Goal: Task Accomplishment & Management: Manage account settings

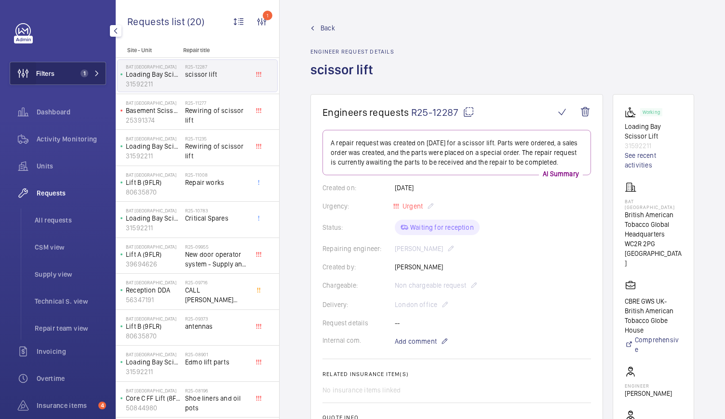
scroll to position [163, 0]
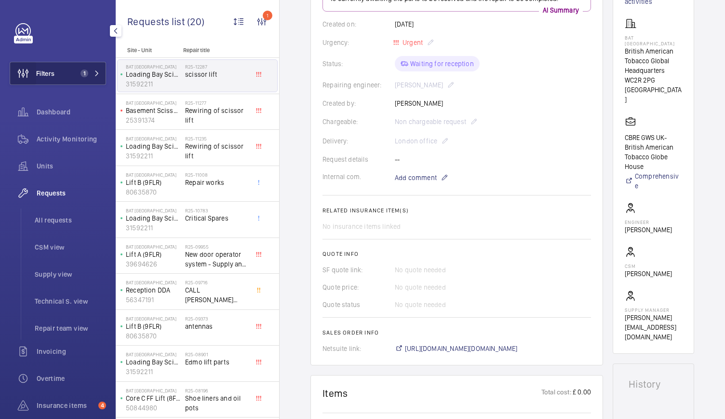
click at [35, 65] on wm-front-icon-button at bounding box center [23, 73] width 26 height 23
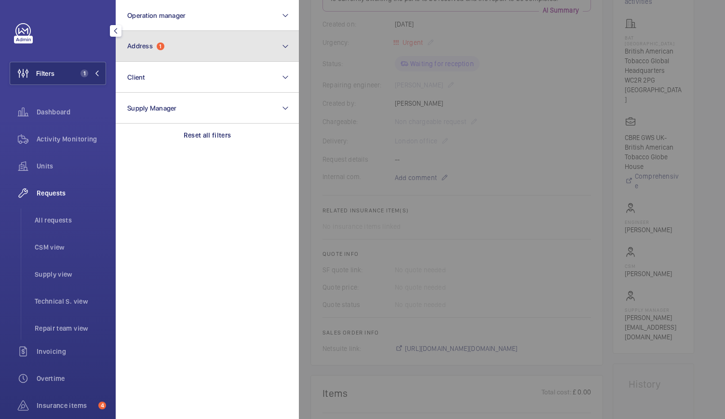
click at [146, 50] on span "Address 1" at bounding box center [145, 46] width 37 height 8
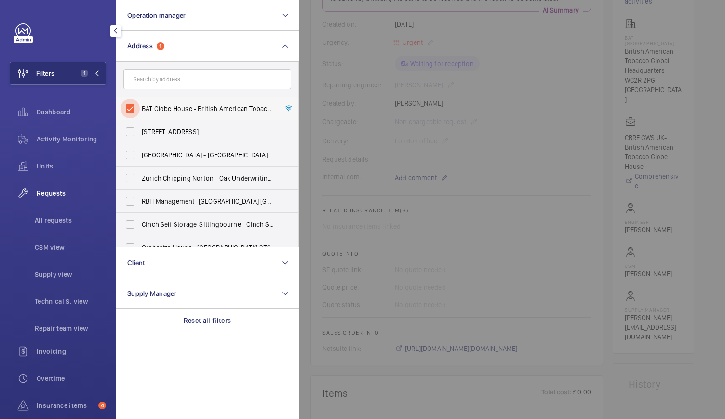
click at [133, 112] on input "BAT Globe House - British American Tobacco Global Headquarters, LONDON WC2R 2PG" at bounding box center [130, 108] width 19 height 19
checkbox input "false"
click at [158, 81] on input "text" at bounding box center [207, 79] width 168 height 20
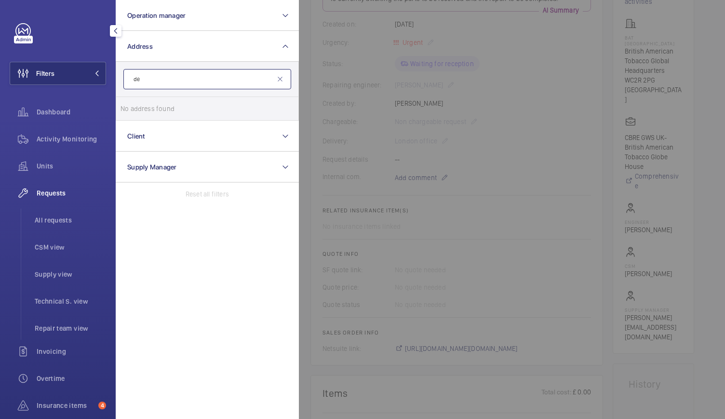
type input "d"
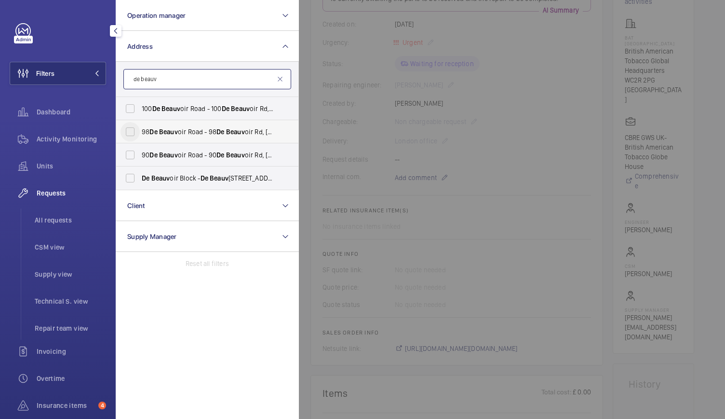
type input "de beauv"
click at [132, 132] on input "98 De Beauv oir Road - 98 De Beauv oir Rd, LONDON N1 4EN" at bounding box center [130, 131] width 19 height 19
checkbox input "true"
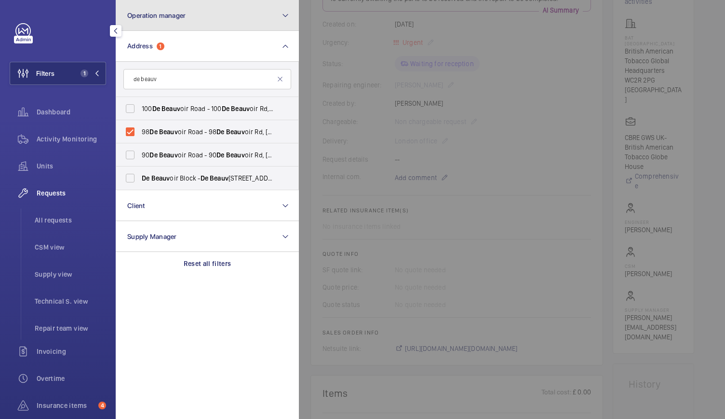
click at [198, 15] on button "Operation manager" at bounding box center [207, 15] width 183 height 31
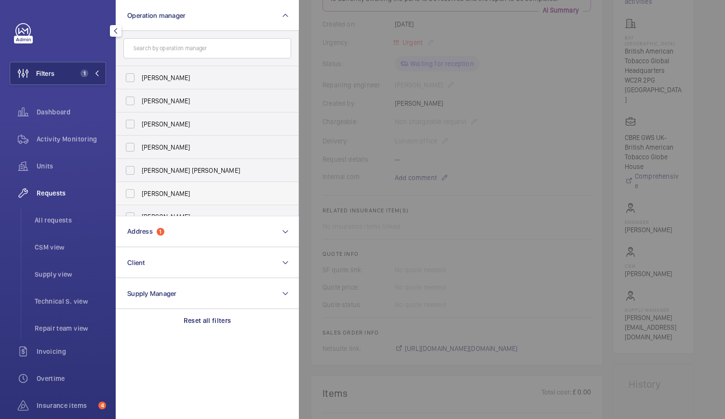
scroll to position [36, 0]
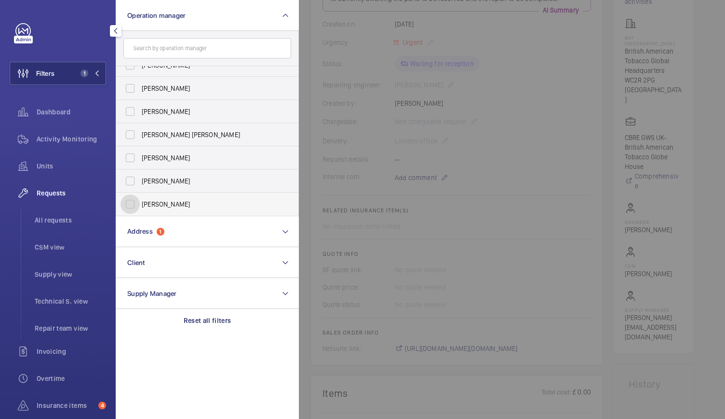
click at [131, 207] on input "[PERSON_NAME]" at bounding box center [130, 203] width 19 height 19
checkbox input "true"
click at [70, 143] on span "Activity Monitoring" at bounding box center [71, 139] width 69 height 10
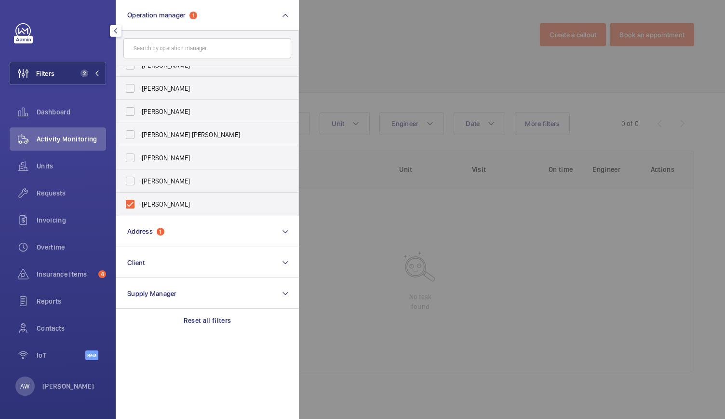
click at [336, 100] on div at bounding box center [661, 209] width 725 height 419
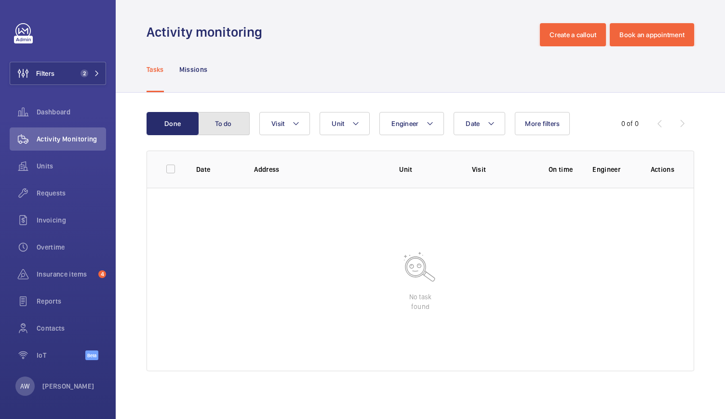
click at [223, 124] on button "To do" at bounding box center [224, 123] width 52 height 23
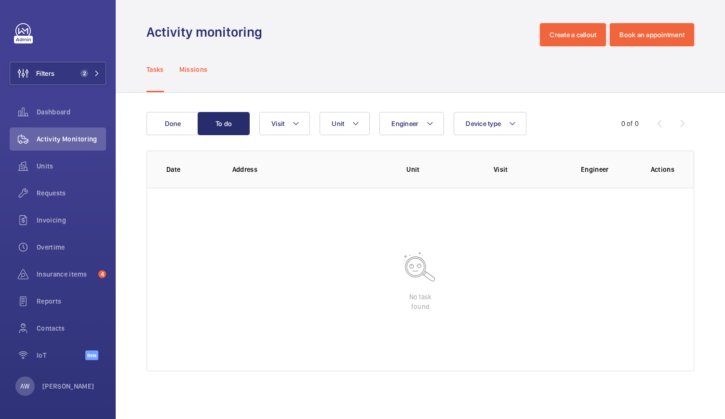
click at [206, 68] on p "Missions" at bounding box center [193, 70] width 28 height 10
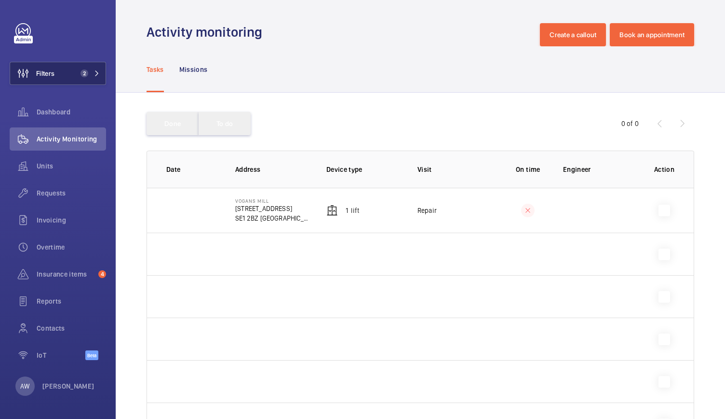
click at [67, 75] on button "Filters 2" at bounding box center [58, 73] width 96 height 23
click at [95, 68] on button "Filters 2" at bounding box center [58, 73] width 96 height 23
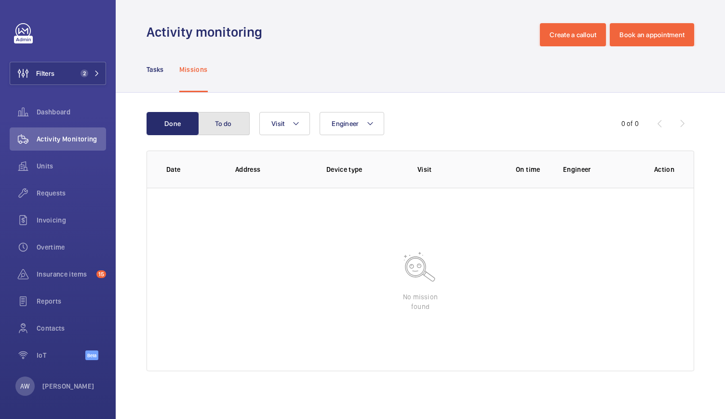
click at [228, 134] on button "To do" at bounding box center [224, 123] width 52 height 23
click at [169, 66] on nav "Tasks Missions" at bounding box center [177, 69] width 61 height 46
click at [159, 70] on p "Tasks" at bounding box center [155, 70] width 17 height 10
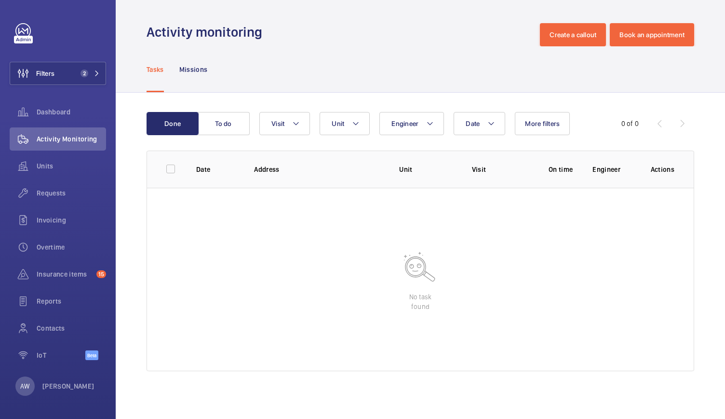
click at [208, 72] on div "Tasks Missions" at bounding box center [421, 69] width 548 height 46
click at [97, 75] on mat-icon at bounding box center [97, 73] width 6 height 6
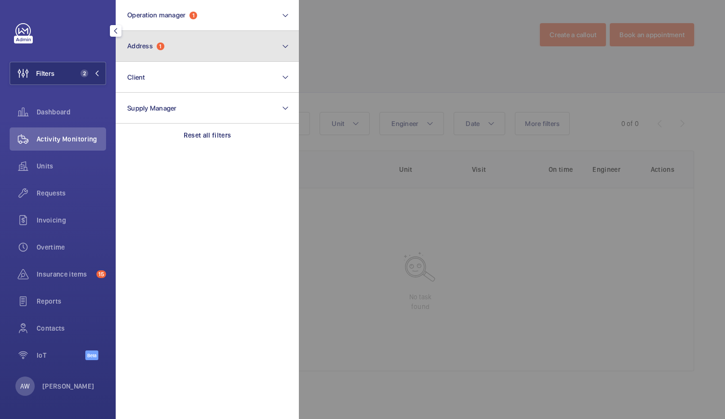
click at [159, 52] on button "Address 1" at bounding box center [207, 46] width 183 height 31
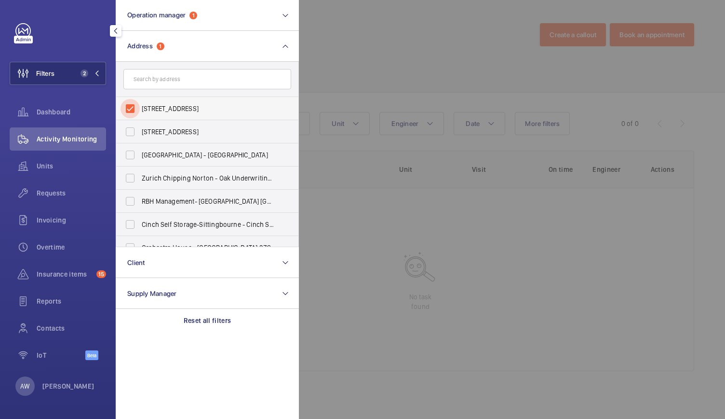
click at [129, 111] on input "98 De Beauvoir Road - 98 De Beauvoir Rd, LONDON N1 4EN" at bounding box center [130, 108] width 19 height 19
checkbox input "false"
click at [150, 84] on input "text" at bounding box center [207, 79] width 168 height 20
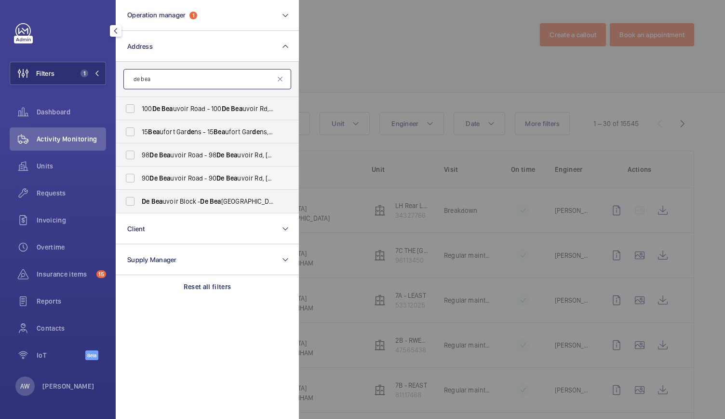
type input "de bea"
click at [161, 173] on span "90 De Bea uvoir Road - 90 De Bea uvoir Rd, LONDON N1 4EN" at bounding box center [208, 178] width 133 height 10
click at [140, 173] on input "90 De Bea uvoir Road - 90 De Bea uvoir Rd, LONDON N1 4EN" at bounding box center [130, 177] width 19 height 19
checkbox input "true"
click at [422, 63] on div at bounding box center [661, 209] width 725 height 419
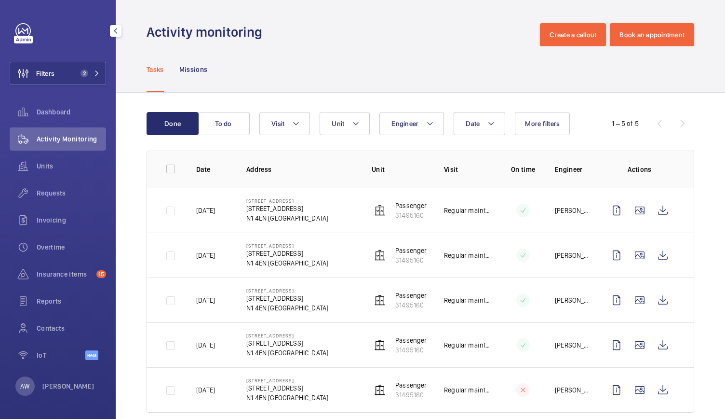
scroll to position [15, 0]
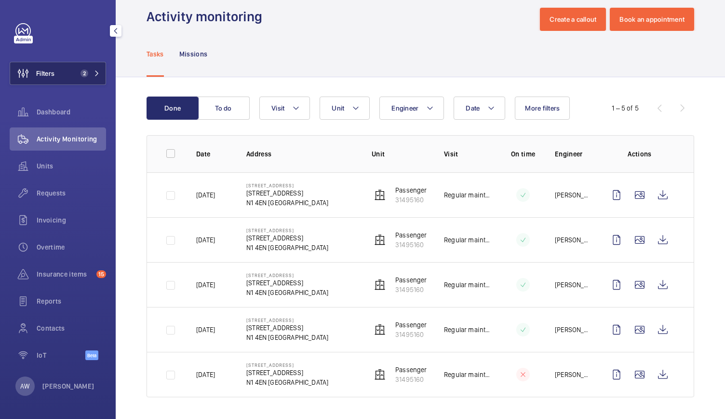
click at [103, 66] on button "Filters 2" at bounding box center [58, 73] width 96 height 23
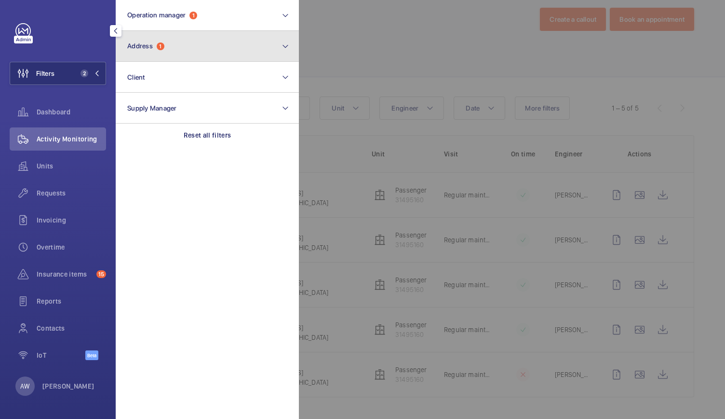
click at [179, 45] on button "Address 1" at bounding box center [207, 46] width 183 height 31
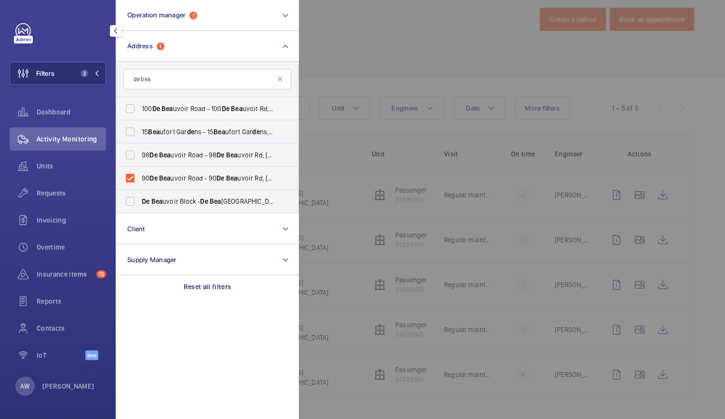
type input "de bea"
click at [163, 108] on span "Bea" at bounding box center [168, 109] width 12 height 8
click at [140, 108] on input "100 De Bea uvoir Road - 100 De Bea uvoir Rd, LONDON N1 4EN" at bounding box center [130, 108] width 19 height 19
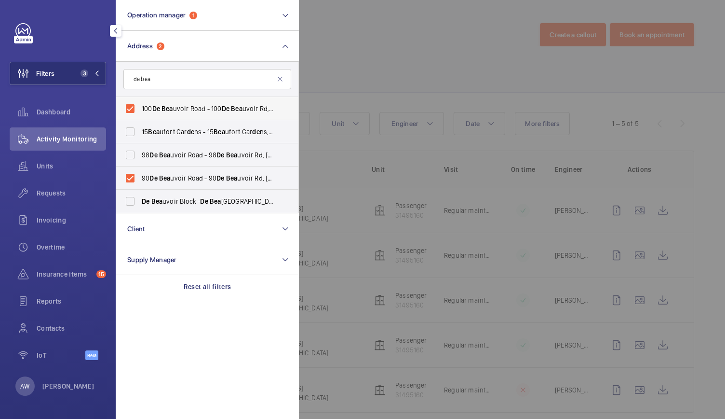
click at [163, 108] on span "Bea" at bounding box center [168, 109] width 12 height 8
click at [140, 108] on input "100 De Bea uvoir Road - 100 De Bea uvoir Rd, LONDON N1 4EN" at bounding box center [130, 108] width 19 height 19
checkbox input "false"
click at [402, 72] on div at bounding box center [661, 209] width 725 height 419
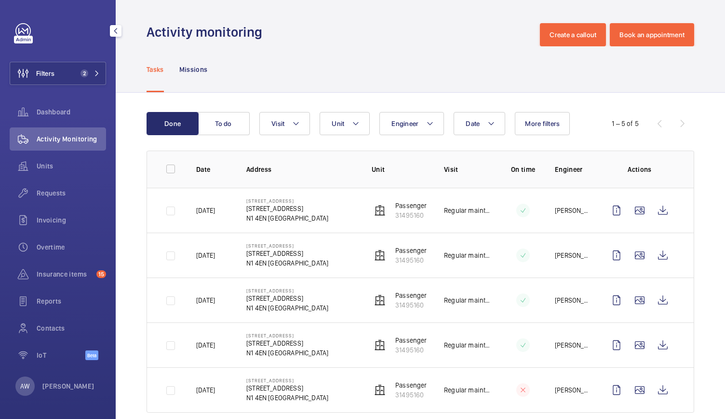
click at [44, 56] on div "Filters 2 Dashboard Activity Monitoring Units Requests Invoicing Overtime Insur…" at bounding box center [58, 196] width 96 height 347
click at [44, 76] on span "Filters" at bounding box center [45, 73] width 18 height 10
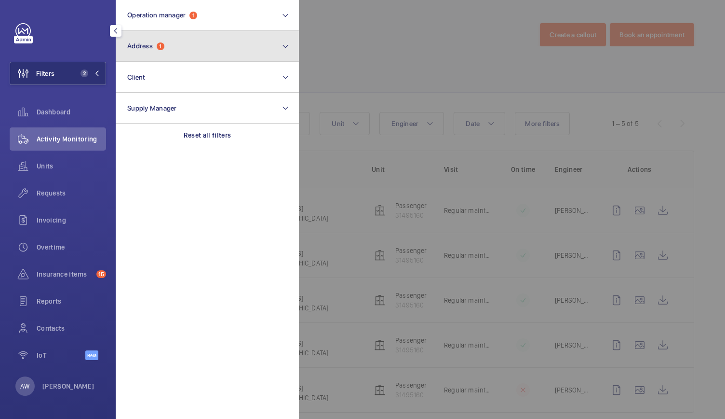
click at [144, 40] on button "Address 1" at bounding box center [207, 46] width 183 height 31
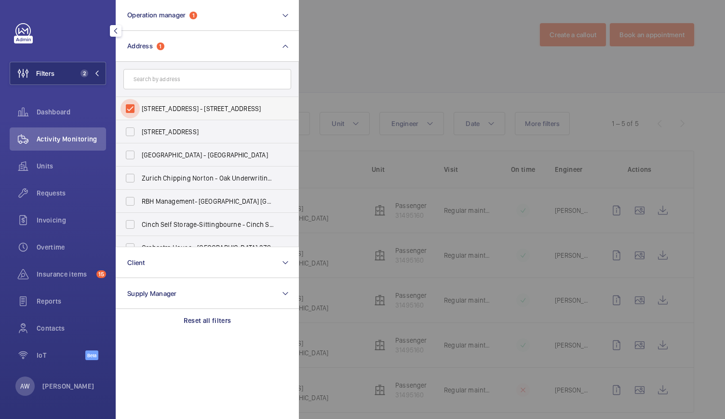
click at [132, 105] on input "90 De Beauvoir Road - 90 De Beauvoir Rd, LONDON N1 4EN" at bounding box center [130, 108] width 19 height 19
checkbox input "false"
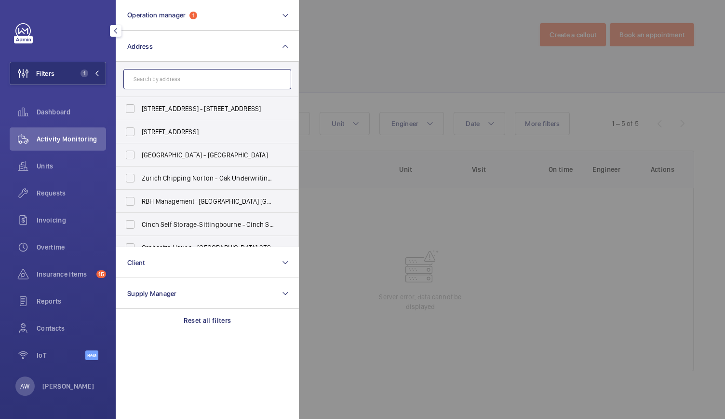
click at [148, 82] on input "text" at bounding box center [207, 79] width 168 height 20
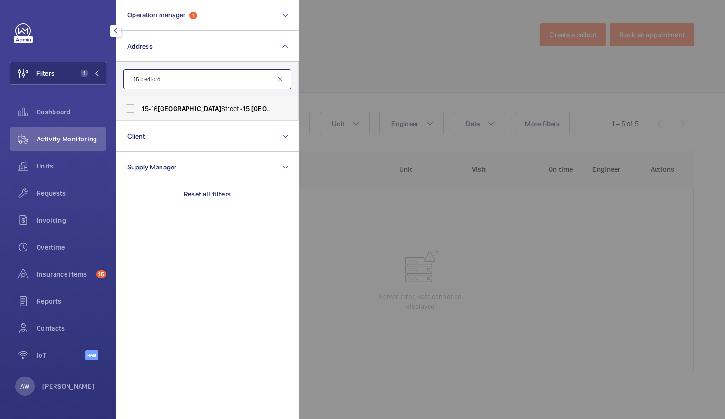
type input "15 bedford"
click at [151, 106] on span "[STREET_ADDRESS]" at bounding box center [208, 109] width 133 height 10
click at [140, 106] on input "[STREET_ADDRESS]" at bounding box center [130, 108] width 19 height 19
checkbox input "true"
click at [420, 48] on div at bounding box center [661, 209] width 725 height 419
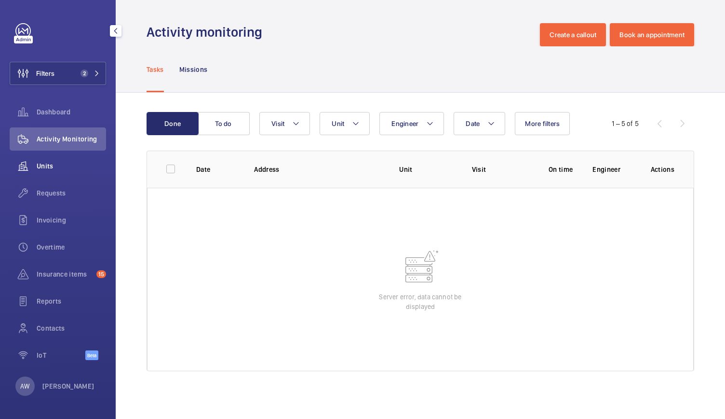
click at [32, 164] on wm-front-icon-button at bounding box center [23, 165] width 27 height 23
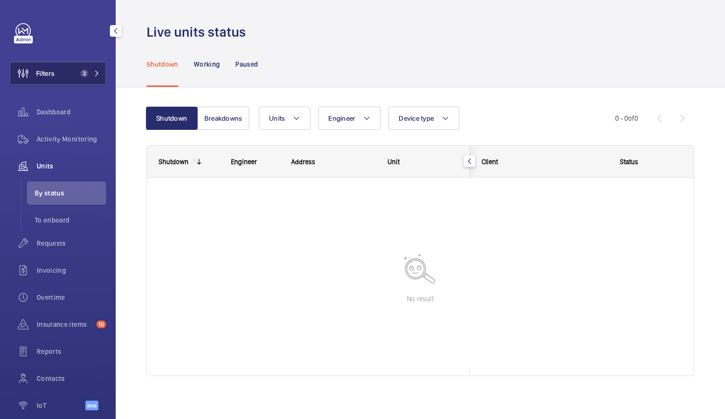
click at [54, 67] on span "Filters" at bounding box center [32, 73] width 44 height 23
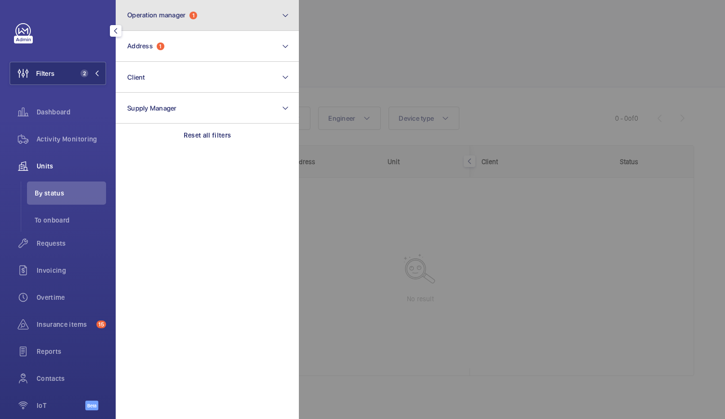
click at [183, 3] on button "Operation manager 1" at bounding box center [207, 15] width 183 height 31
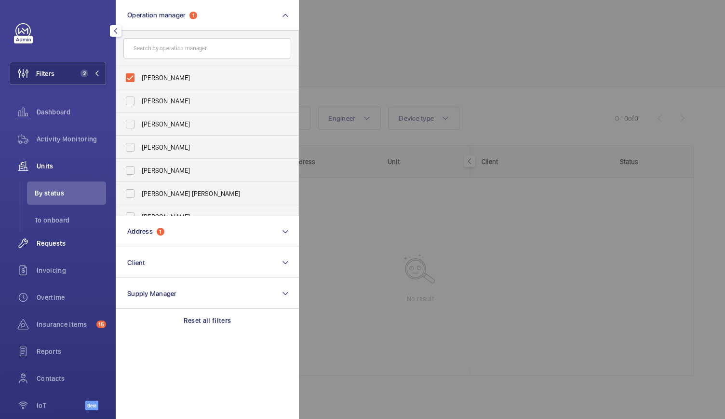
click at [51, 243] on span "Requests" at bounding box center [71, 243] width 69 height 10
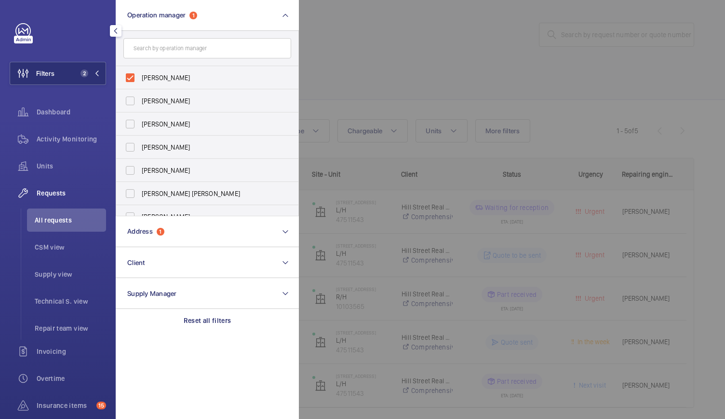
click at [392, 67] on div at bounding box center [661, 209] width 725 height 419
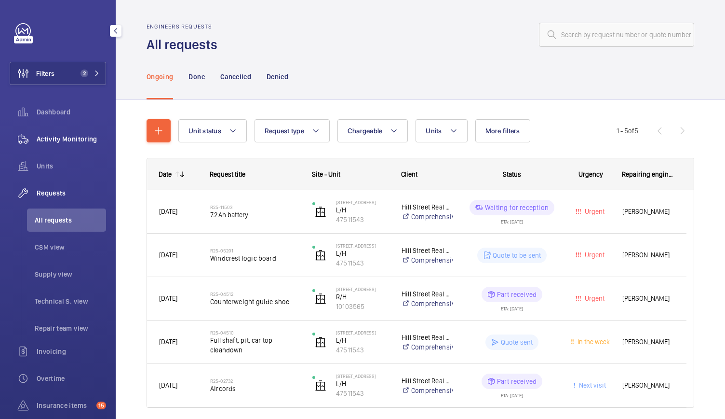
click at [77, 140] on span "Activity Monitoring" at bounding box center [71, 139] width 69 height 10
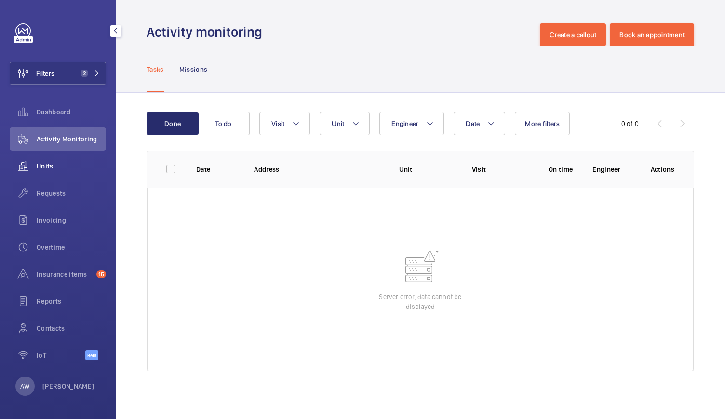
click at [53, 164] on span "Units" at bounding box center [71, 166] width 69 height 10
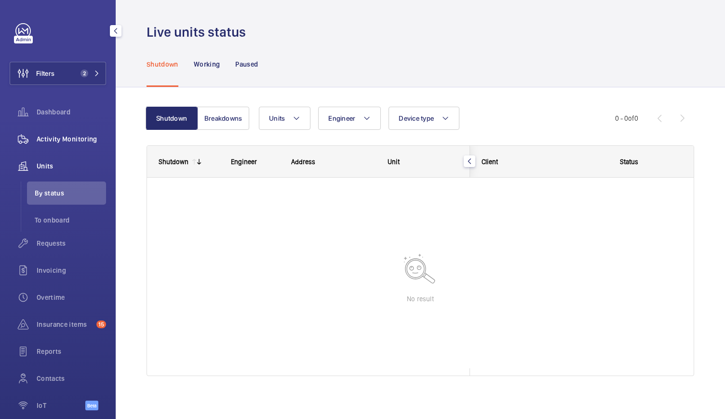
click at [83, 146] on div "Activity Monitoring" at bounding box center [58, 138] width 96 height 23
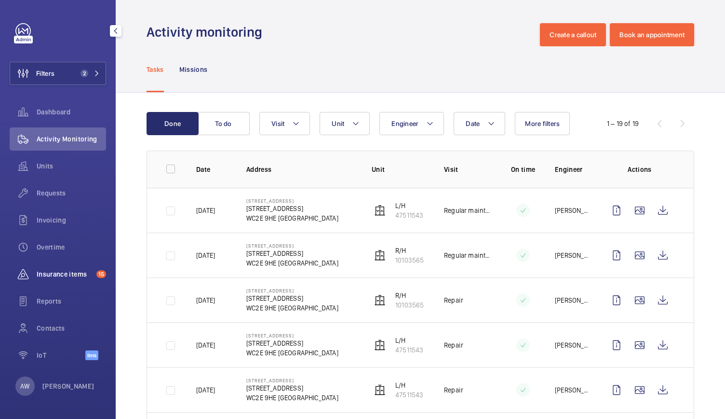
click at [48, 272] on span "Insurance items" at bounding box center [65, 274] width 56 height 10
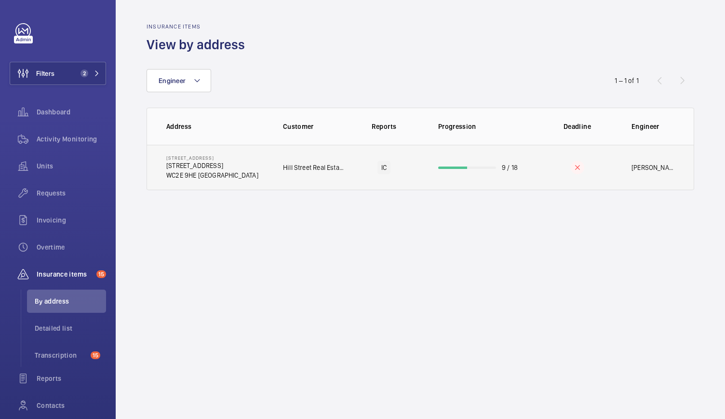
click at [276, 174] on td "Hill Street Real Estate Property Limited, C/O Helix Property Advisors Limited" at bounding box center [307, 167] width 78 height 45
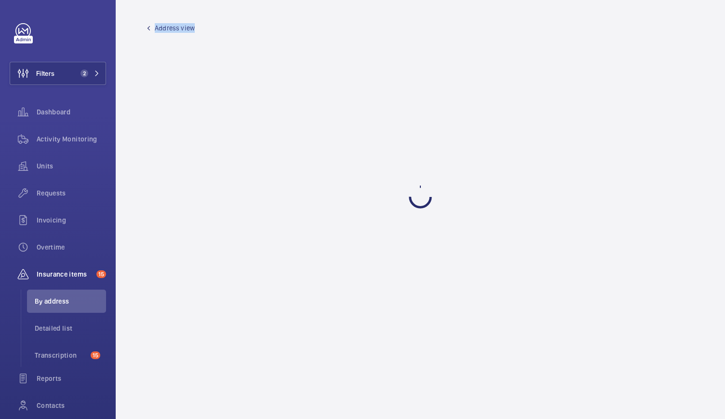
click at [276, 174] on wm-front-admin-audit-building-devices "Address view" at bounding box center [421, 209] width 610 height 419
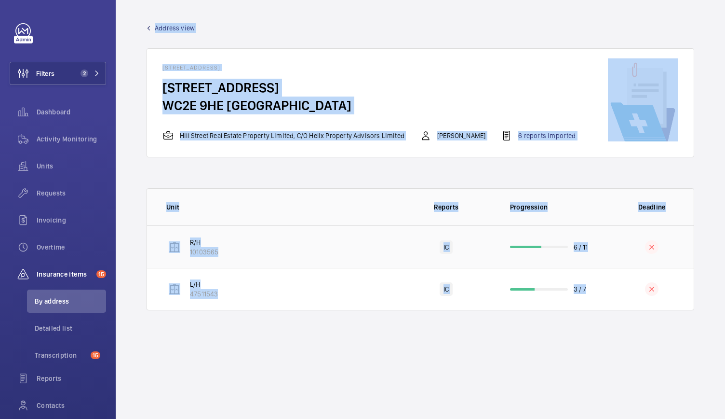
click at [332, 260] on td "R/H 10103565" at bounding box center [272, 246] width 251 height 42
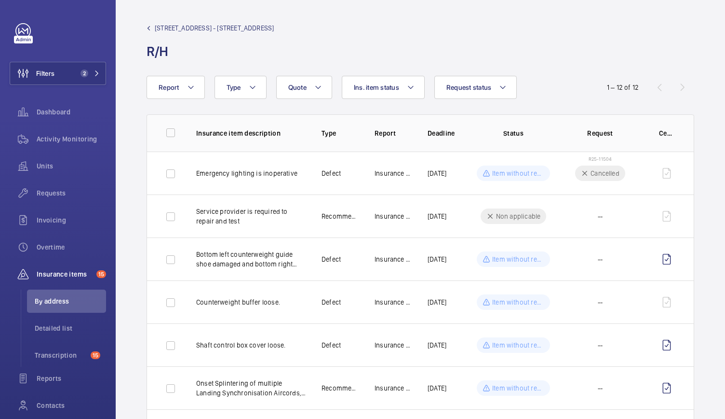
click at [190, 25] on span "15-16 Bedford Street - 15 Bedford St" at bounding box center [214, 28] width 119 height 10
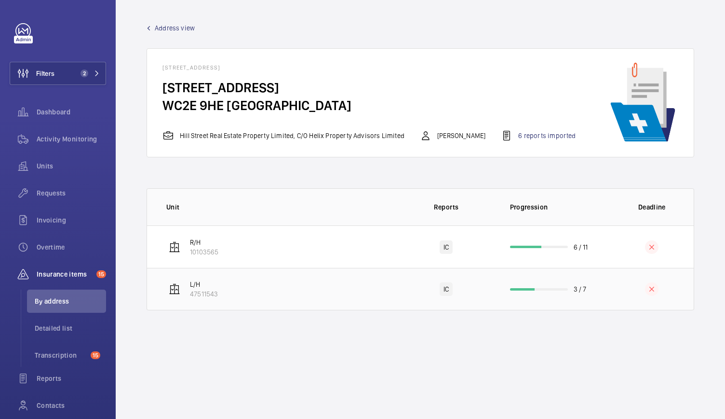
click at [243, 303] on td "L/H 47511543" at bounding box center [272, 289] width 251 height 42
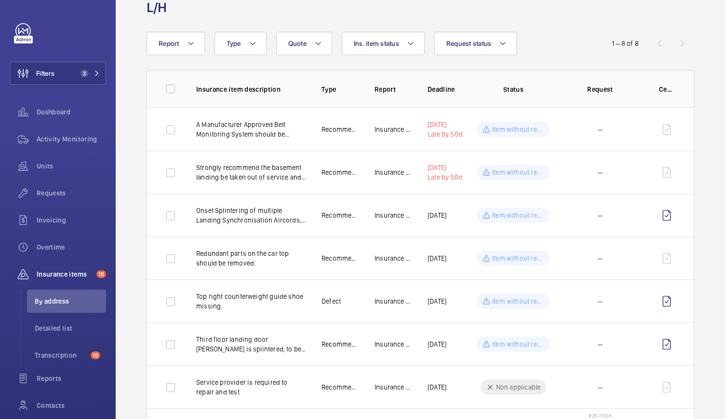
scroll to position [32, 0]
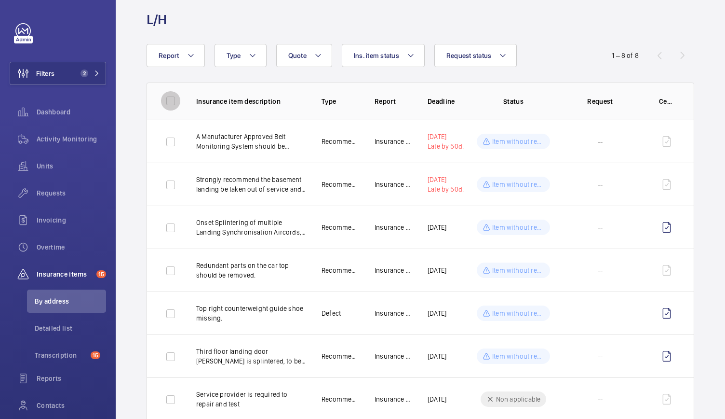
click at [175, 105] on input "checkbox" at bounding box center [170, 100] width 19 height 19
checkbox input "true"
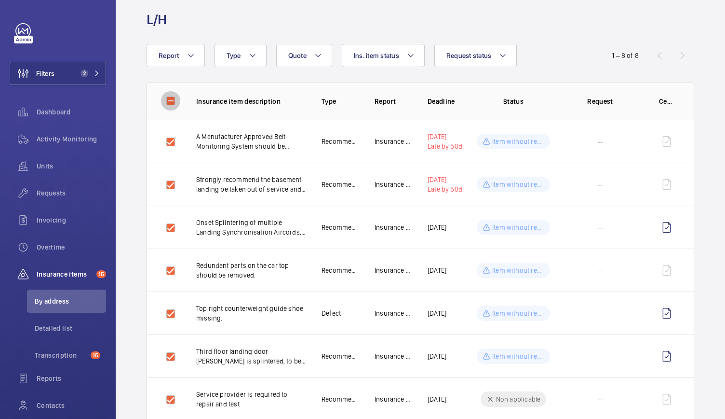
checkbox input "true"
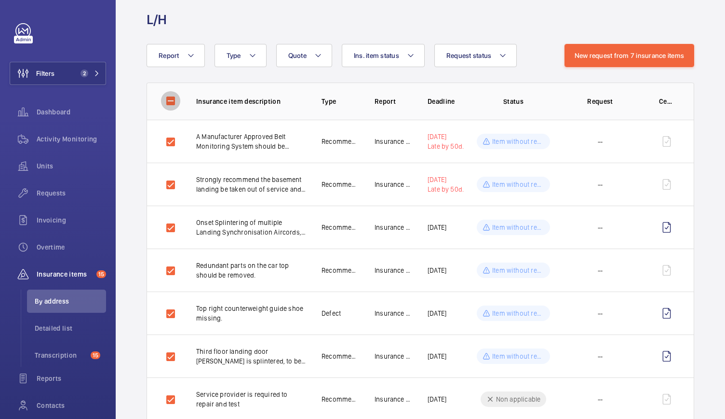
click at [175, 105] on input "checkbox" at bounding box center [170, 100] width 19 height 19
checkbox input "false"
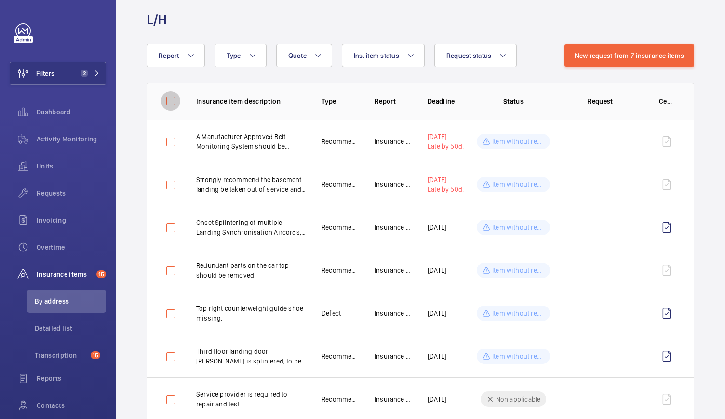
checkbox input "false"
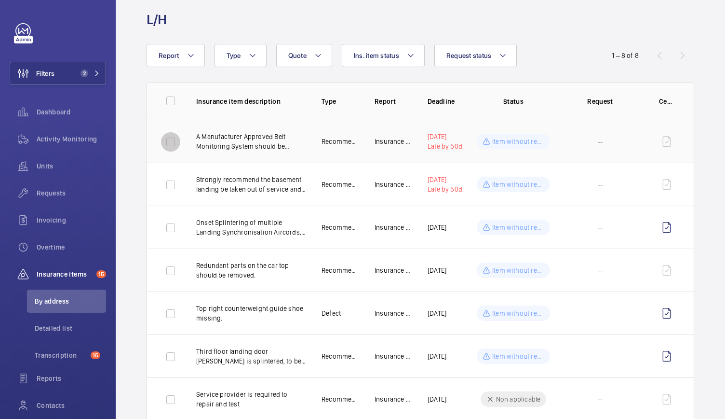
click at [167, 141] on input "checkbox" at bounding box center [170, 141] width 19 height 19
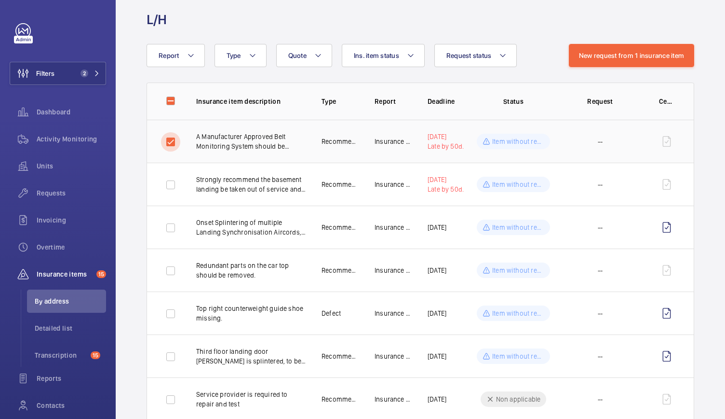
click at [167, 141] on input "checkbox" at bounding box center [170, 141] width 19 height 19
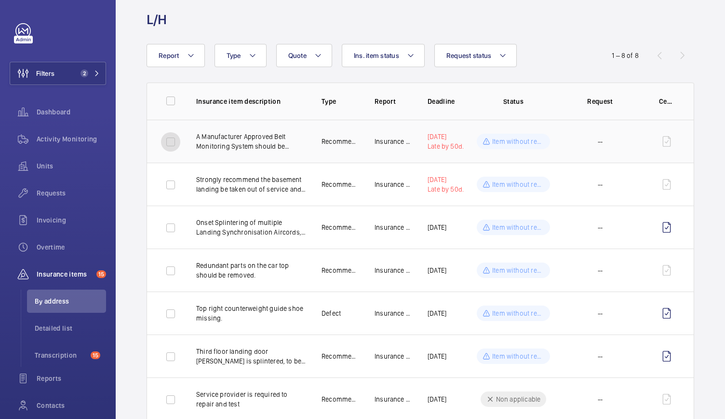
scroll to position [35, 0]
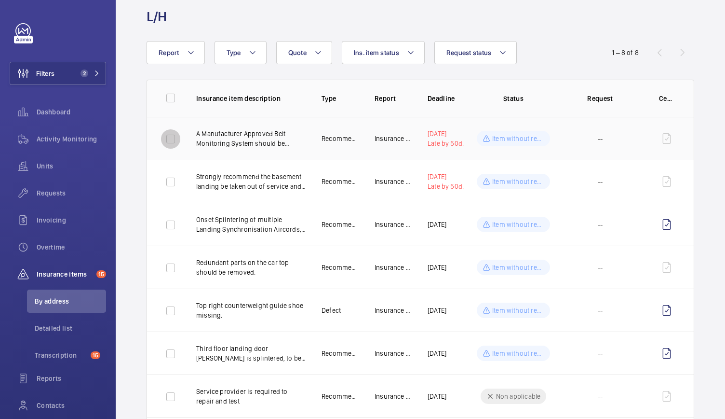
click at [171, 137] on input "checkbox" at bounding box center [170, 138] width 19 height 19
checkbox input "true"
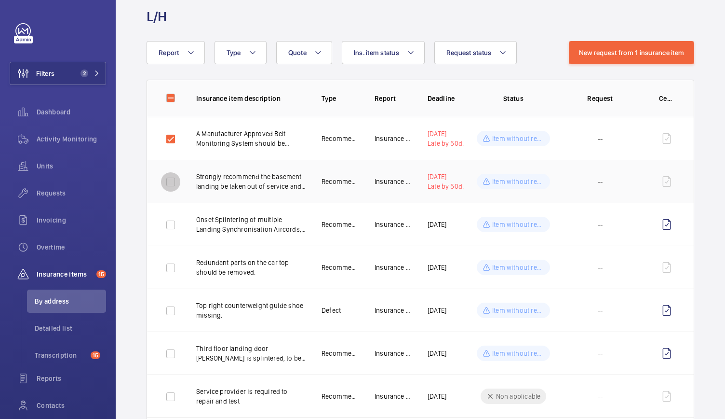
click at [171, 176] on input "checkbox" at bounding box center [170, 181] width 19 height 19
checkbox input "true"
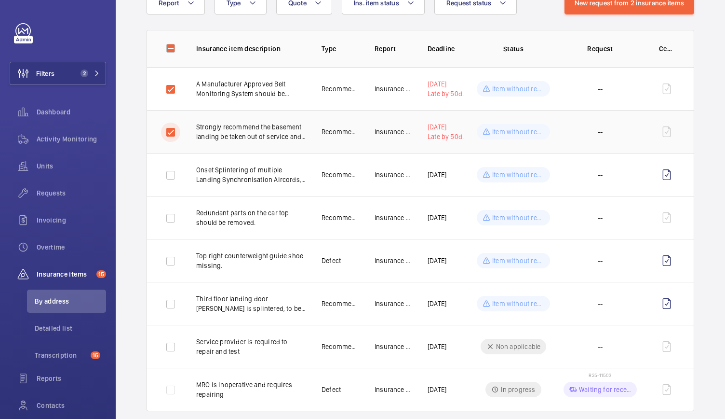
scroll to position [86, 0]
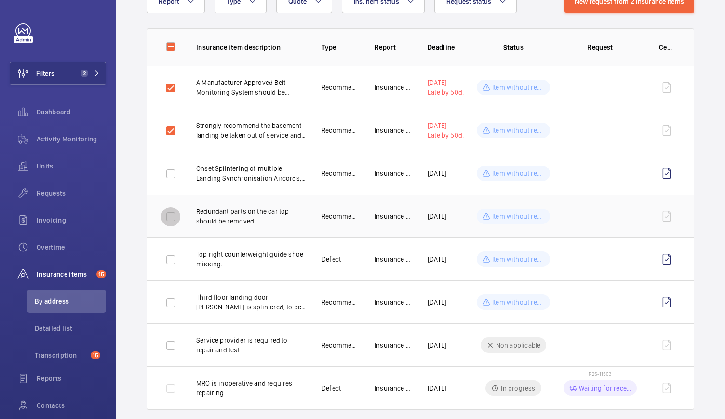
click at [173, 214] on input "checkbox" at bounding box center [170, 216] width 19 height 19
checkbox input "true"
click at [172, 343] on input "checkbox" at bounding box center [170, 345] width 19 height 19
checkbox input "true"
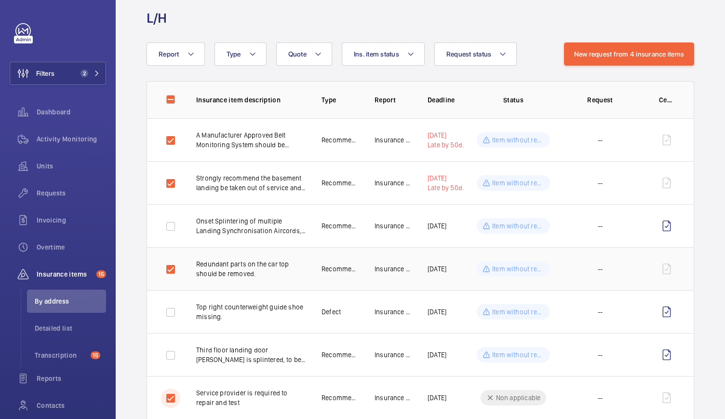
scroll to position [33, 0]
click at [170, 97] on input "checkbox" at bounding box center [170, 99] width 19 height 19
checkbox input "true"
checkbox input "false"
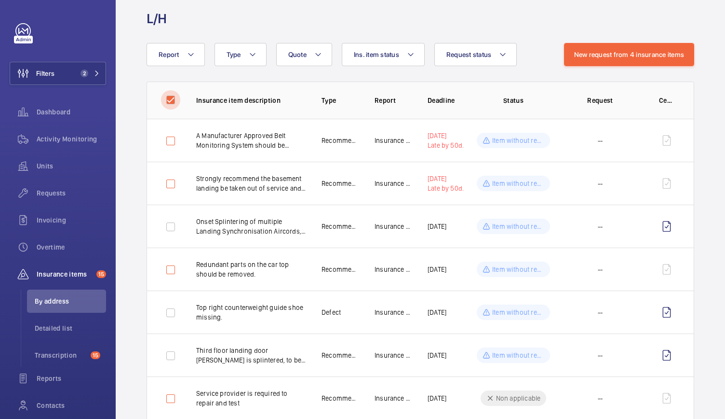
checkbox input "false"
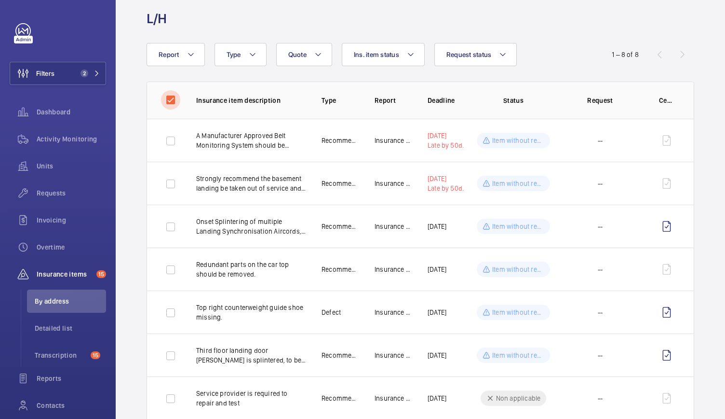
click at [173, 97] on input "checkbox" at bounding box center [170, 99] width 19 height 19
checkbox input "false"
checkbox input "true"
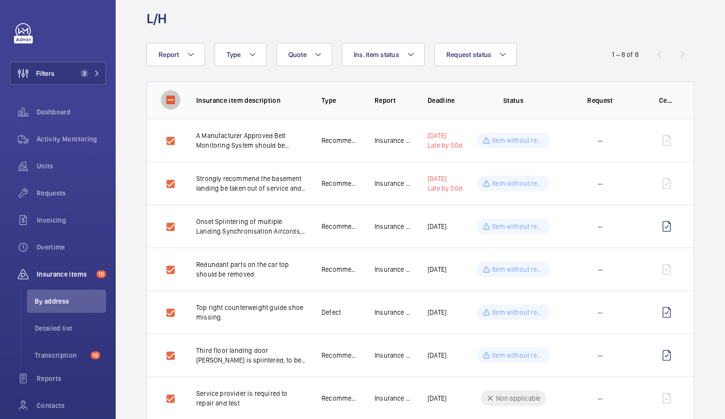
checkbox input "true"
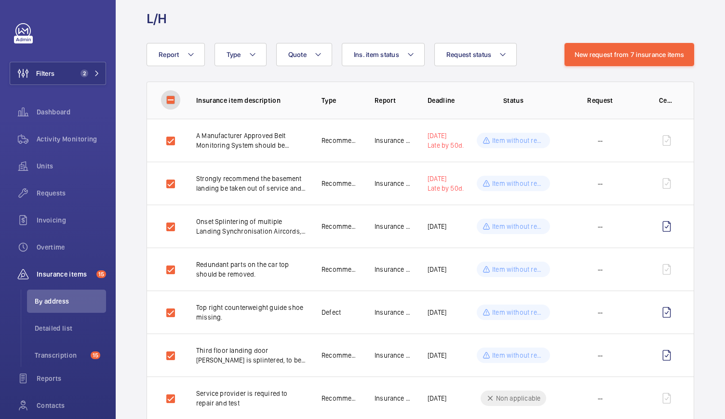
click at [173, 98] on input "checkbox" at bounding box center [170, 99] width 19 height 19
checkbox input "true"
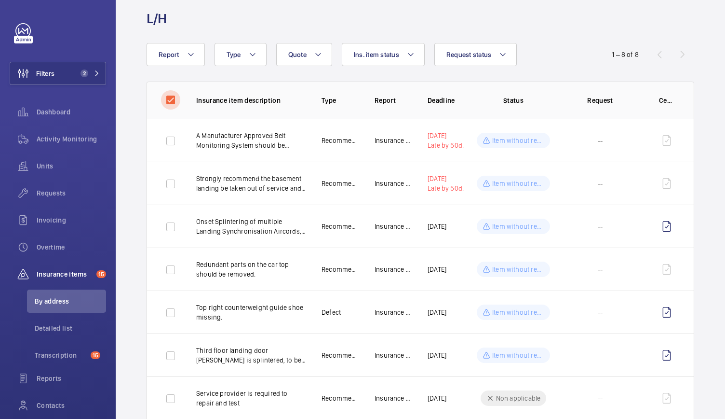
checkbox input "false"
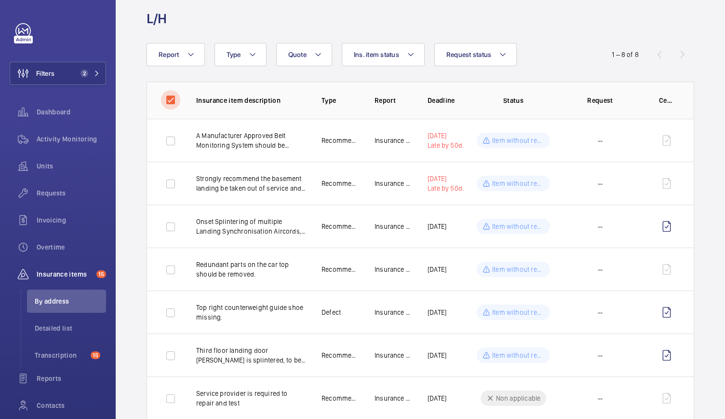
checkbox input "false"
click at [269, 394] on p "Service provider is required to repair and test" at bounding box center [251, 397] width 110 height 19
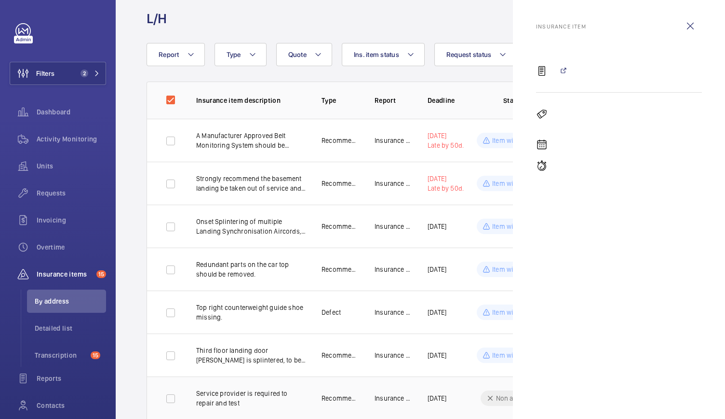
click at [269, 394] on p "Service provider is required to repair and test" at bounding box center [251, 397] width 110 height 19
click at [441, 387] on td "10/02/2026" at bounding box center [441, 397] width 58 height 43
click at [684, 29] on wm-front-icon-button at bounding box center [690, 25] width 23 height 23
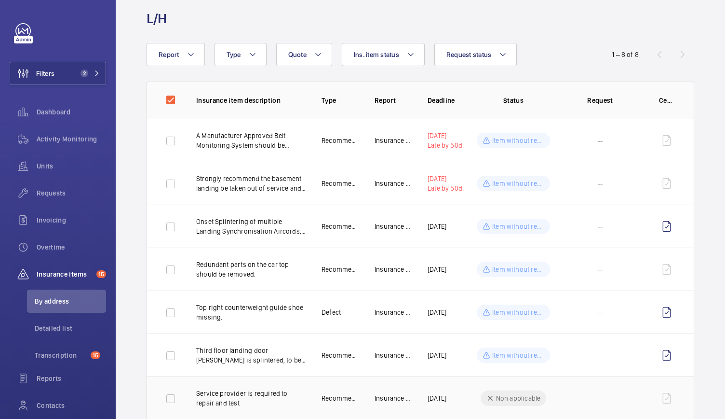
click at [666, 397] on td at bounding box center [669, 397] width 50 height 43
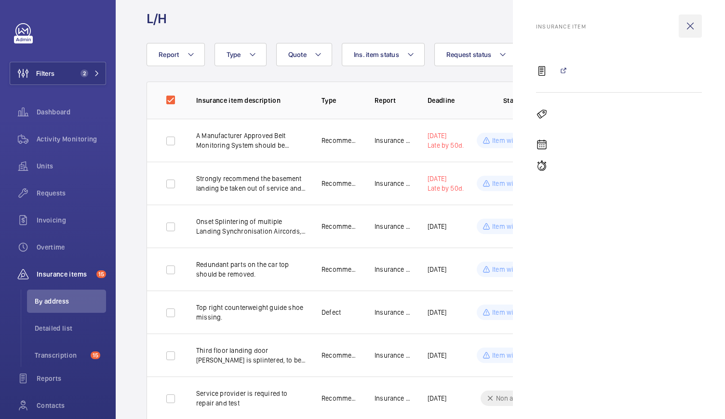
click at [689, 24] on wm-front-icon-button at bounding box center [690, 25] width 23 height 23
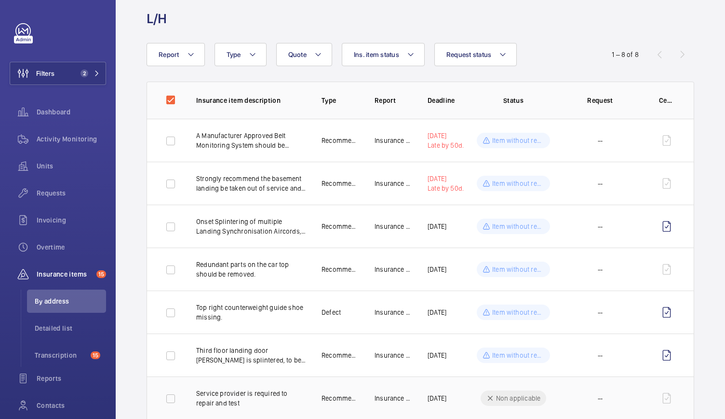
click at [193, 396] on td "Service provider is required to repair and test" at bounding box center [243, 397] width 125 height 43
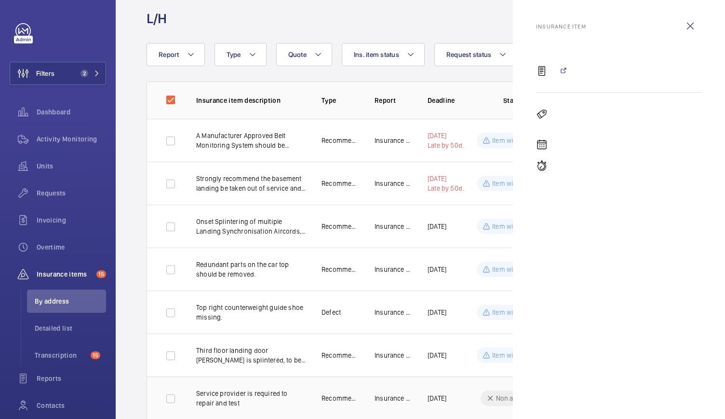
click at [193, 396] on td "Service provider is required to repair and test" at bounding box center [243, 397] width 125 height 43
click at [219, 352] on p "Third floor landing door aircord is splintered, to be monitored." at bounding box center [251, 354] width 110 height 19
click at [697, 27] on wm-front-icon-button at bounding box center [690, 25] width 23 height 23
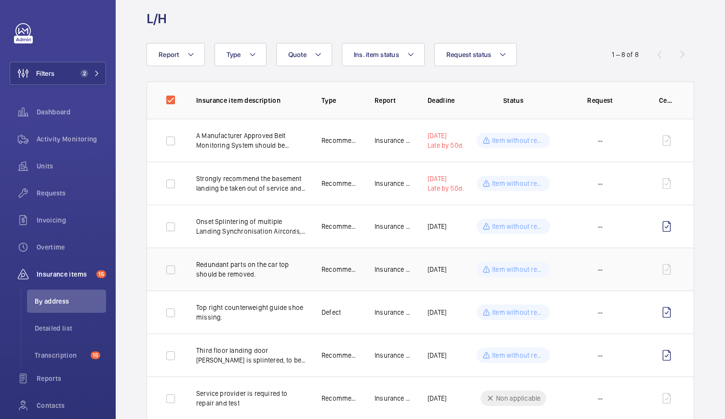
click at [287, 282] on td "Redundant parts on the car top should be removed." at bounding box center [243, 268] width 125 height 43
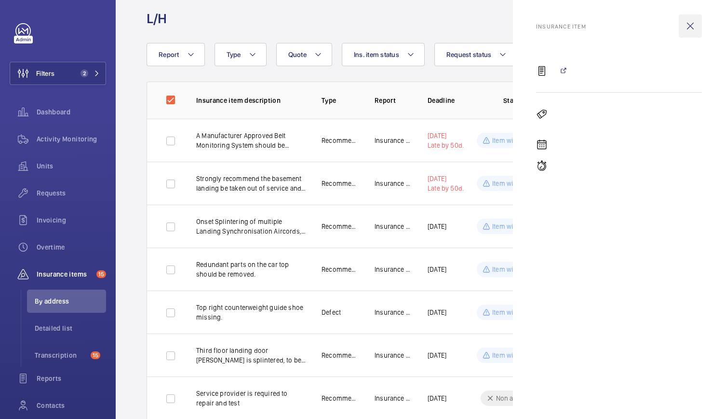
click at [691, 29] on wm-front-icon-button at bounding box center [690, 25] width 23 height 23
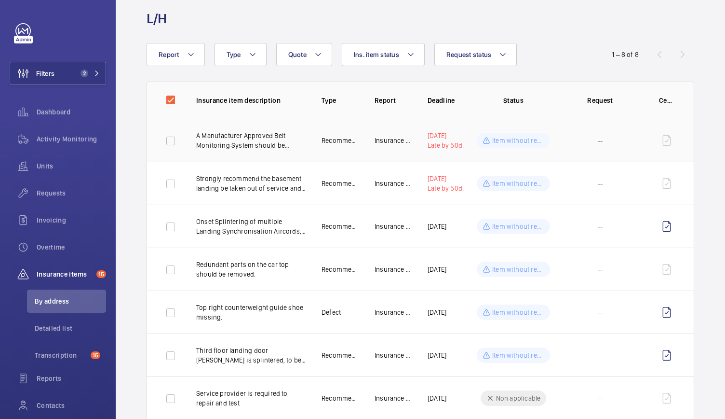
scroll to position [0, 0]
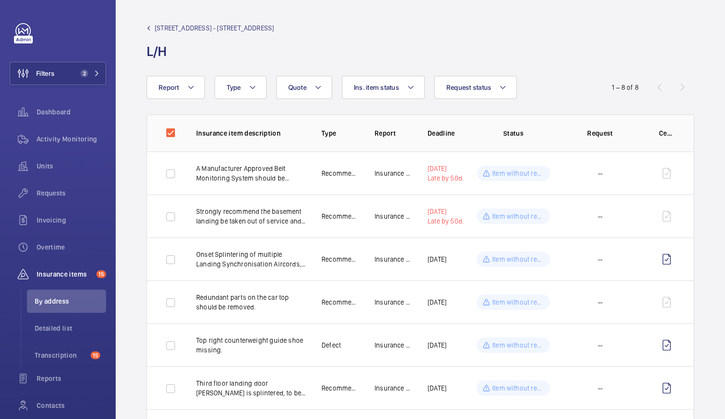
click at [187, 23] on span "15-16 Bedford Street - 15 Bedford St" at bounding box center [214, 28] width 119 height 10
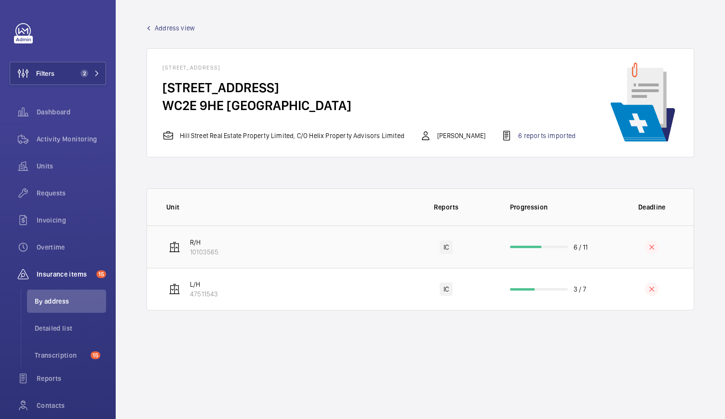
click at [277, 249] on td "R/H 10103565" at bounding box center [272, 246] width 251 height 42
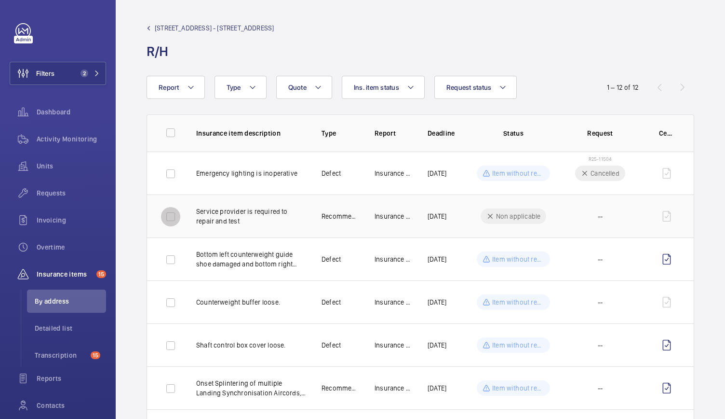
click at [172, 216] on input "checkbox" at bounding box center [170, 216] width 19 height 19
checkbox input "true"
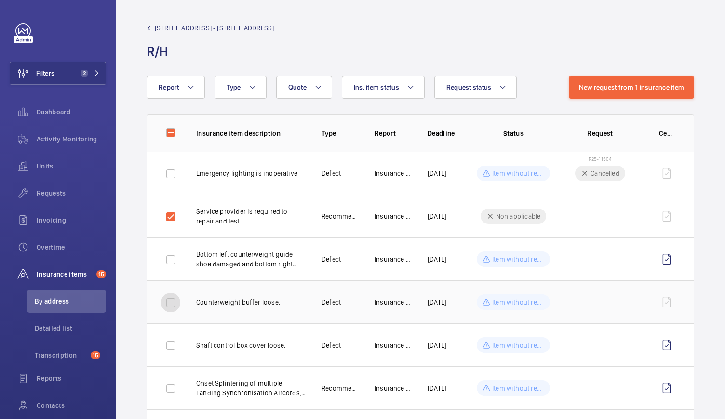
click at [172, 304] on input "checkbox" at bounding box center [170, 302] width 19 height 19
checkbox input "true"
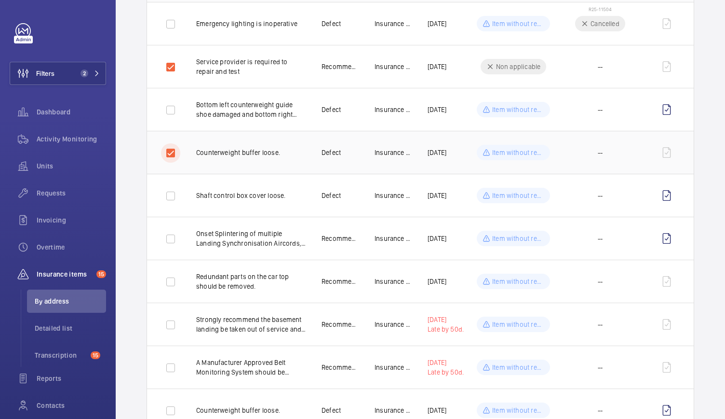
scroll to position [150, 0]
click at [171, 281] on input "checkbox" at bounding box center [170, 281] width 19 height 19
checkbox input "true"
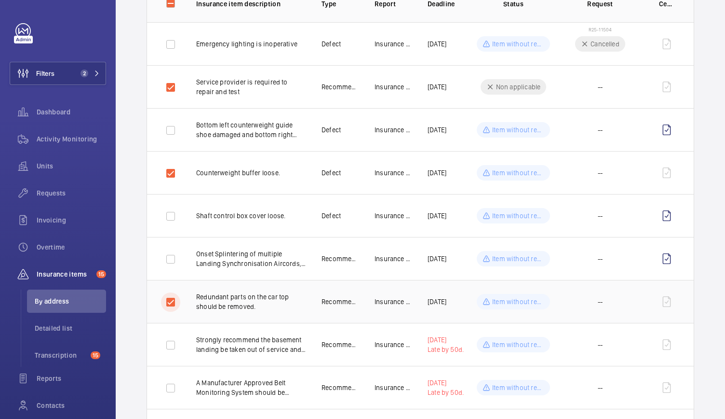
scroll to position [203, 0]
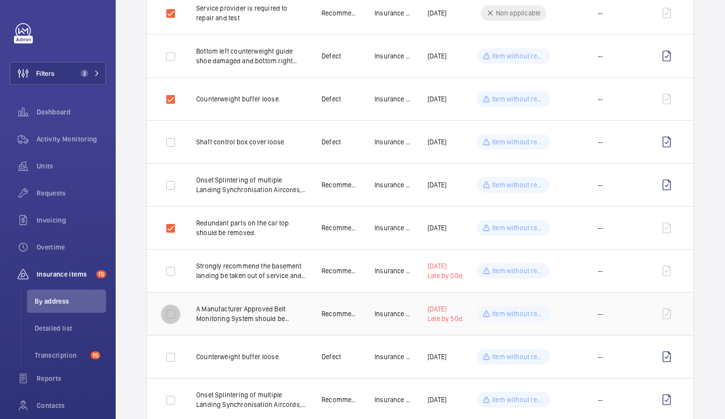
click at [176, 317] on input "checkbox" at bounding box center [170, 313] width 19 height 19
checkbox input "true"
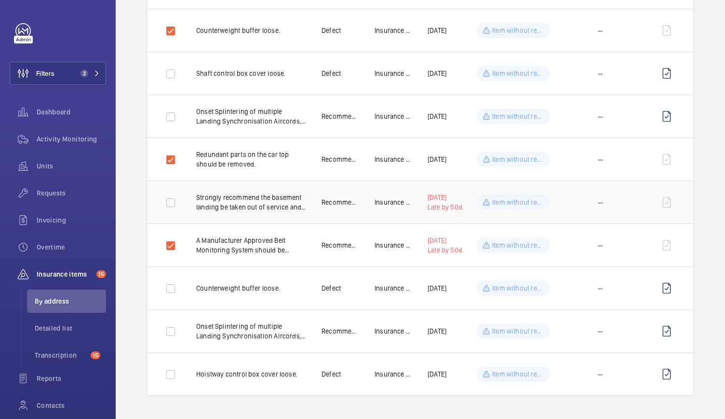
click at [229, 203] on p "Strongly recommend the basement landing be taken out of service and a pit platf…" at bounding box center [251, 201] width 110 height 19
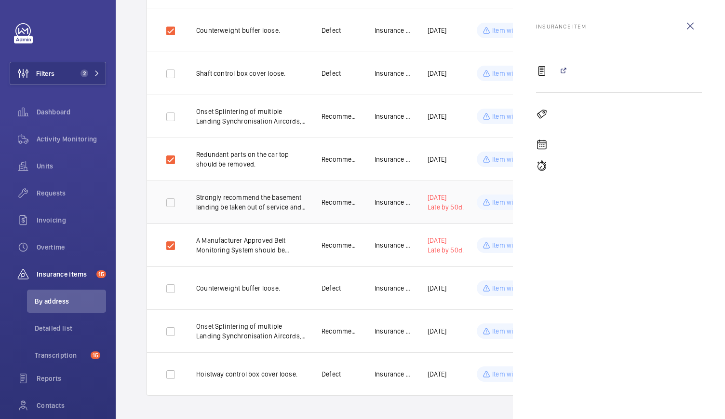
click at [229, 203] on p "Strongly recommend the basement landing be taken out of service and a pit platf…" at bounding box center [251, 201] width 110 height 19
click at [381, 197] on p "Insurance Co." at bounding box center [394, 202] width 38 height 10
click at [563, 72] on mat-icon at bounding box center [563, 71] width 8 height 8
click at [688, 23] on wm-front-icon-button at bounding box center [690, 25] width 23 height 23
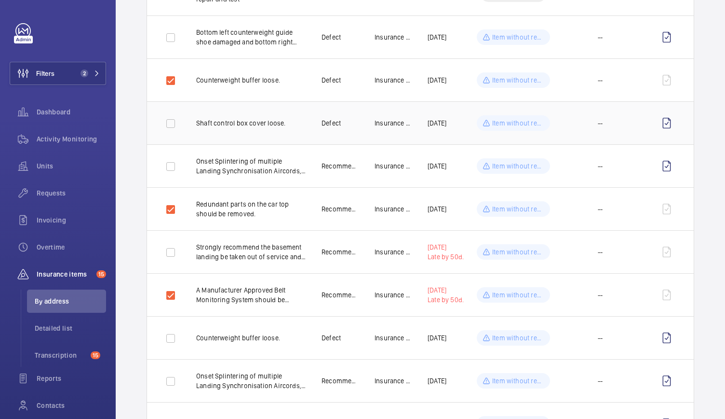
scroll to position [234, 0]
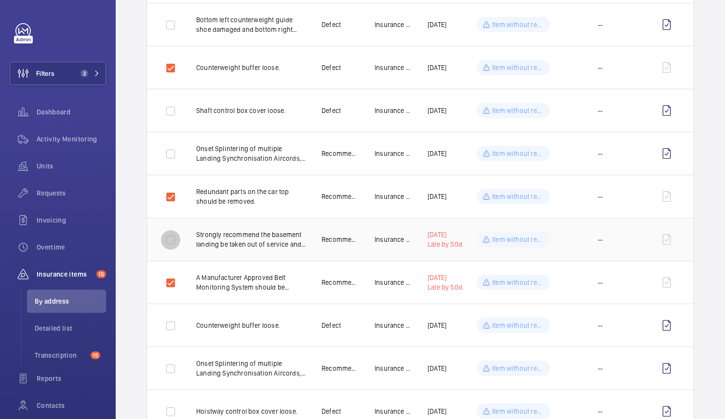
click at [171, 240] on input "checkbox" at bounding box center [170, 239] width 19 height 19
checkbox input "true"
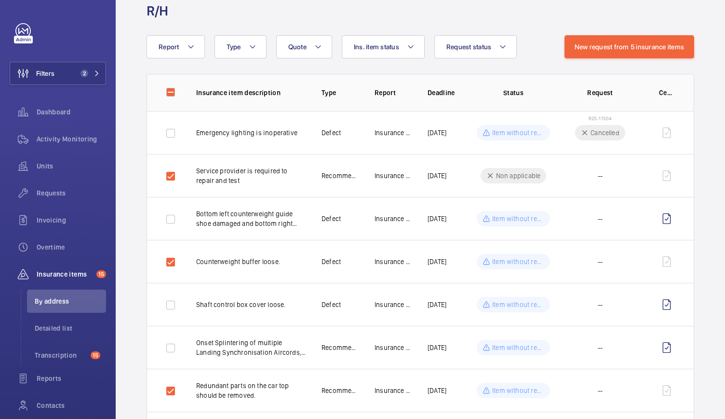
scroll to position [40, 0]
click at [369, 48] on span "Ins. item status" at bounding box center [376, 47] width 45 height 8
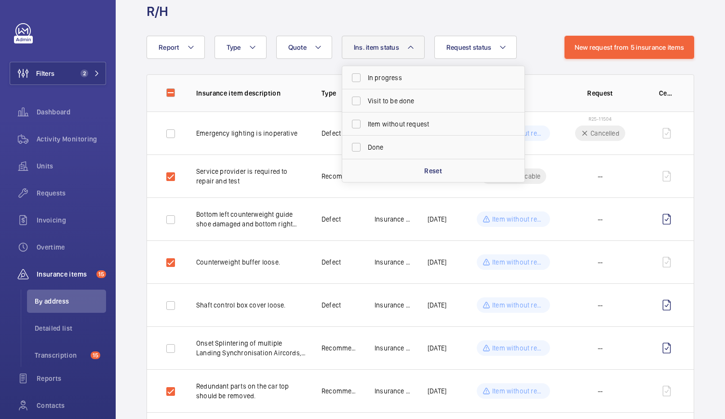
click at [297, 62] on wm-front-table "Report Request status Ins. item status In progress Visit to be done Item withou…" at bounding box center [421, 331] width 610 height 591
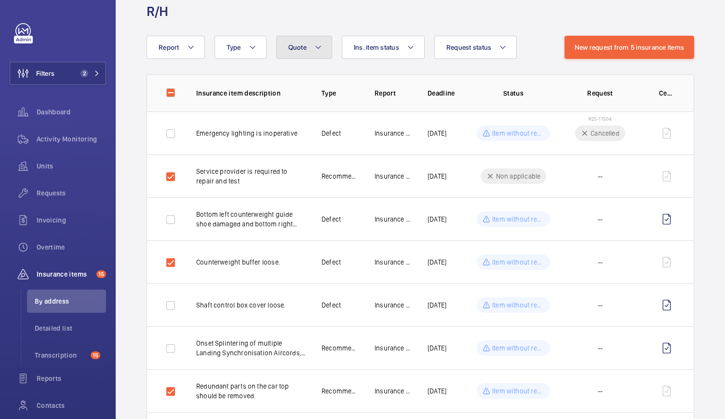
click at [299, 54] on button "Quote" at bounding box center [304, 47] width 56 height 23
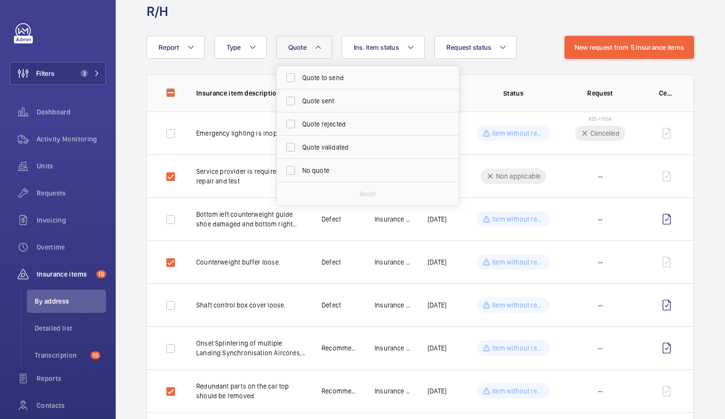
click at [299, 54] on button "Quote" at bounding box center [304, 47] width 56 height 23
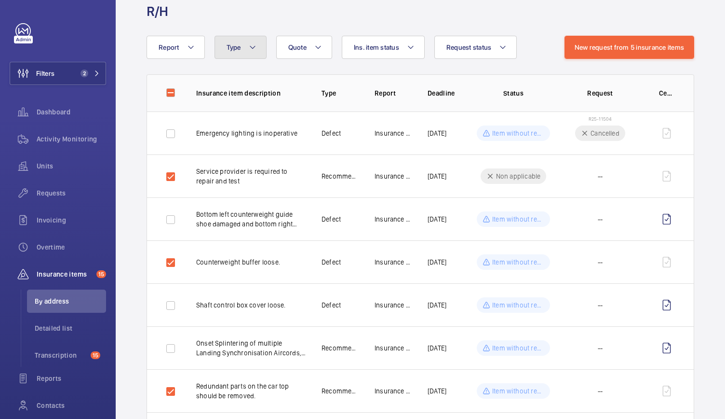
click at [241, 48] on button "Type" at bounding box center [241, 47] width 52 height 23
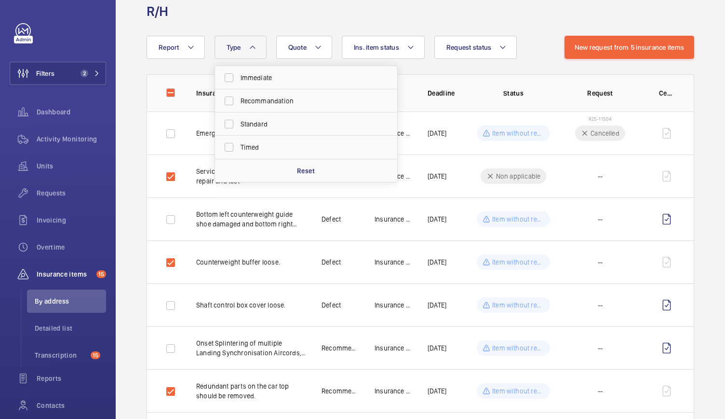
click at [241, 48] on button "Type" at bounding box center [241, 47] width 52 height 23
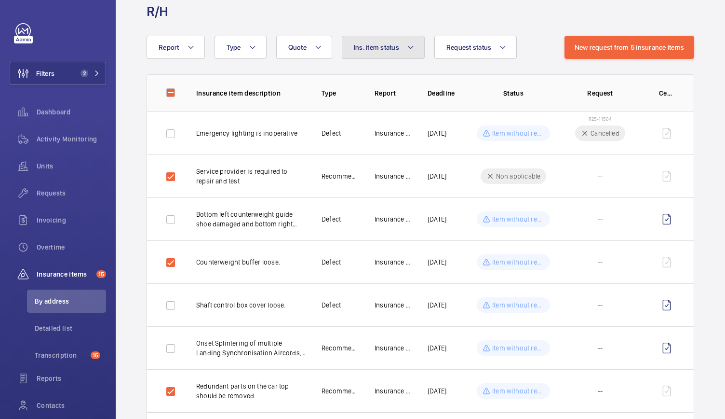
click at [384, 50] on span "Ins. item status" at bounding box center [376, 47] width 45 height 8
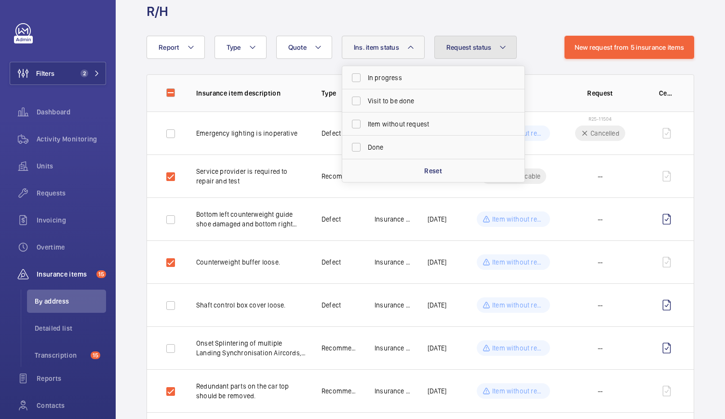
click at [450, 50] on span "Request status" at bounding box center [469, 47] width 45 height 8
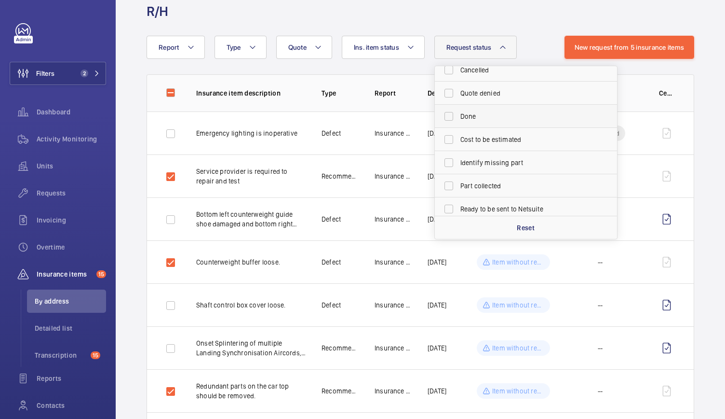
scroll to position [0, 0]
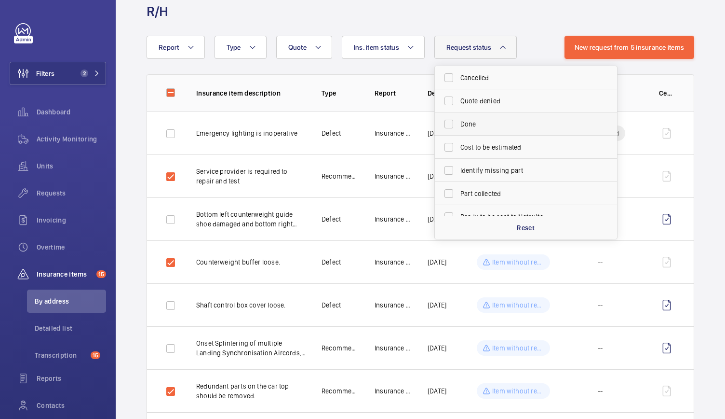
click at [449, 133] on label "Done" at bounding box center [519, 123] width 168 height 23
click at [449, 133] on input "Done" at bounding box center [448, 123] width 19 height 19
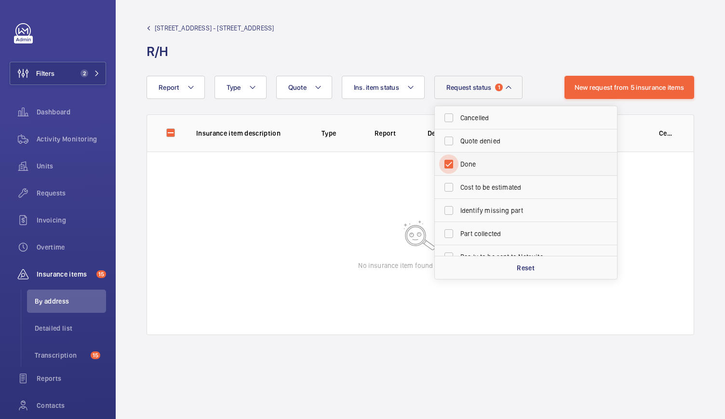
click at [451, 162] on input "Done" at bounding box center [448, 163] width 19 height 19
checkbox input "false"
click at [461, 26] on div "15-16 Bedford Street - 15 Bedford St R/H" at bounding box center [421, 41] width 548 height 37
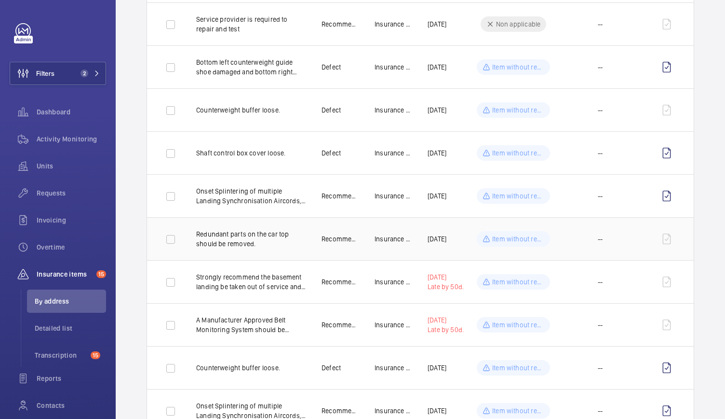
scroll to position [193, 0]
click at [170, 20] on input "checkbox" at bounding box center [170, 23] width 19 height 19
click at [170, 27] on input "checkbox" at bounding box center [170, 23] width 19 height 19
checkbox input "false"
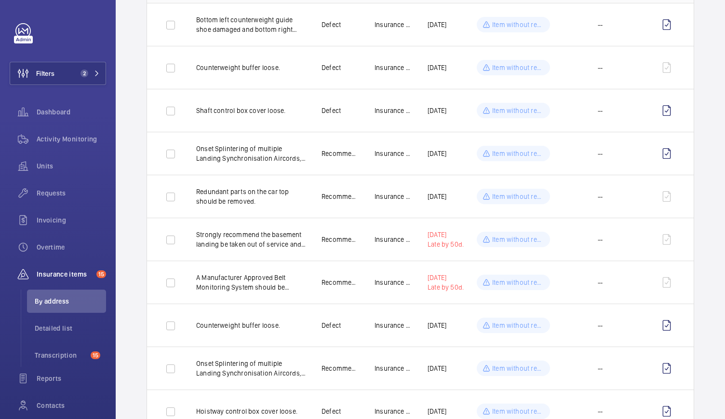
scroll to position [235, 0]
click at [175, 65] on input "checkbox" at bounding box center [170, 67] width 19 height 19
checkbox input "true"
click at [171, 198] on input "checkbox" at bounding box center [170, 196] width 19 height 19
checkbox input "true"
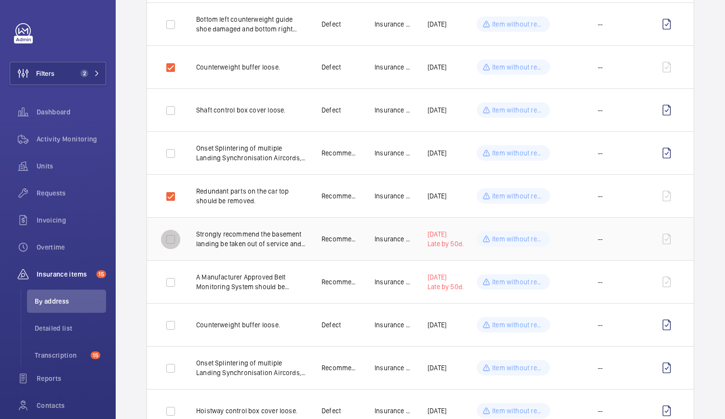
click at [170, 242] on input "checkbox" at bounding box center [170, 239] width 19 height 19
checkbox input "true"
click at [173, 279] on input "checkbox" at bounding box center [170, 281] width 19 height 19
checkbox input "true"
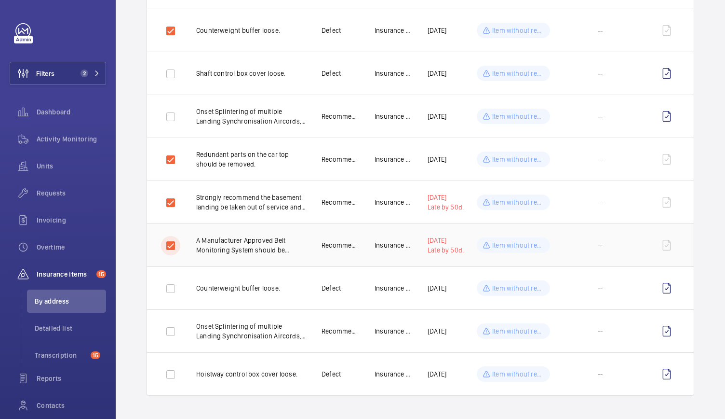
scroll to position [277, 0]
click at [86, 78] on button "Filters 2" at bounding box center [58, 73] width 96 height 23
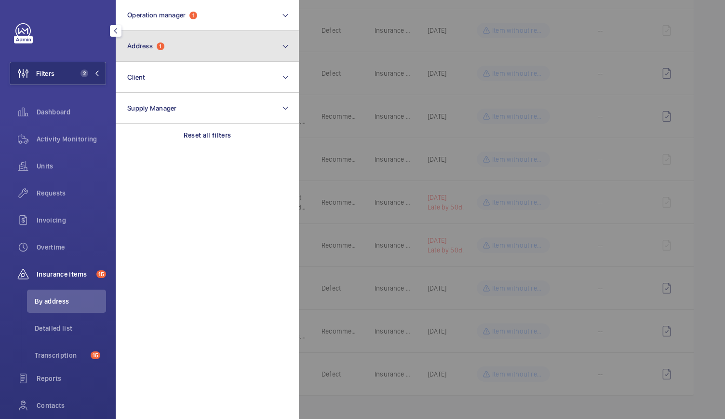
click at [160, 51] on button "Address 1" at bounding box center [207, 46] width 183 height 31
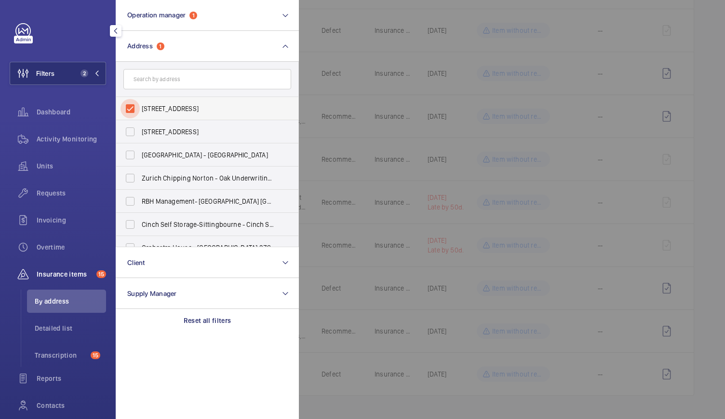
click at [129, 109] on input "[STREET_ADDRESS]" at bounding box center [130, 108] width 19 height 19
checkbox input "false"
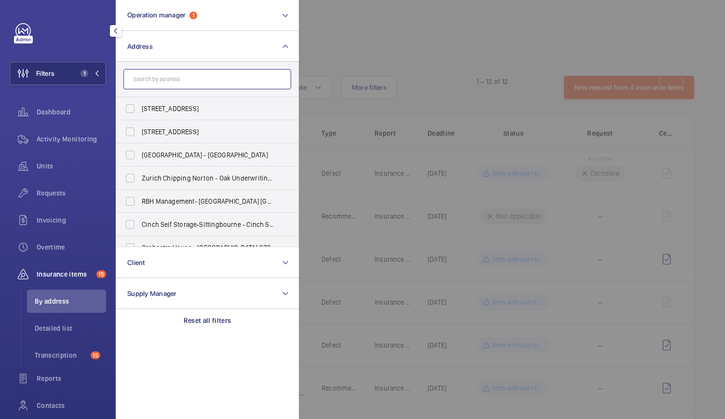
click at [147, 81] on input "text" at bounding box center [207, 79] width 168 height 20
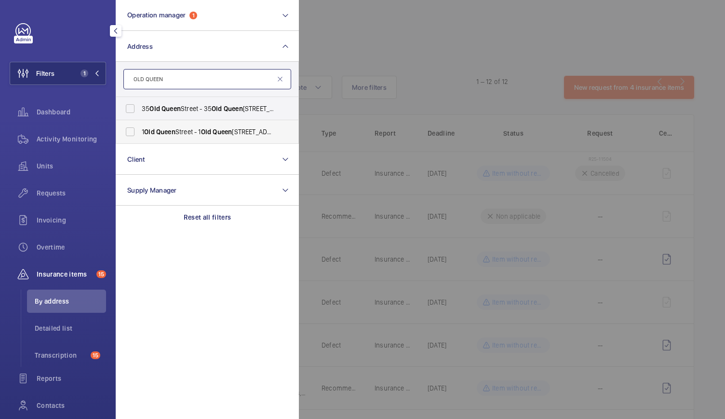
type input "OLD QUEEN"
click at [156, 131] on span "1 Old Queen Street - 1 Old Queen St, LONDON SW1H 9JA" at bounding box center [208, 132] width 133 height 10
click at [140, 131] on input "1 Old Queen Street - 1 Old Queen St, LONDON SW1H 9JA" at bounding box center [130, 131] width 19 height 19
checkbox input "true"
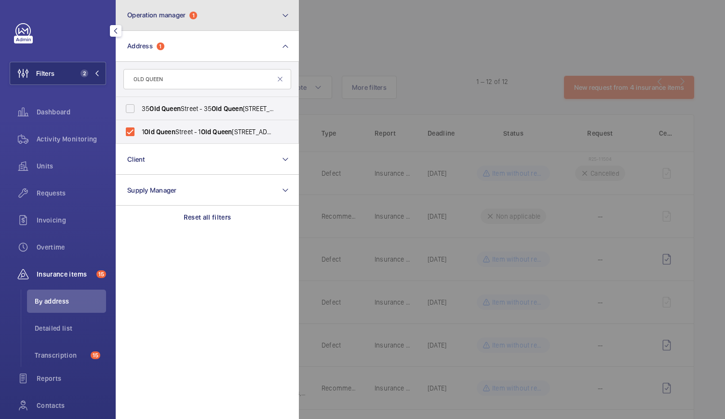
click at [187, 19] on button "Operation manager 1" at bounding box center [207, 15] width 183 height 31
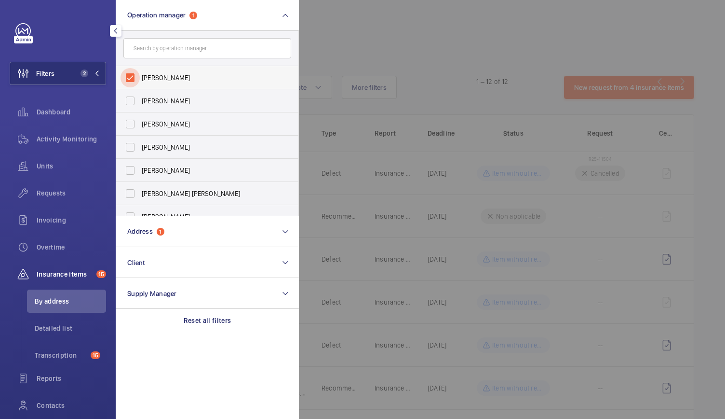
click at [127, 79] on input "[PERSON_NAME]" at bounding box center [130, 77] width 19 height 19
checkbox input "false"
click at [441, 81] on div at bounding box center [661, 209] width 725 height 419
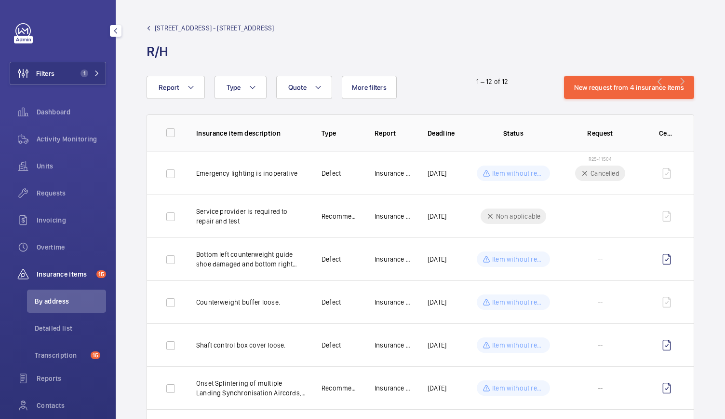
click at [441, 81] on div "Report Quote Type More filters" at bounding box center [298, 87] width 302 height 23
click at [89, 135] on span "Activity Monitoring" at bounding box center [71, 139] width 69 height 10
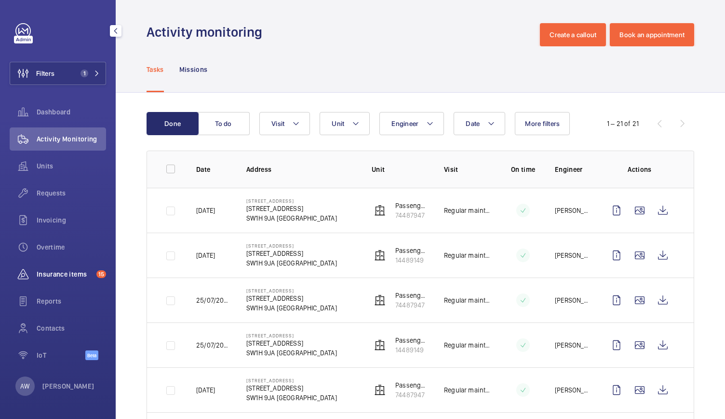
click at [85, 281] on div "Insurance items 15" at bounding box center [58, 273] width 96 height 23
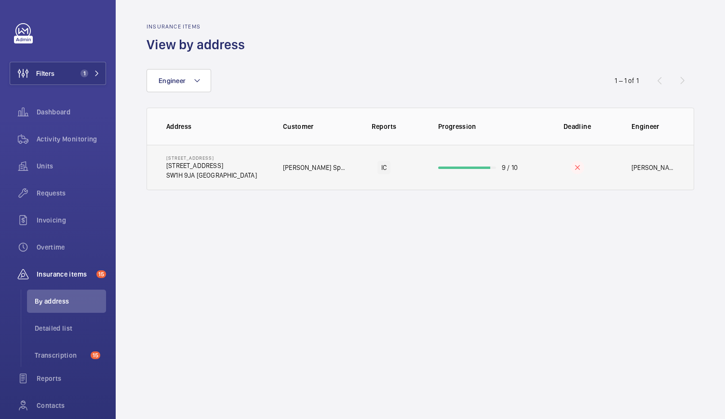
click at [259, 168] on td "1 Old Queen Street 1 Old Queen St SW1H 9JA LONDON" at bounding box center [207, 167] width 121 height 45
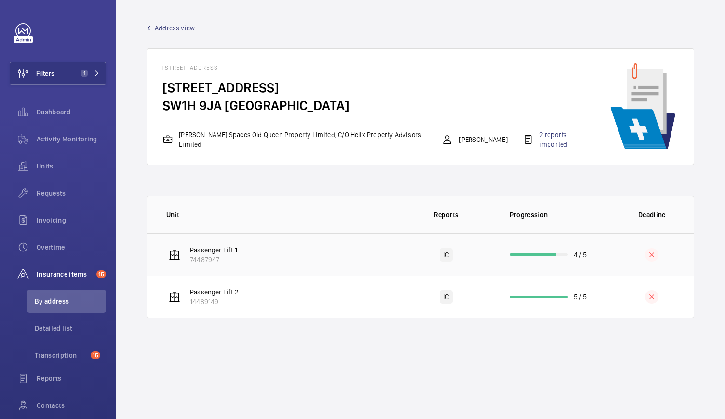
click at [303, 240] on td "Passenger Lift 1 74487947" at bounding box center [272, 254] width 251 height 42
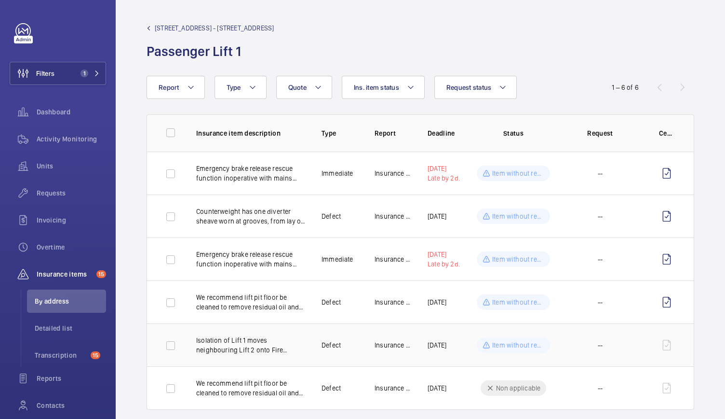
scroll to position [20, 0]
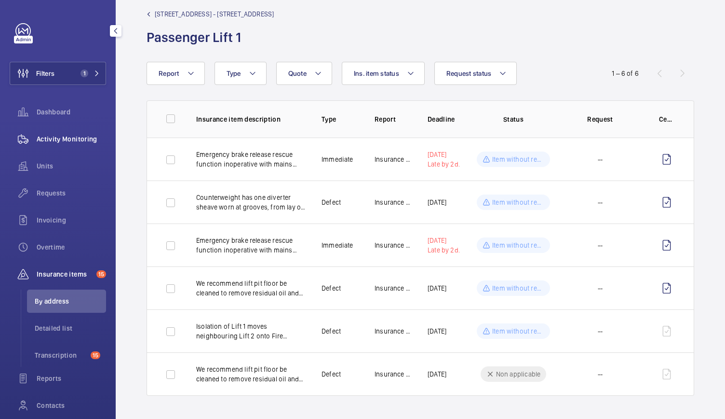
click at [94, 145] on div "Activity Monitoring" at bounding box center [58, 138] width 96 height 23
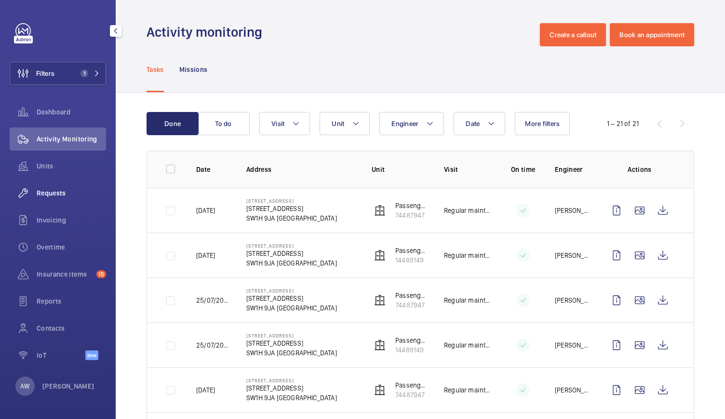
click at [60, 192] on span "Requests" at bounding box center [71, 193] width 69 height 10
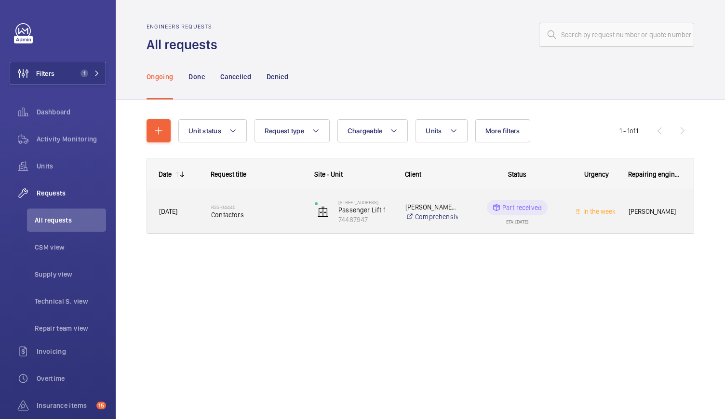
click at [280, 217] on span "Contactors" at bounding box center [256, 215] width 91 height 10
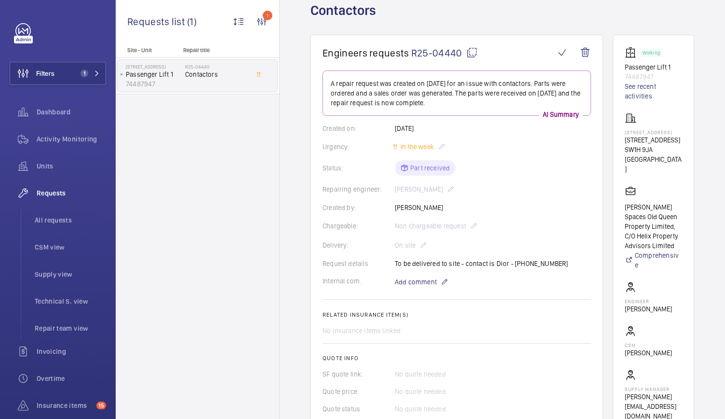
scroll to position [53, 0]
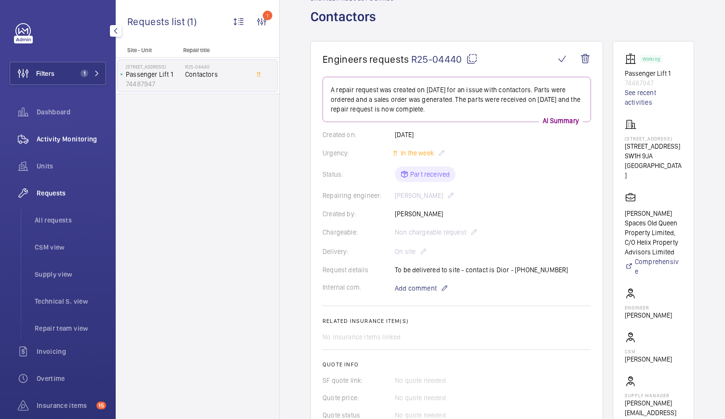
click at [73, 132] on div "Activity Monitoring" at bounding box center [58, 138] width 96 height 23
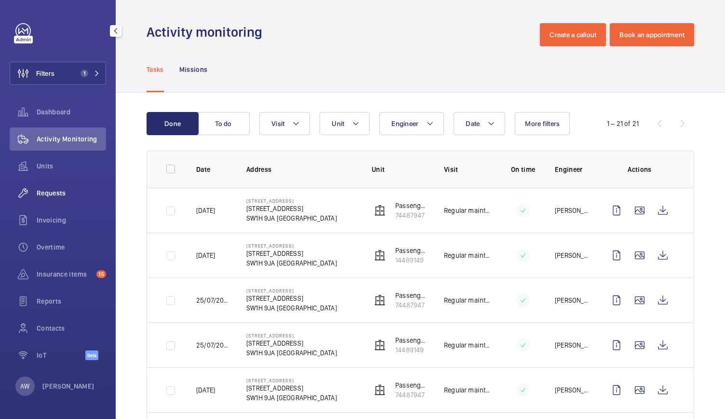
click at [51, 189] on span "Requests" at bounding box center [71, 193] width 69 height 10
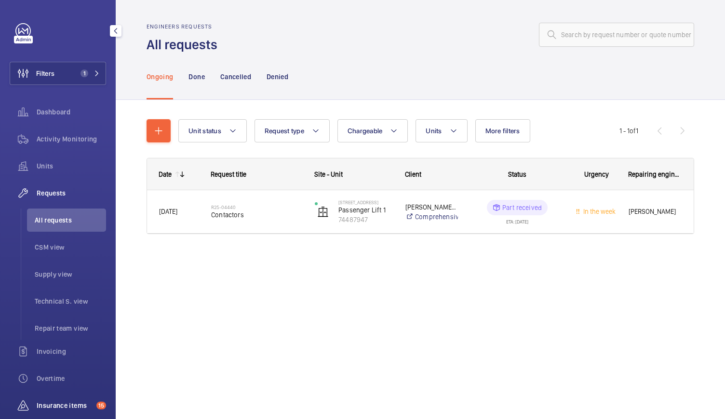
click at [63, 408] on span "Insurance items" at bounding box center [65, 405] width 56 height 10
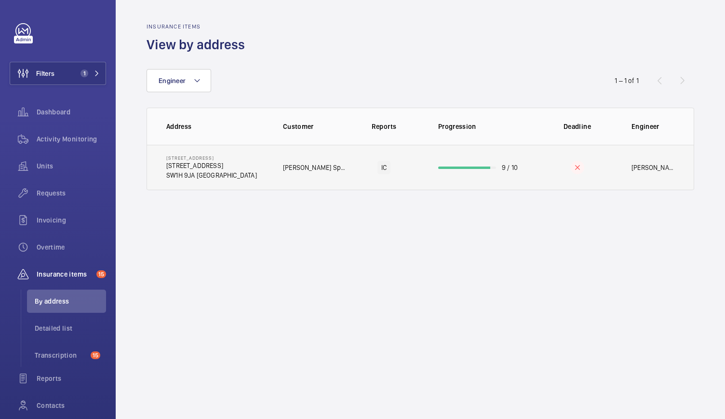
click at [254, 165] on td "1 Old Queen Street 1 Old Queen St SW1H 9JA LONDON" at bounding box center [207, 167] width 121 height 45
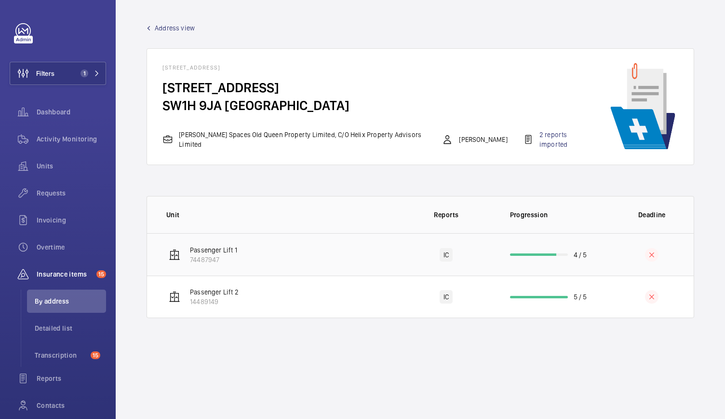
click at [304, 240] on td "Passenger Lift 1 74487947" at bounding box center [272, 254] width 251 height 42
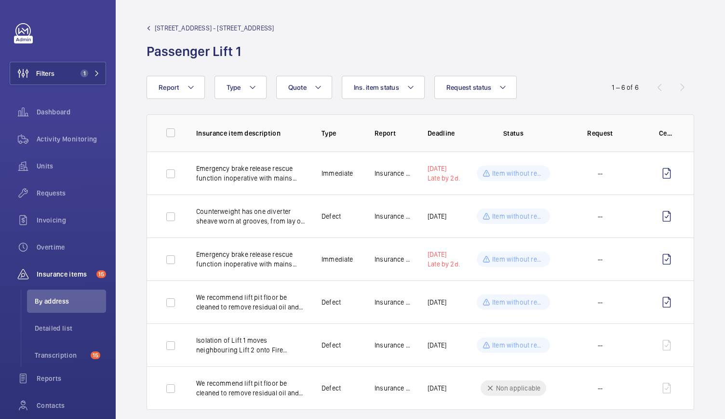
scroll to position [20, 0]
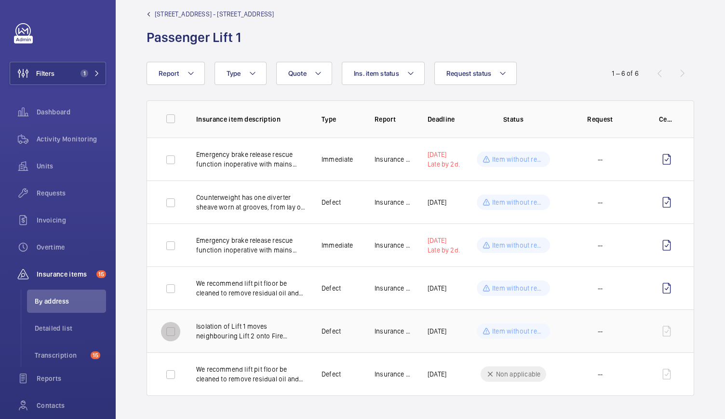
click at [173, 323] on input "checkbox" at bounding box center [170, 331] width 19 height 19
checkbox input "true"
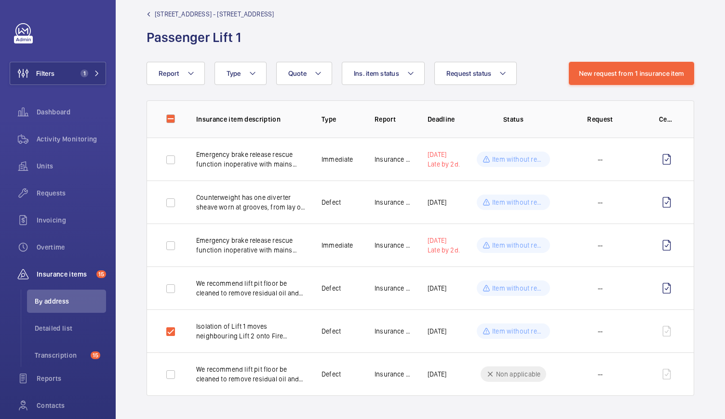
click at [204, 9] on span "1 Old Queen Street - 1 Old Queen St" at bounding box center [214, 14] width 119 height 10
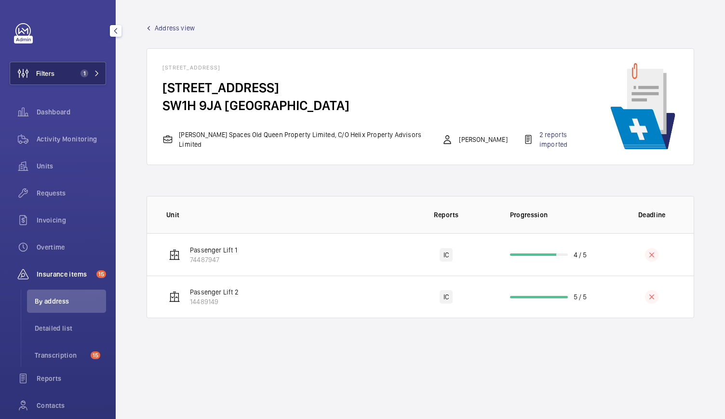
click at [81, 75] on span "1" at bounding box center [85, 73] width 8 height 8
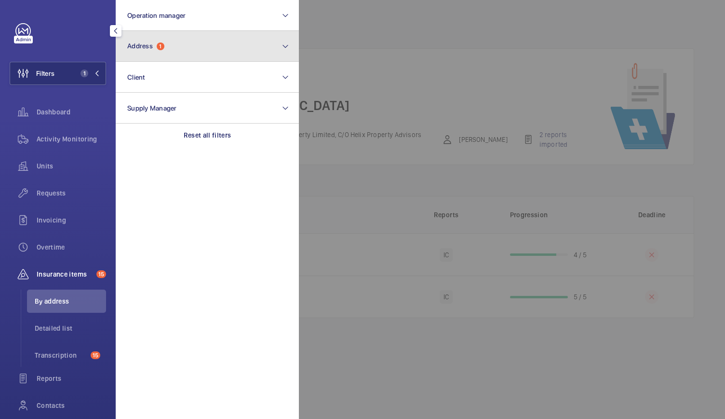
click at [163, 35] on button "Address 1" at bounding box center [207, 46] width 183 height 31
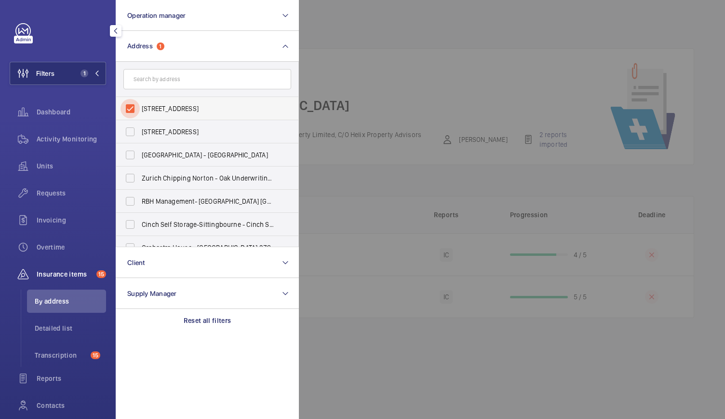
click at [130, 112] on input "1 Old Queen Street - 1 Old Queen St, LONDON SW1H 9JA" at bounding box center [130, 108] width 19 height 19
checkbox input "false"
click at [156, 77] on input "text" at bounding box center [207, 79] width 168 height 20
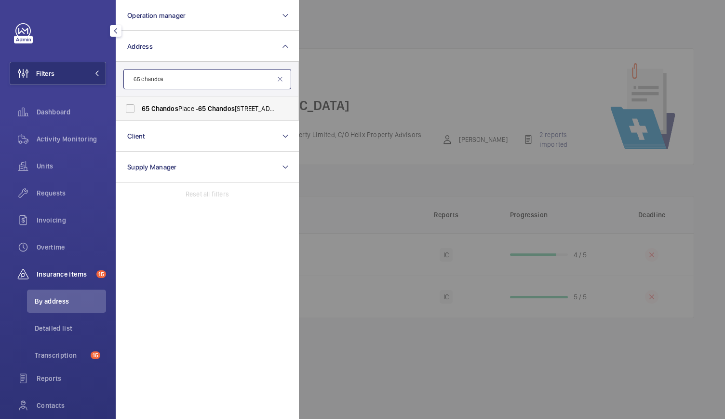
type input "65 chandos"
click at [154, 110] on span "Chandos" at bounding box center [164, 109] width 27 height 8
click at [140, 110] on input "65 Chandos Place - 65 Chandos Place, LONDON WC2N 4HG" at bounding box center [130, 108] width 19 height 19
checkbox input "true"
click at [390, 27] on div at bounding box center [661, 209] width 725 height 419
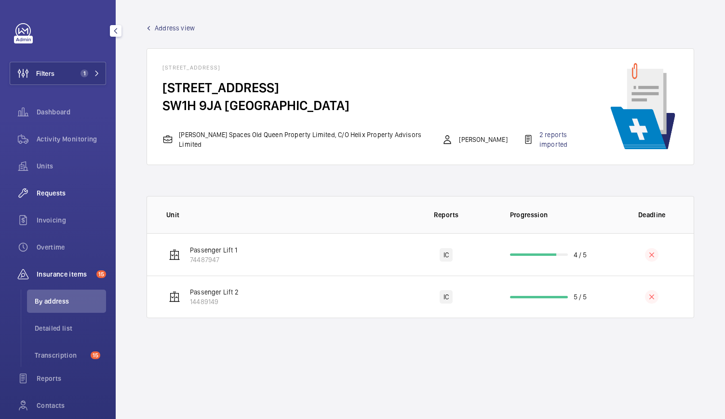
click at [46, 198] on div "Requests" at bounding box center [58, 192] width 96 height 23
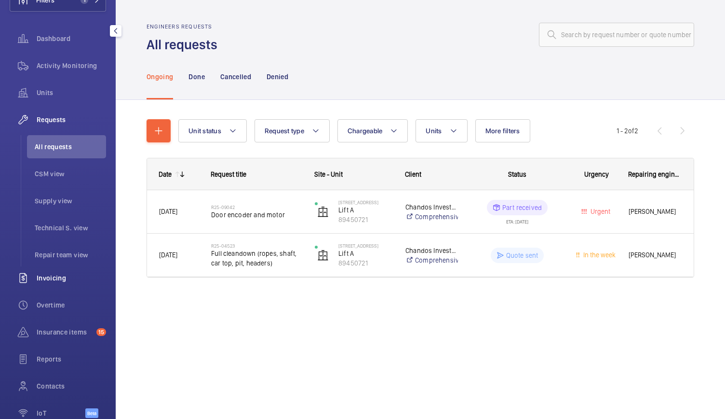
scroll to position [74, 0]
click at [48, 327] on span "Insurance items" at bounding box center [65, 331] width 56 height 10
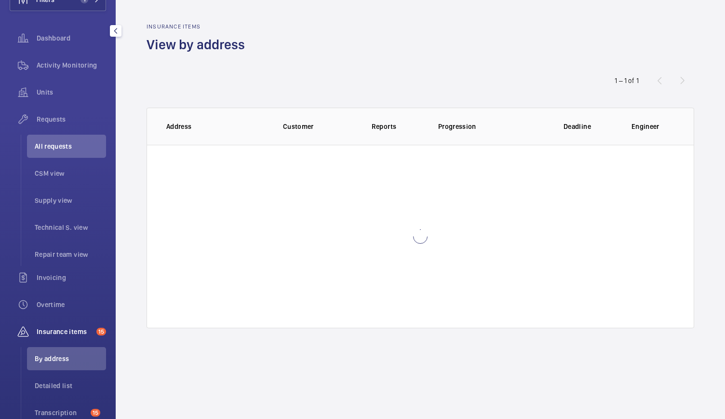
scroll to position [71, 0]
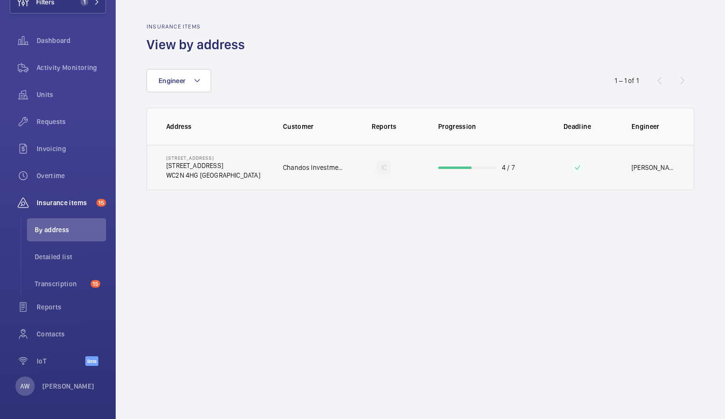
click at [263, 161] on td "65 Chandos Place 65 Chandos Place WC2N 4HG LONDON" at bounding box center [207, 167] width 121 height 45
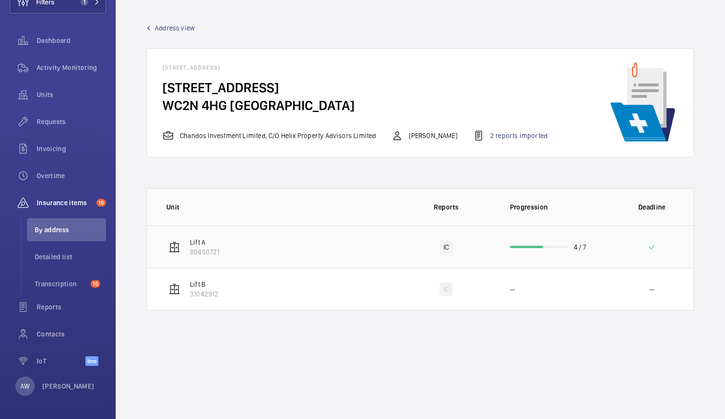
click at [265, 253] on td "Lift A 89450721" at bounding box center [272, 246] width 251 height 42
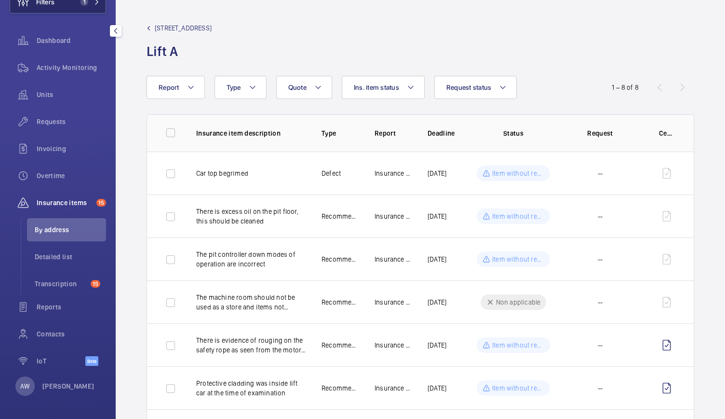
click at [72, 7] on button "Filters 1" at bounding box center [58, 1] width 96 height 23
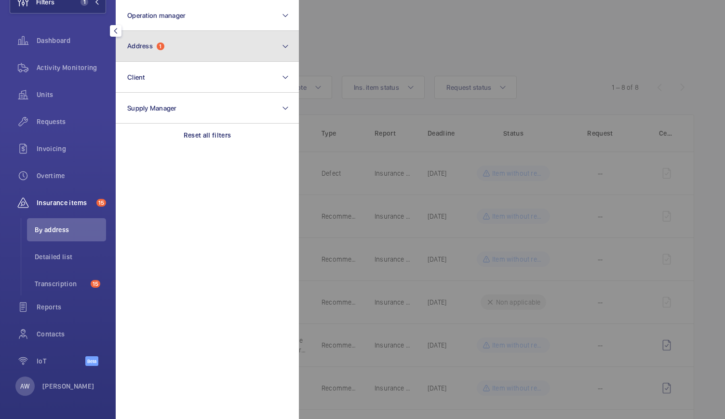
click at [184, 45] on button "Address 1" at bounding box center [207, 46] width 183 height 31
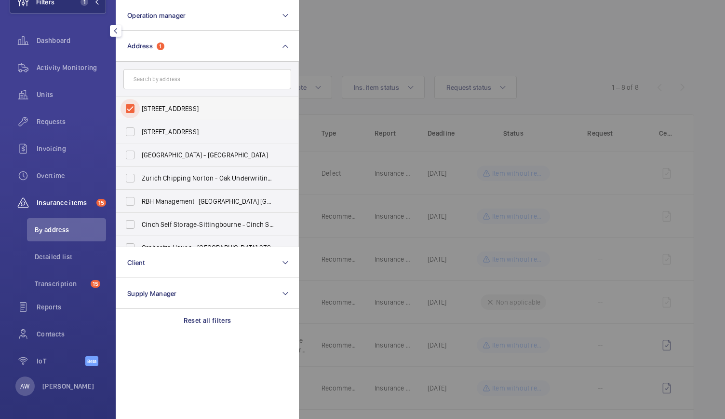
click at [129, 103] on input "65 Chandos Place - 65 Chandos Place, LONDON WC2N 4HG" at bounding box center [130, 108] width 19 height 19
checkbox input "false"
click at [145, 79] on input "text" at bounding box center [207, 79] width 168 height 20
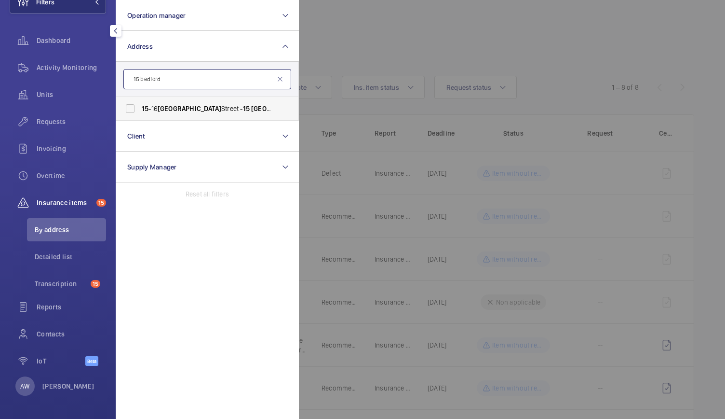
type input "15 bedford"
click at [153, 116] on label "[STREET_ADDRESS]" at bounding box center [200, 108] width 168 height 23
click at [140, 116] on input "[STREET_ADDRESS]" at bounding box center [130, 108] width 19 height 19
checkbox input "true"
click at [421, 54] on div at bounding box center [661, 209] width 725 height 419
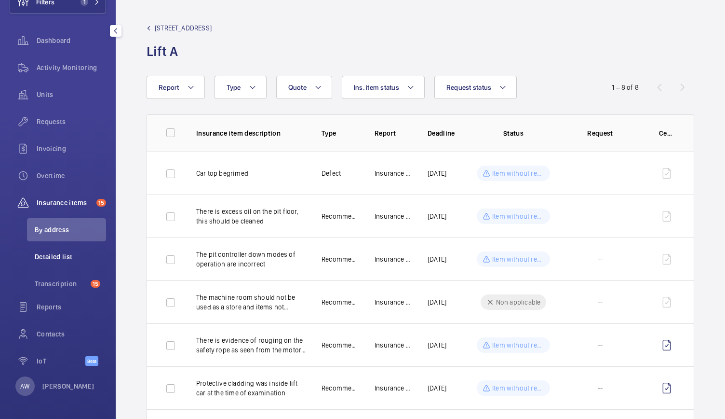
click at [53, 251] on li "Detailed list" at bounding box center [66, 256] width 79 height 23
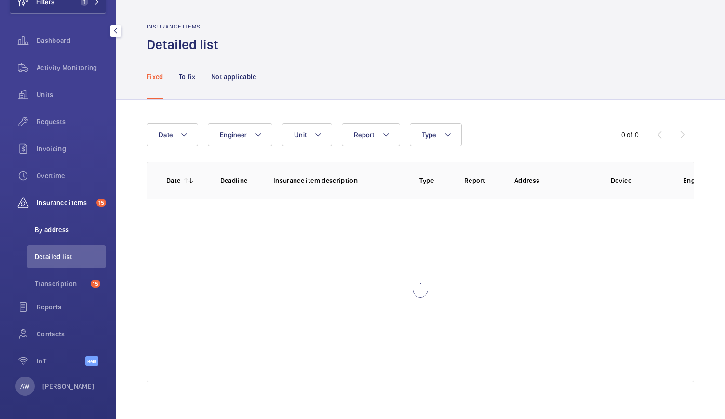
click at [55, 232] on span "By address" at bounding box center [70, 230] width 71 height 10
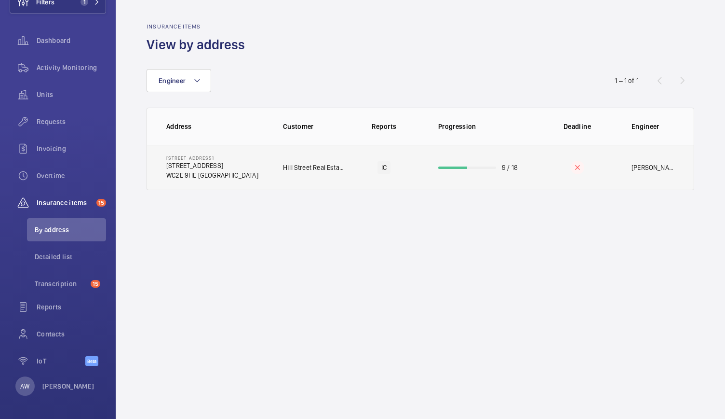
click at [253, 163] on td "15-16 Bedford Street 15 Bedford St WC2E 9HE LONDON" at bounding box center [207, 167] width 121 height 45
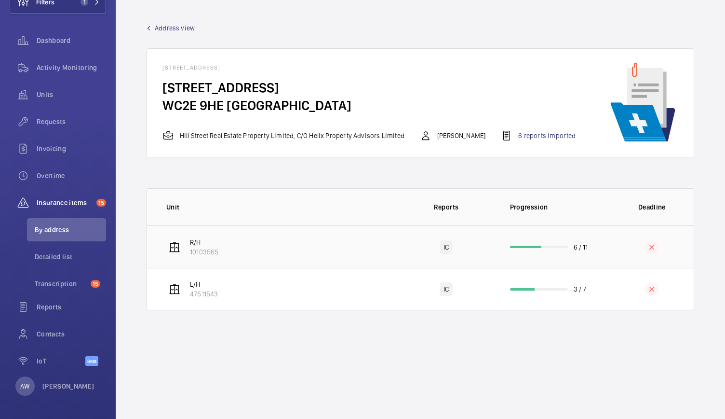
click at [191, 240] on p "R/H" at bounding box center [204, 242] width 28 height 10
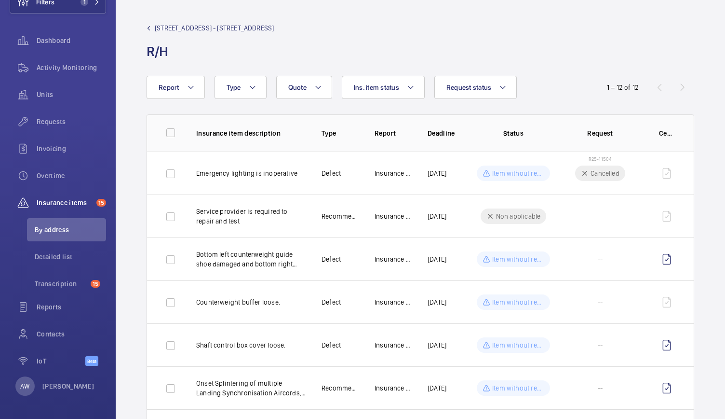
click at [163, 54] on h1 "R/H" at bounding box center [210, 51] width 127 height 18
click at [45, 100] on div "Units" at bounding box center [58, 94] width 96 height 23
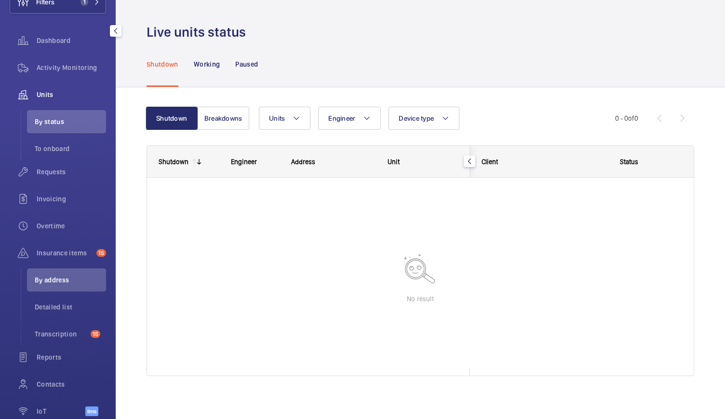
scroll to position [44, 0]
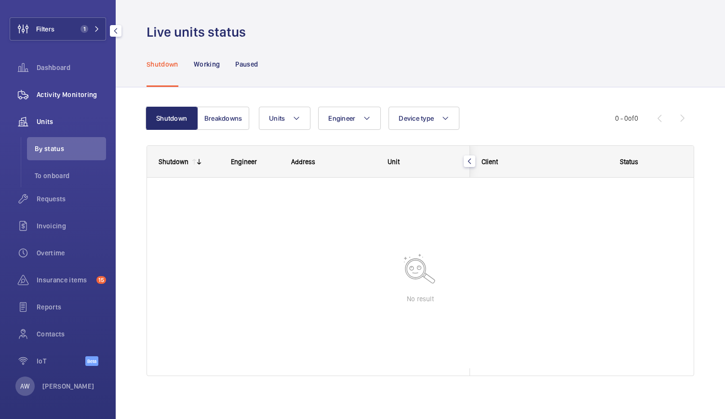
click at [55, 93] on span "Activity Monitoring" at bounding box center [71, 95] width 69 height 10
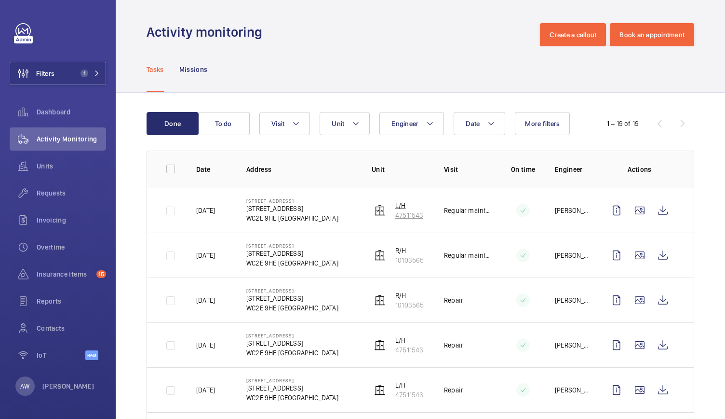
click at [403, 216] on p "47511543" at bounding box center [409, 215] width 28 height 10
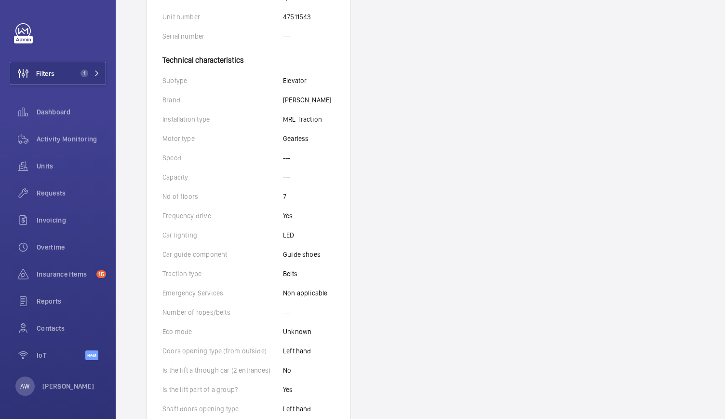
scroll to position [250, 0]
click at [54, 192] on span "Requests" at bounding box center [71, 193] width 69 height 10
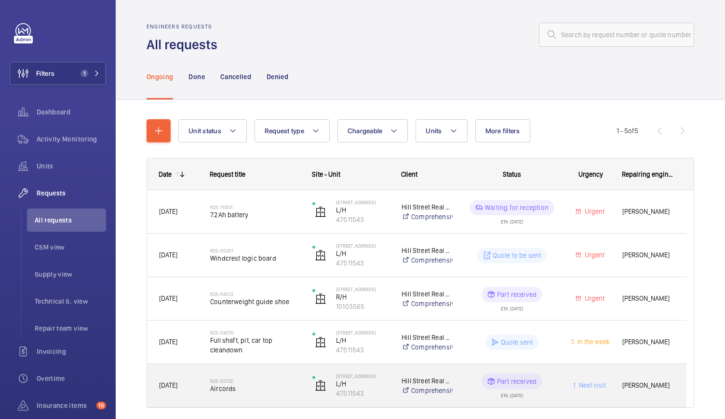
scroll to position [35, 0]
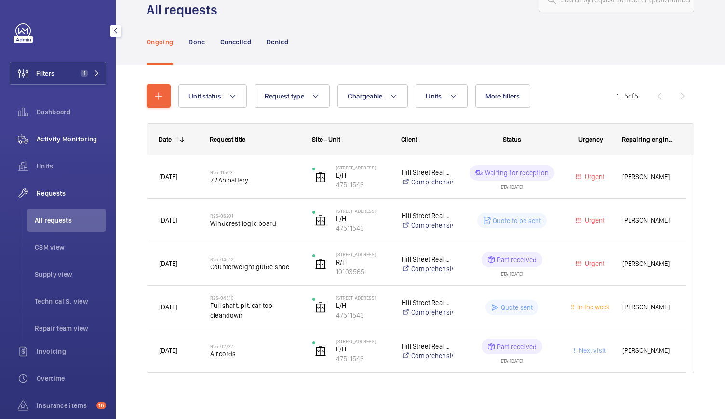
click at [87, 137] on span "Activity Monitoring" at bounding box center [71, 139] width 69 height 10
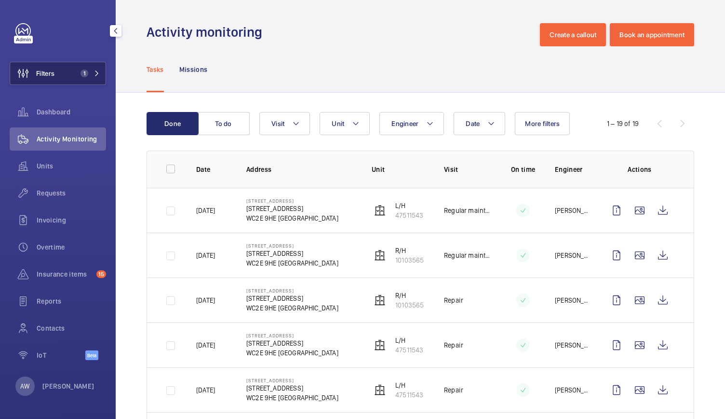
click at [84, 64] on button "Filters 1" at bounding box center [58, 73] width 96 height 23
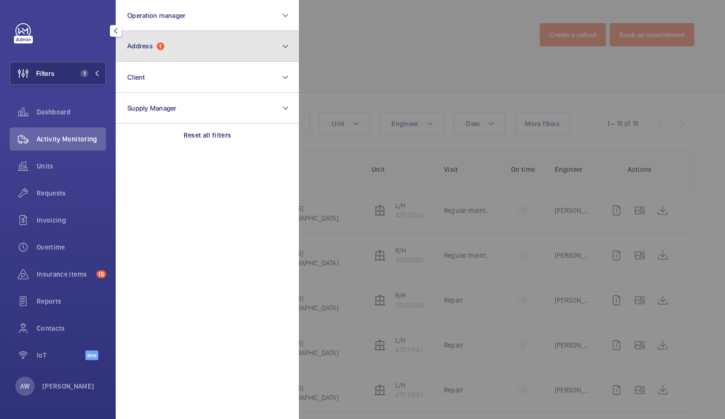
click at [180, 39] on button "Address 1" at bounding box center [207, 46] width 183 height 31
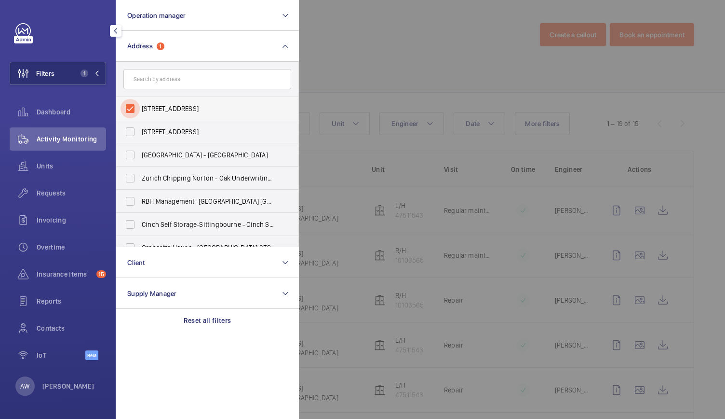
click at [132, 108] on input "[STREET_ADDRESS]" at bounding box center [130, 108] width 19 height 19
checkbox input "false"
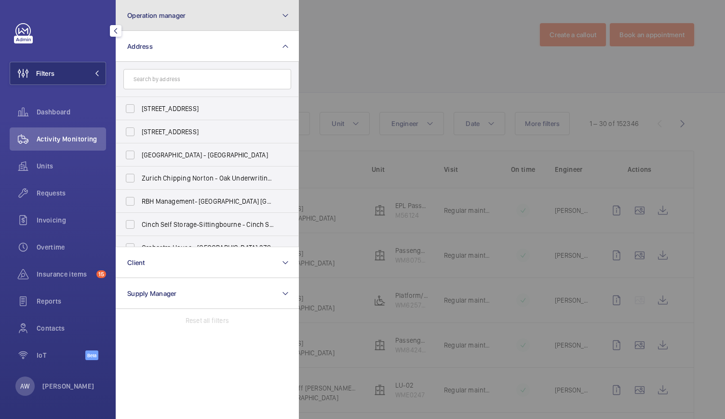
click at [231, 11] on button "Operation manager" at bounding box center [207, 15] width 183 height 31
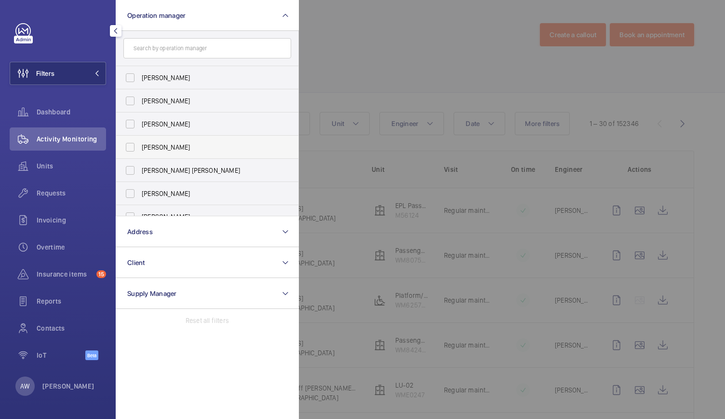
scroll to position [36, 0]
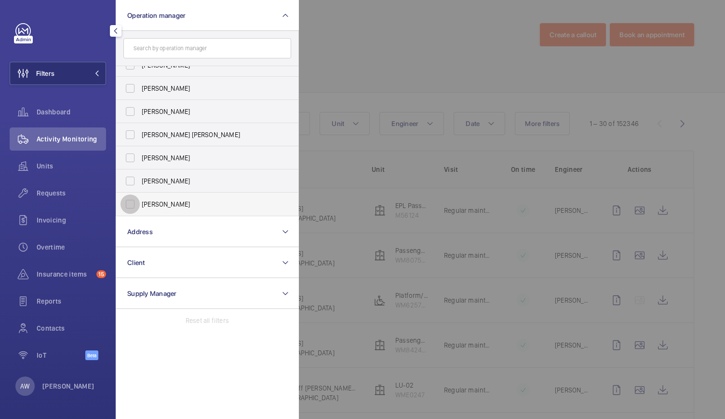
click at [130, 207] on input "[PERSON_NAME]" at bounding box center [130, 203] width 19 height 19
checkbox input "true"
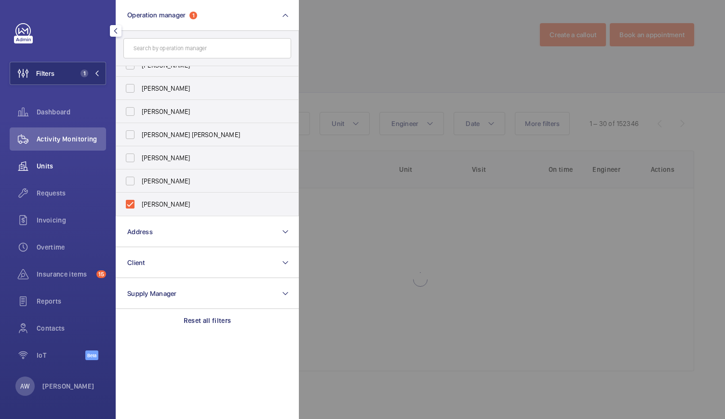
click at [48, 174] on div "Units" at bounding box center [58, 165] width 96 height 23
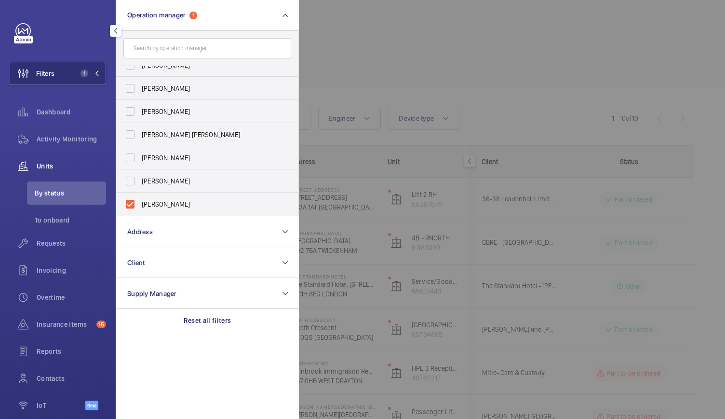
click at [441, 71] on div at bounding box center [661, 209] width 725 height 419
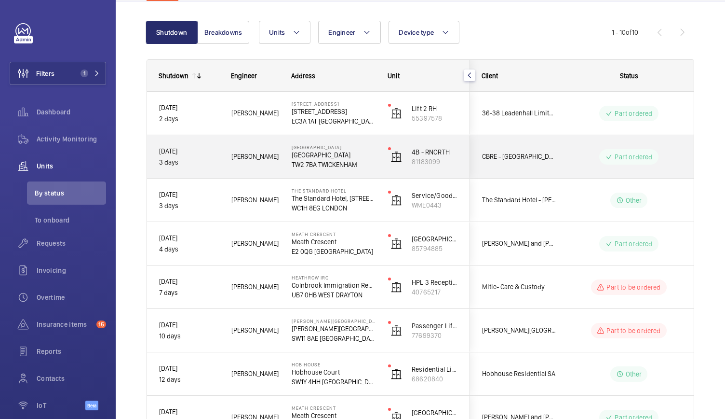
scroll to position [70, 0]
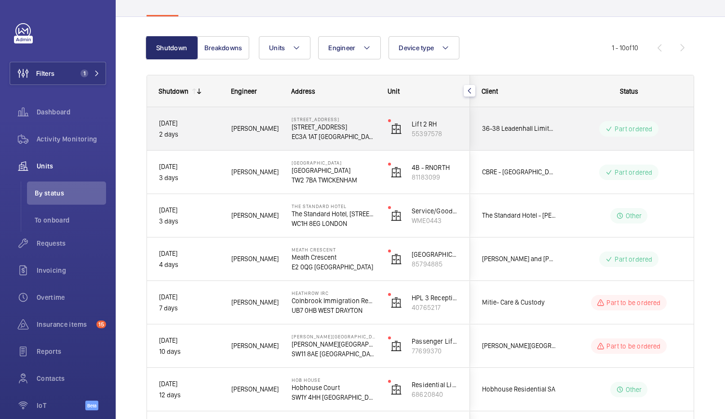
click at [254, 142] on div "[PERSON_NAME]" at bounding box center [249, 128] width 59 height 30
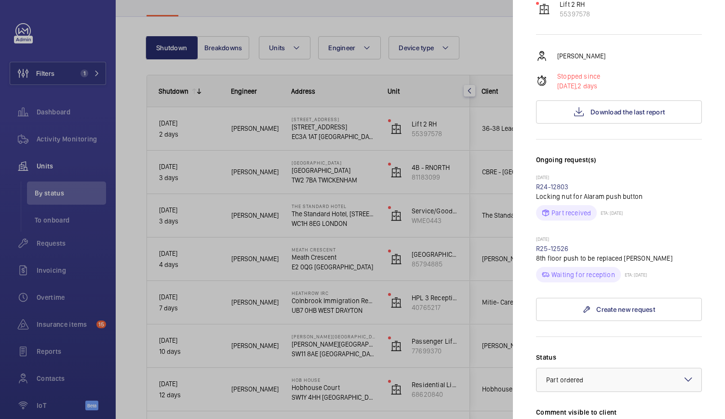
scroll to position [150, 0]
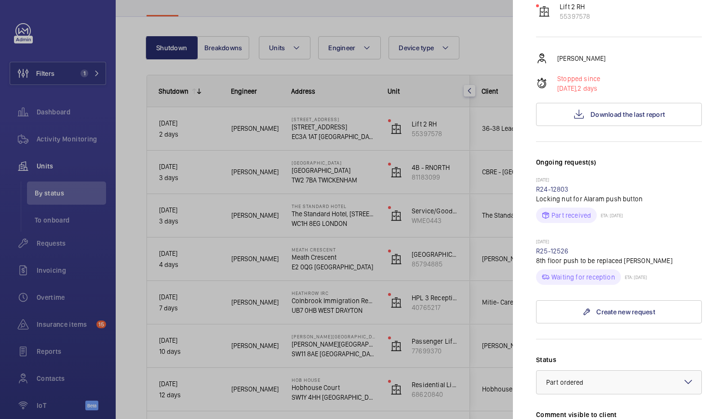
click at [230, 314] on div at bounding box center [362, 209] width 725 height 419
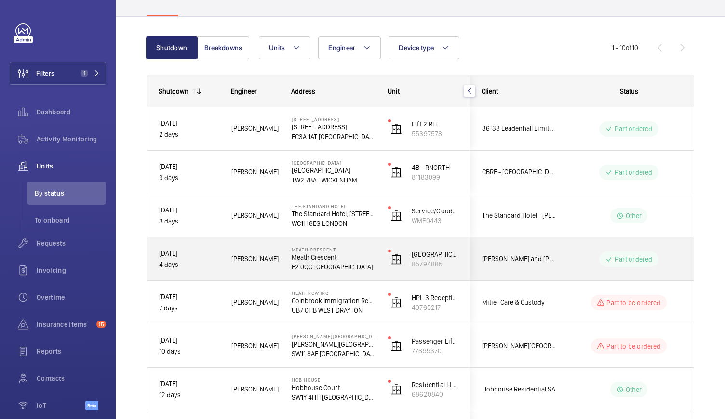
scroll to position [246, 0]
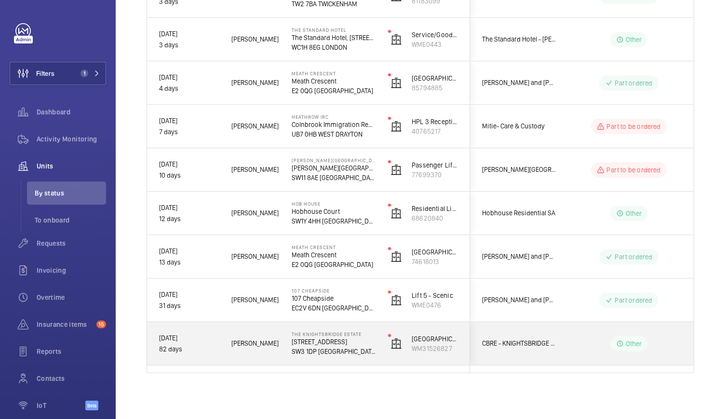
click at [201, 358] on div "01/07/2025 82 days" at bounding box center [183, 343] width 71 height 41
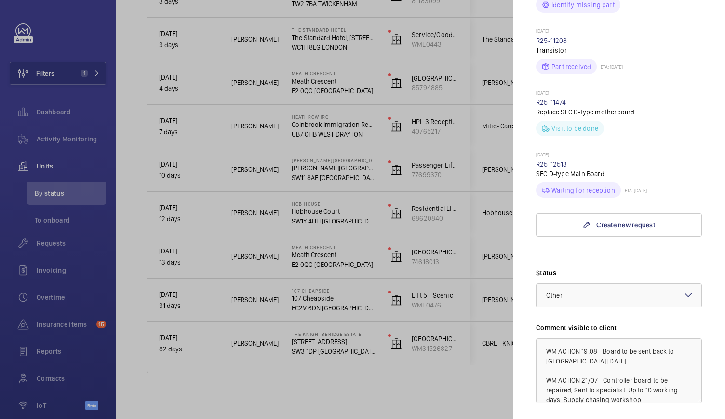
scroll to position [344, 0]
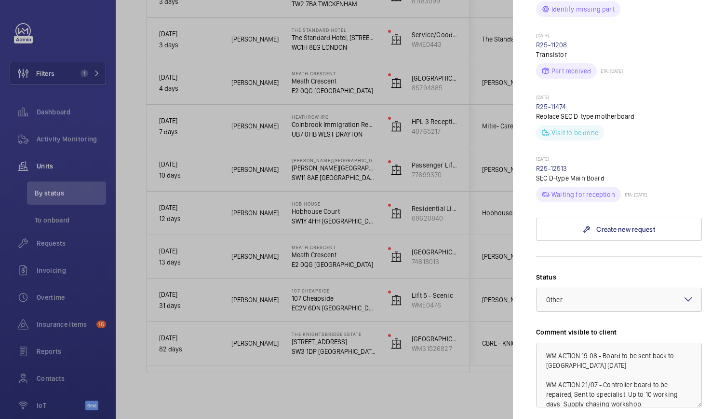
click at [379, 276] on div at bounding box center [362, 209] width 725 height 419
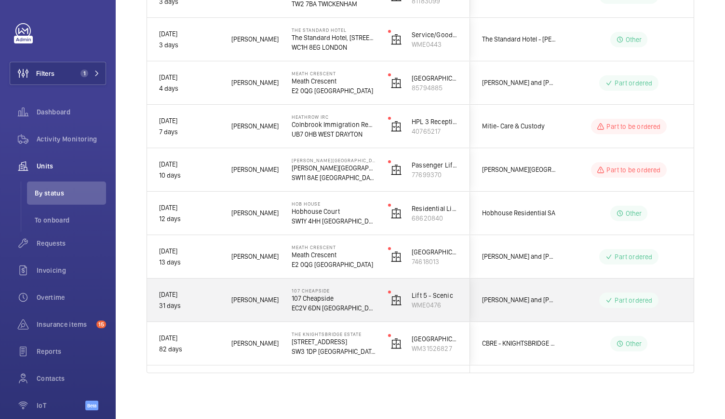
click at [357, 301] on p "107 Cheapside" at bounding box center [334, 298] width 84 height 10
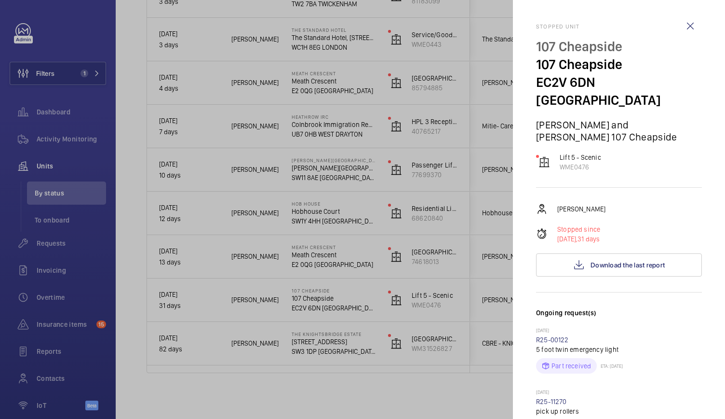
click at [357, 301] on div at bounding box center [362, 209] width 725 height 419
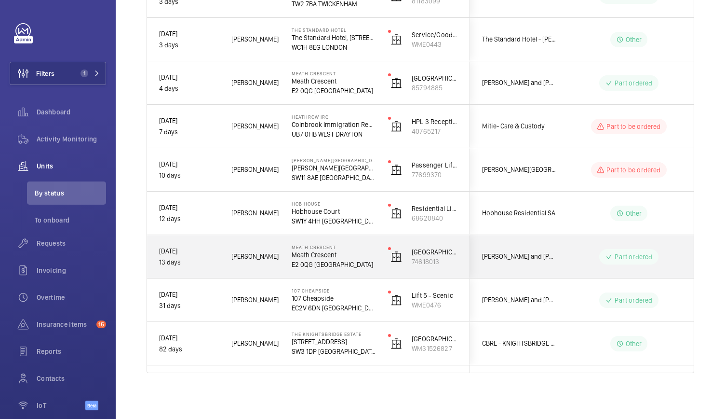
click at [366, 258] on p "Meath Crescent" at bounding box center [334, 255] width 84 height 10
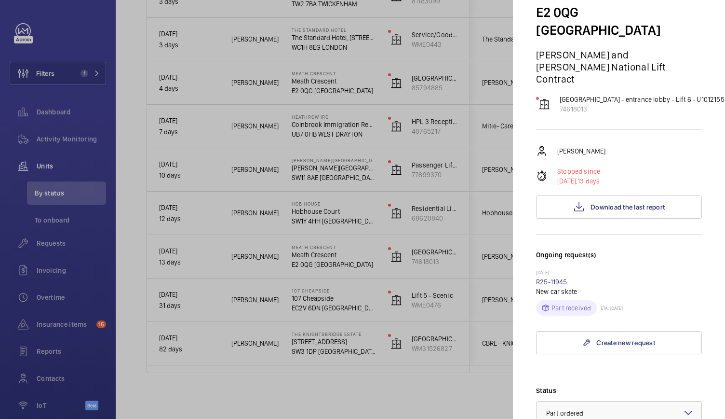
scroll to position [70, 0]
click at [355, 237] on div at bounding box center [362, 209] width 725 height 419
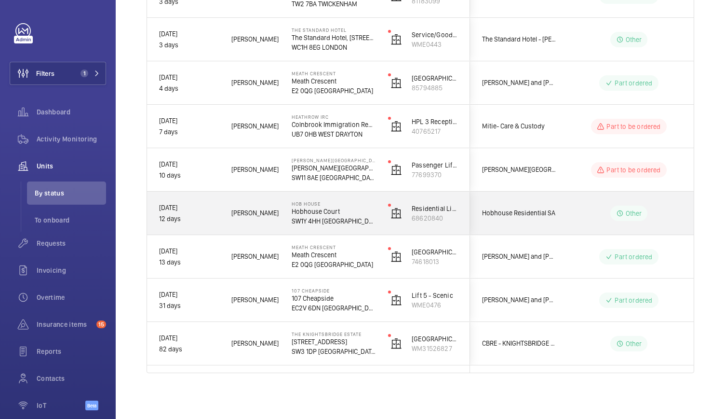
click at [356, 216] on p "SW1Y 4HH [GEOGRAPHIC_DATA]" at bounding box center [334, 221] width 84 height 10
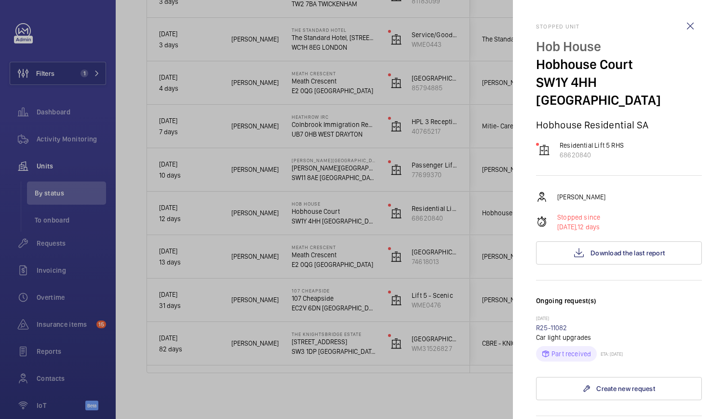
scroll to position [40, 0]
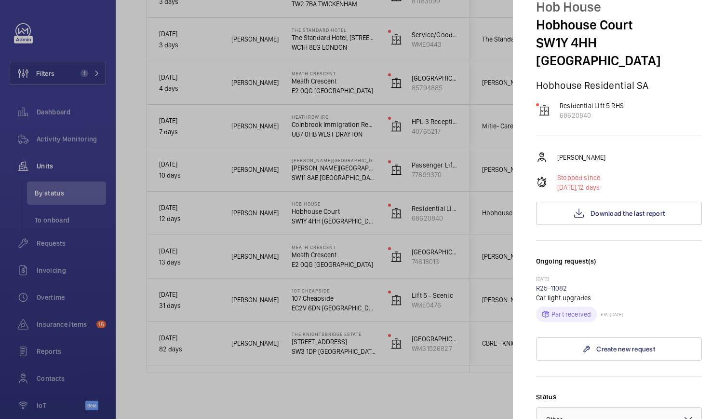
click at [385, 235] on div at bounding box center [362, 209] width 725 height 419
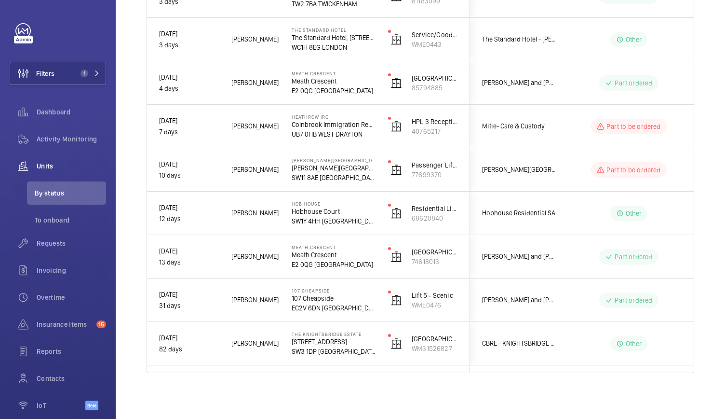
scroll to position [0, 0]
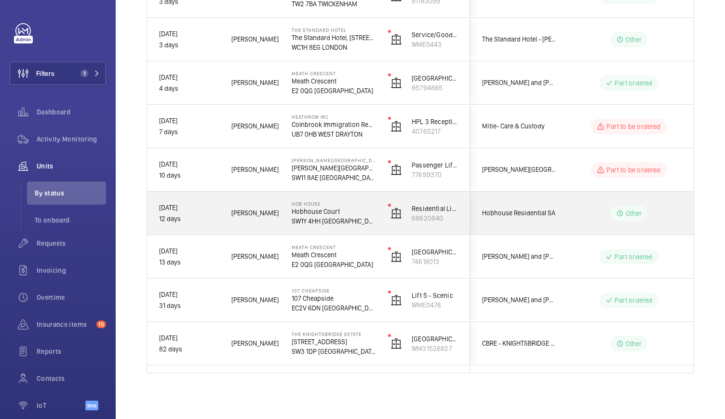
click at [369, 225] on div "Hob House Hobhouse Court SW1Y 4HH LONDON" at bounding box center [327, 212] width 95 height 43
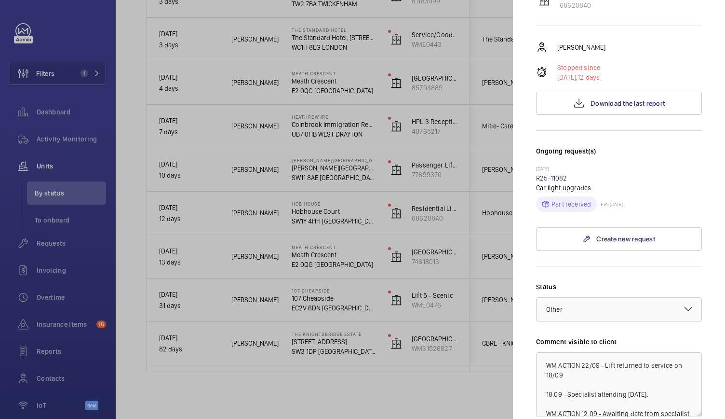
scroll to position [150, 0]
click at [359, 212] on div at bounding box center [362, 209] width 725 height 419
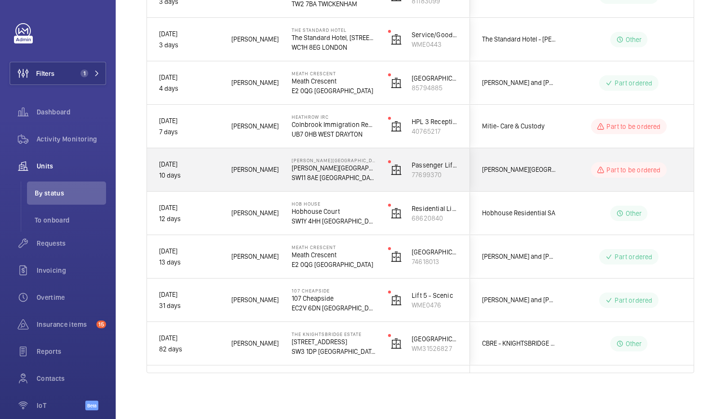
click at [348, 163] on p "[PERSON_NAME][GEOGRAPHIC_DATA]" at bounding box center [334, 168] width 84 height 10
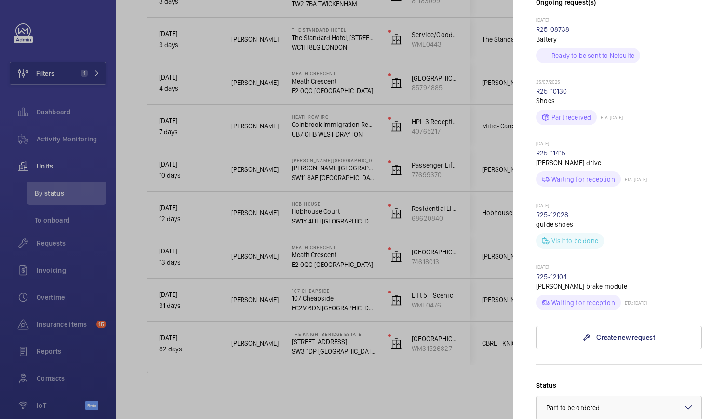
scroll to position [470, 0]
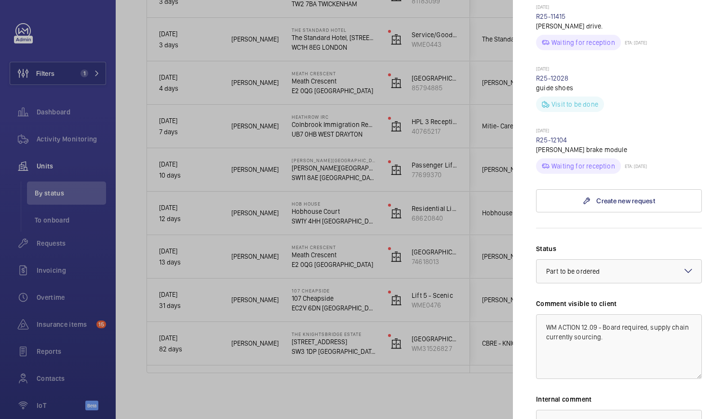
click at [691, 154] on div "Waiting for reception ETA: 22/09/2025" at bounding box center [619, 163] width 166 height 19
click at [582, 314] on textarea "WM ACTION 12.09 - Board required, supply chain currently sourcing." at bounding box center [619, 346] width 166 height 65
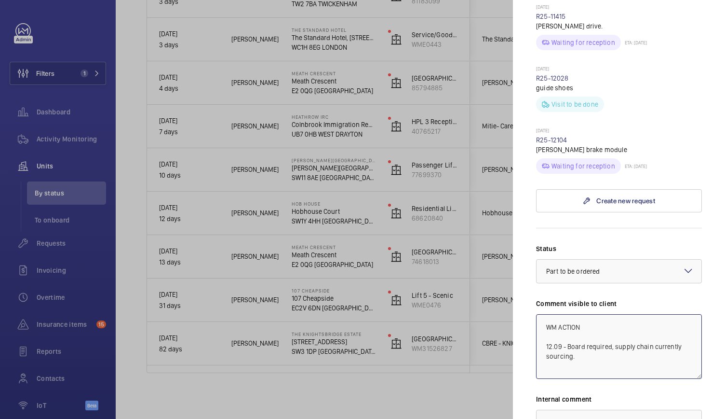
click at [586, 314] on textarea "WM ACTION 12.09 - Board required, supply chain currently sourcing." at bounding box center [619, 346] width 166 height 65
drag, startPoint x: 678, startPoint y: 315, endPoint x: 539, endPoint y: 308, distance: 138.6
click at [539, 314] on textarea "WM ACTION 22.09 - Part due W/C 22/09 12.09 - Board required, supply chain curre…" at bounding box center [619, 346] width 166 height 65
click at [601, 316] on textarea "WM ACTION 22.09 - Part due W/C 22/09 12.09 - Board required, supply chain curre…" at bounding box center [619, 346] width 166 height 65
drag, startPoint x: 581, startPoint y: 309, endPoint x: 666, endPoint y: 310, distance: 84.4
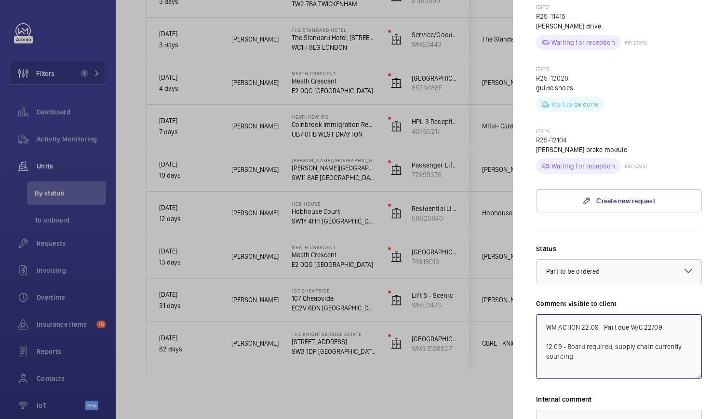
click at [666, 314] on textarea "WM ACTION 22.09 - Part due W/C 22/09 12.09 - Board required, supply chain curre…" at bounding box center [619, 346] width 166 height 65
click at [655, 314] on textarea "WM ACTION 22.09 - Part due W/C 22/09 12.09 - Board required, supply chain curre…" at bounding box center [619, 346] width 166 height 65
drag, startPoint x: 665, startPoint y: 310, endPoint x: 582, endPoint y: 310, distance: 83.4
click at [582, 314] on textarea "WM ACTION 22.09 - Part due W/C 22/09 12.09 - Board required, supply chain curre…" at bounding box center [619, 346] width 166 height 65
type textarea "WM ACTION 22.09 - Part due W/C 22/09 12.09 - Board required, supply chain curre…"
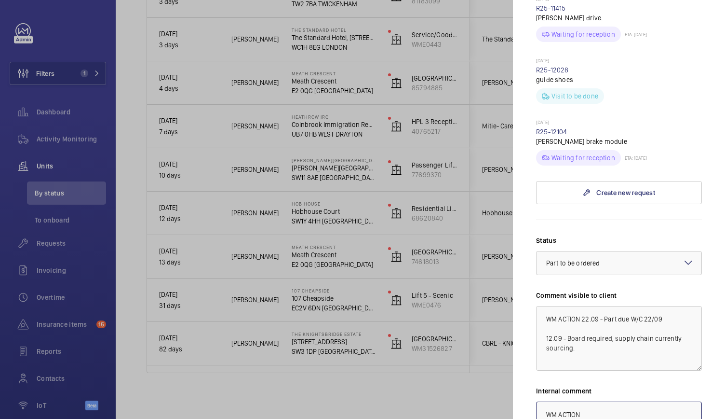
paste textarea "22.09 - Part due W/C 22/09"
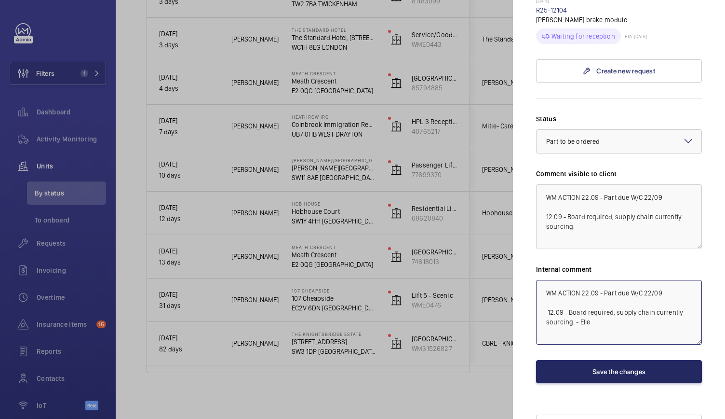
type textarea "WM ACTION 22.09 - Part due W/C 22/09 12.09 - Board required, supply chain curre…"
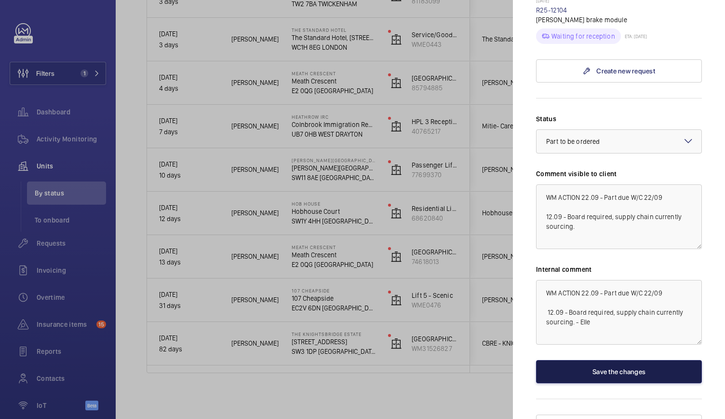
click at [590, 360] on button "Save the changes" at bounding box center [619, 371] width 166 height 23
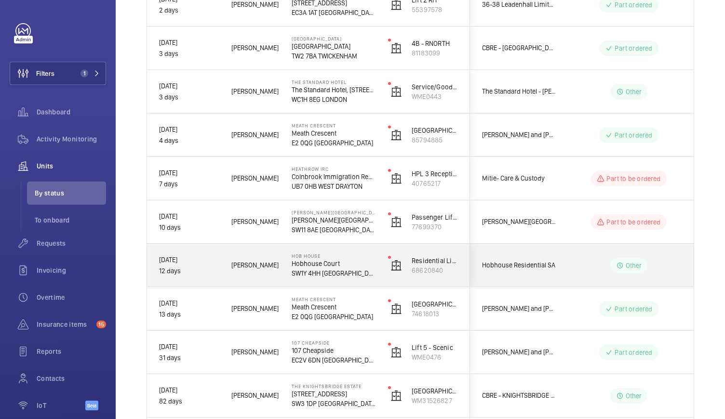
scroll to position [193, 0]
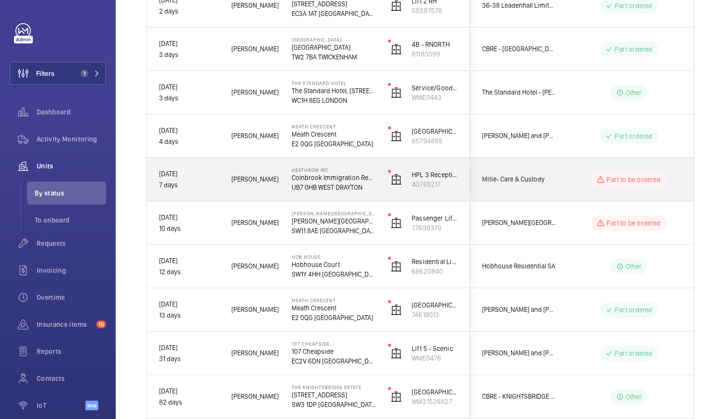
click at [279, 190] on div "[PERSON_NAME]" at bounding box center [249, 179] width 59 height 30
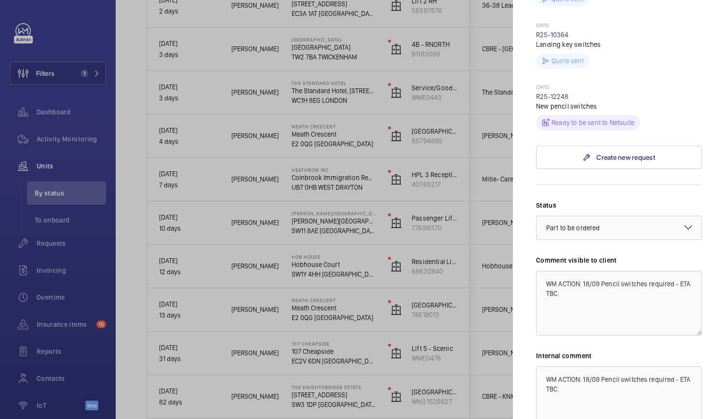
scroll to position [417, 0]
click at [585, 284] on textarea "WM ACTION: 18/09 Pencil switches required - ETA TBC." at bounding box center [619, 302] width 166 height 65
type textarea "WM ACTION: 18/09 Pencil switches required - ETA TBC."
click at [584, 378] on textarea "WM ACTION: 18/09 Pencil switches required - ETA TBC." at bounding box center [619, 398] width 166 height 65
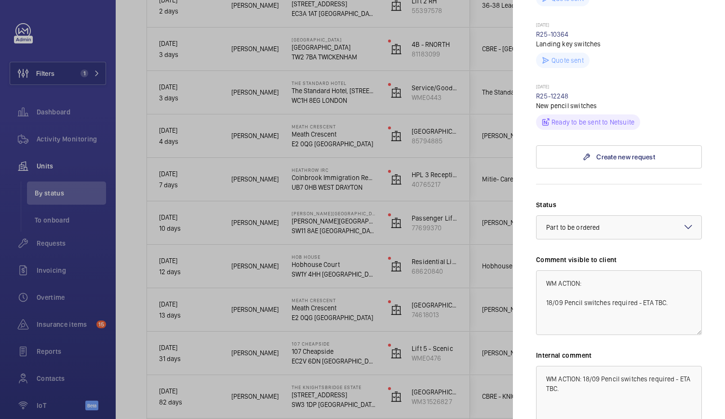
click at [686, 175] on div "Stopped unit Heathrow IRC Colnbrook Immigration Removal Centre UB7 0HB WEST DRA…" at bounding box center [619, 64] width 166 height 917
click at [611, 283] on textarea "WM ACTION: 18/09 Pencil switches required - ETA TBC." at bounding box center [619, 302] width 166 height 65
click at [547, 98] on link "R25-12248" at bounding box center [552, 96] width 33 height 8
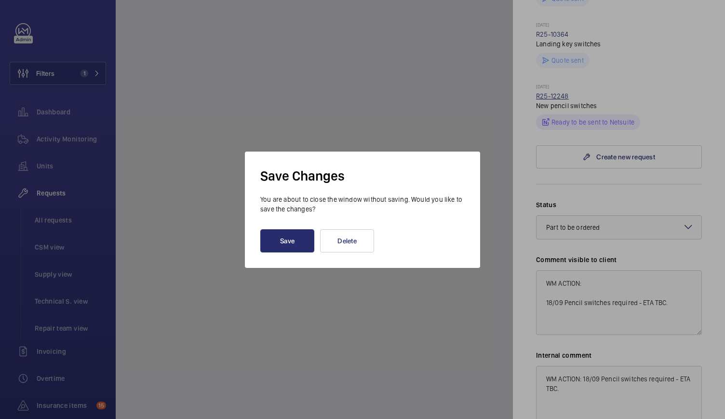
scroll to position [384, 0]
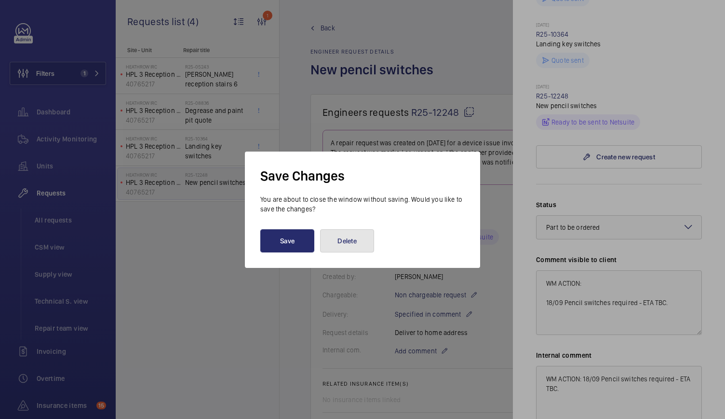
click at [332, 237] on button "Delete" at bounding box center [347, 240] width 54 height 23
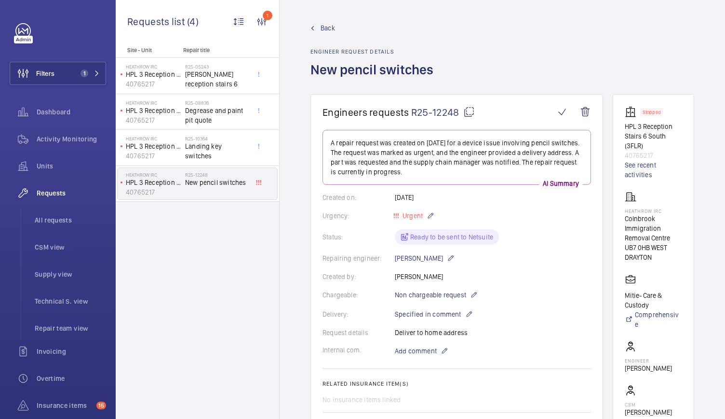
click at [324, 22] on wm-front-admin-header "Back Engineer request details New pencil switches" at bounding box center [503, 47] width 446 height 94
click at [324, 23] on span "Back" at bounding box center [328, 28] width 14 height 10
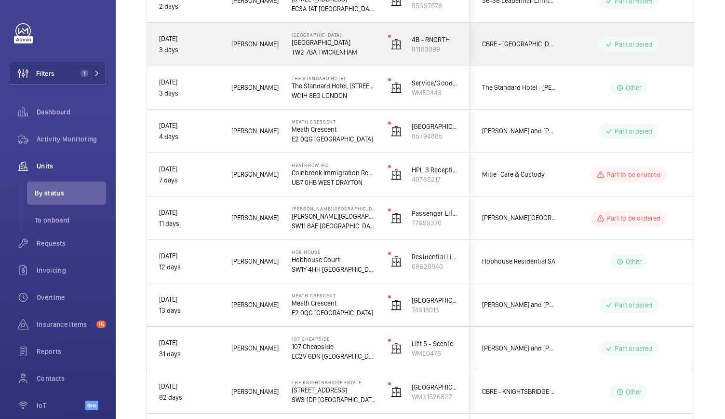
scroll to position [246, 0]
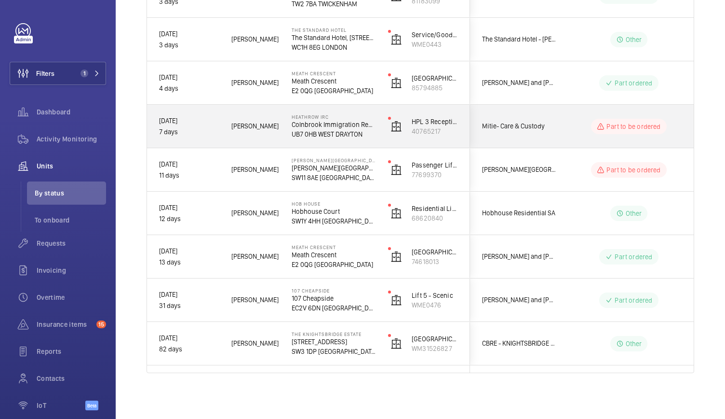
click at [354, 139] on div "Heathrow IRC Colnbrook Immigration Removal Centre UB7 0HB WEST DRAYTON" at bounding box center [327, 126] width 95 height 43
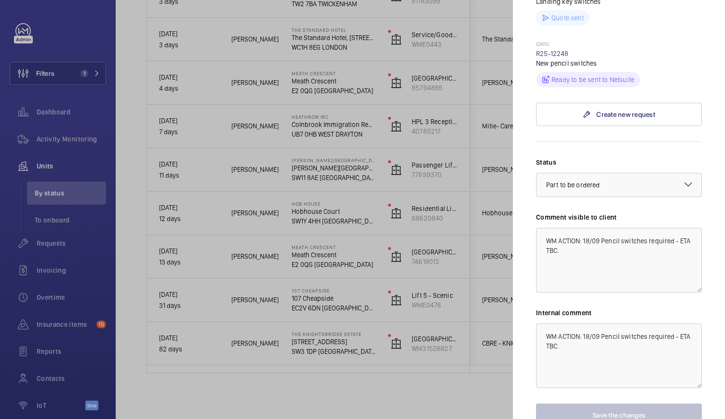
scroll to position [520, 0]
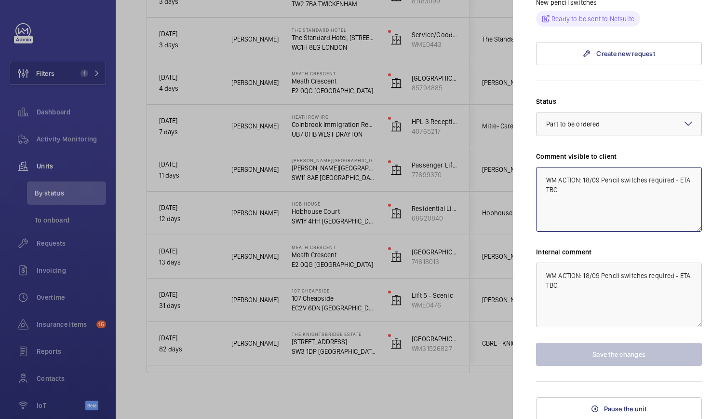
click at [573, 210] on textarea "WM ACTION: 18/09 Pencil switches required - ETA TBC." at bounding box center [619, 199] width 166 height 65
click at [583, 177] on textarea "WM ACTION: 18/09 Pencil switches required - ETA TBC." at bounding box center [619, 199] width 166 height 65
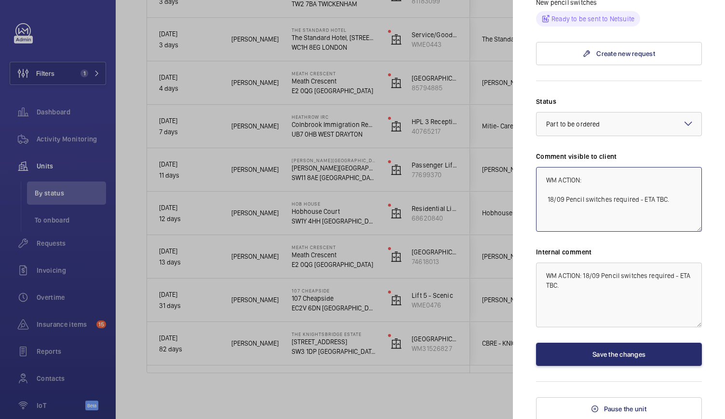
click at [583, 178] on textarea "WM ACTION: 18/09 Pencil switches required - ETA TBC." at bounding box center [619, 199] width 166 height 65
click at [584, 208] on textarea "WM ACTION: 22/09 Parts due 24/09 18/09 Pencil switches required - ETA TBC." at bounding box center [619, 199] width 166 height 65
type textarea "WM ACTION: 22/09 Parts due 24/09 18/09 Pencil switches required - ETA TBC."
click at [583, 274] on textarea "WM ACTION: 18/09 Pencil switches required - ETA TBC." at bounding box center [619, 294] width 166 height 65
drag, startPoint x: 632, startPoint y: 179, endPoint x: 584, endPoint y: 175, distance: 48.9
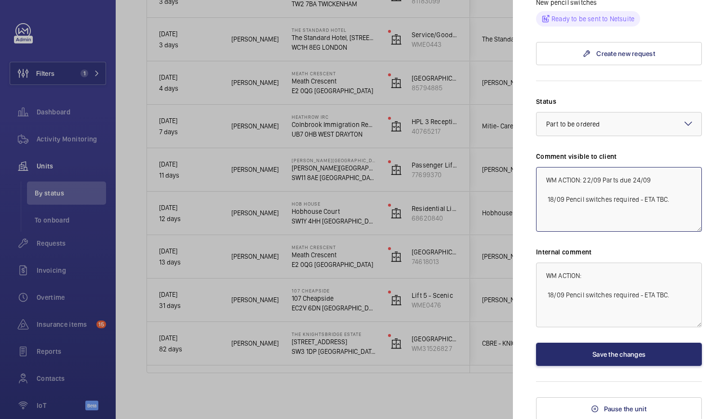
click at [584, 175] on textarea "WM ACTION: 22/09 Parts due 24/09 18/09 Pencil switches required - ETA TBC." at bounding box center [619, 199] width 166 height 65
click at [597, 274] on textarea "WM ACTION: 18/09 Pencil switches required - ETA TBC." at bounding box center [619, 294] width 166 height 65
paste textarea "22/09 Parts due 24/09"
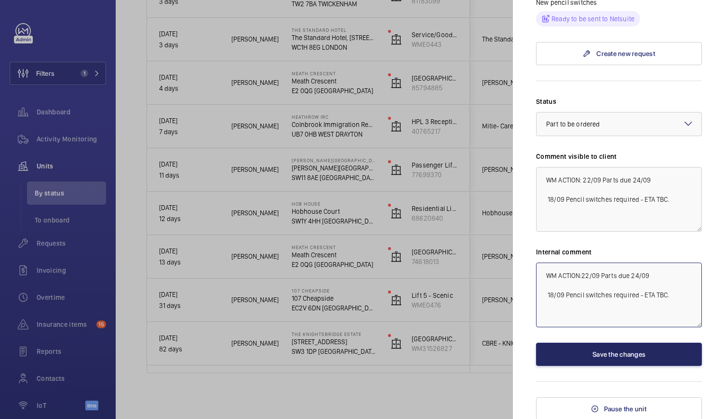
type textarea "WM ACTION:22/09 Parts due 24/09 18/09 Pencil switches required - ETA TBC."
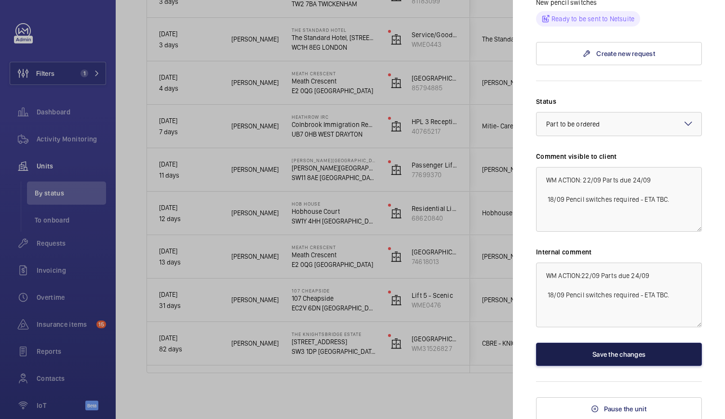
click at [605, 347] on button "Save the changes" at bounding box center [619, 353] width 166 height 23
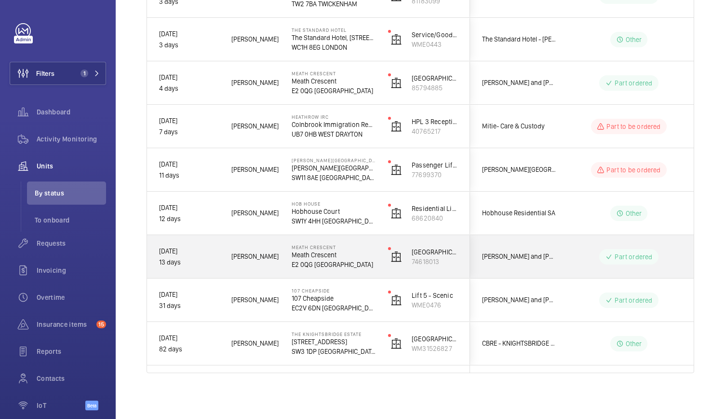
scroll to position [165, 0]
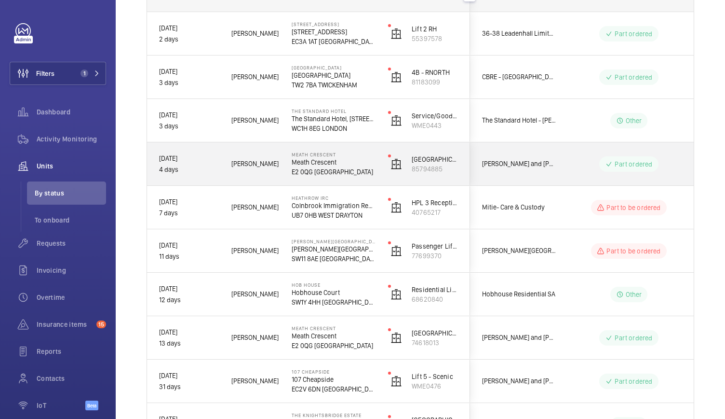
click at [374, 168] on p "E2 0QG [GEOGRAPHIC_DATA]" at bounding box center [334, 172] width 84 height 10
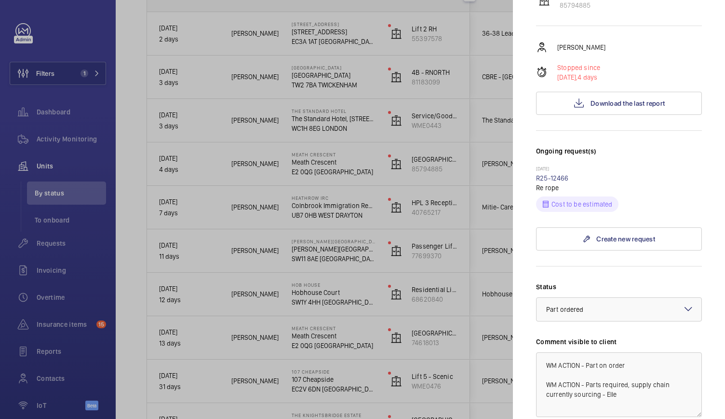
scroll to position [174, 0]
click at [351, 122] on div at bounding box center [362, 209] width 725 height 419
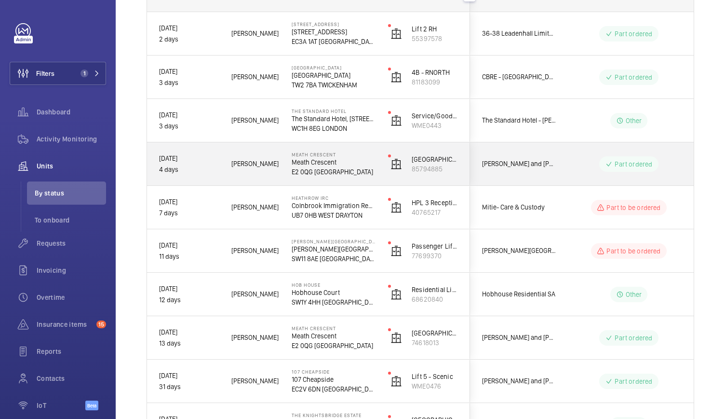
click at [367, 165] on p "Meath Crescent" at bounding box center [334, 162] width 84 height 10
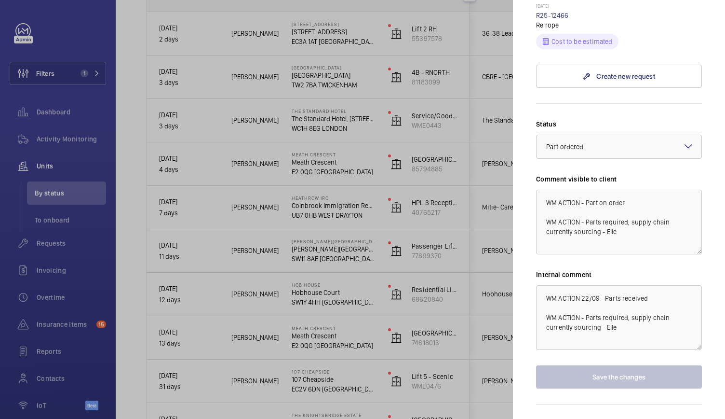
scroll to position [337, 0]
click at [375, 90] on div at bounding box center [362, 209] width 725 height 419
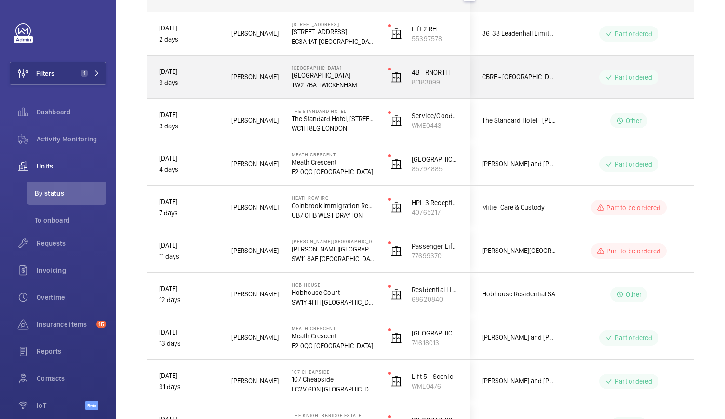
click at [372, 69] on p "[GEOGRAPHIC_DATA]" at bounding box center [334, 68] width 84 height 6
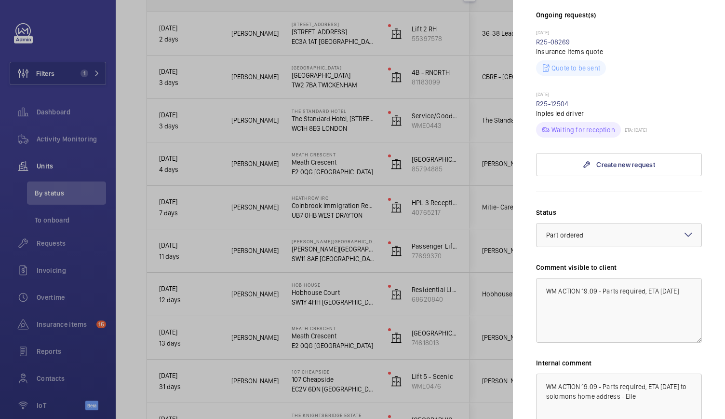
scroll to position [268, 0]
click at [560, 102] on link "R25-12504" at bounding box center [552, 103] width 33 height 8
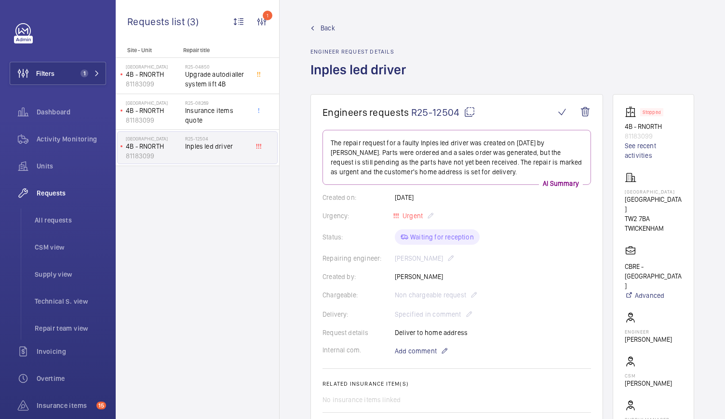
click at [326, 28] on span "Back" at bounding box center [328, 28] width 14 height 10
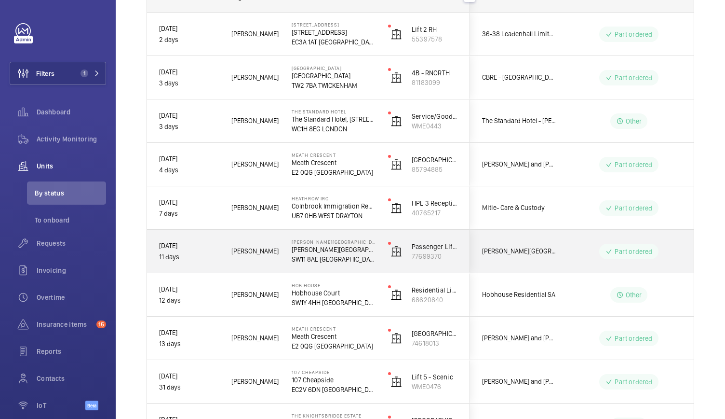
scroll to position [166, 0]
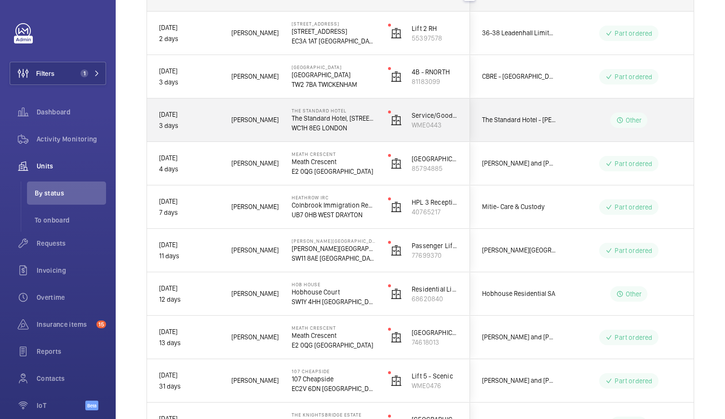
click at [384, 134] on div "Service/Goods Lift (Serves roof) WME0443" at bounding box center [423, 119] width 93 height 43
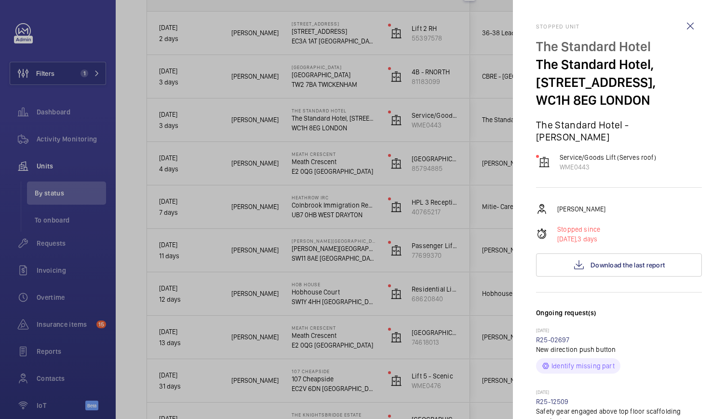
click at [384, 134] on div at bounding box center [362, 209] width 725 height 419
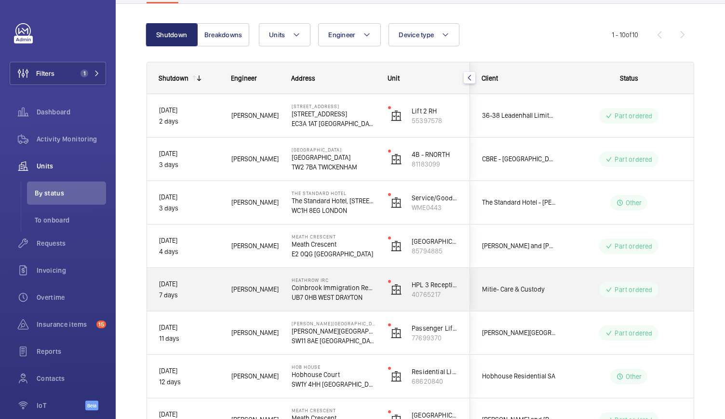
scroll to position [82, 0]
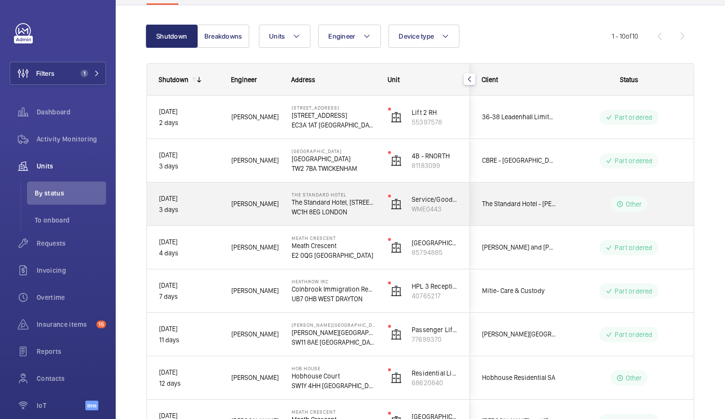
click at [371, 219] on div "The Standard Hotel The Standard Hotel, 10 Argyle Street, WC1H 8EG LONDON" at bounding box center [327, 203] width 95 height 43
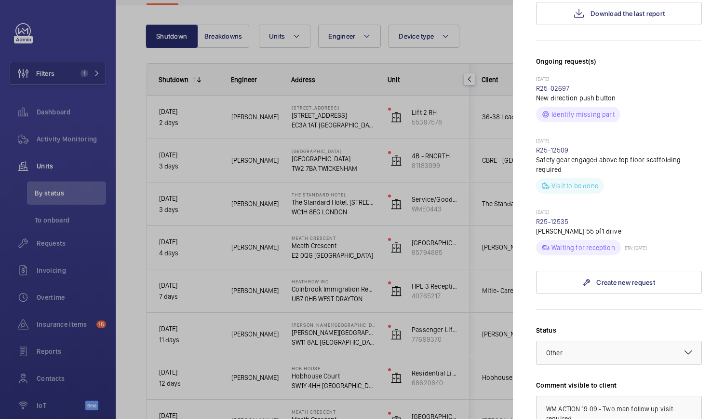
scroll to position [136, 0]
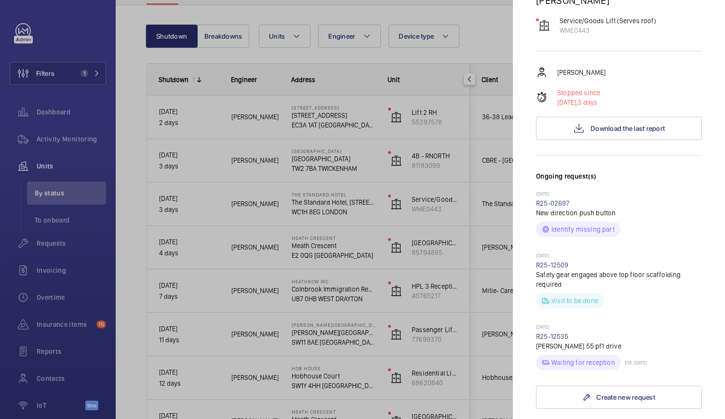
click at [376, 198] on div at bounding box center [362, 209] width 725 height 419
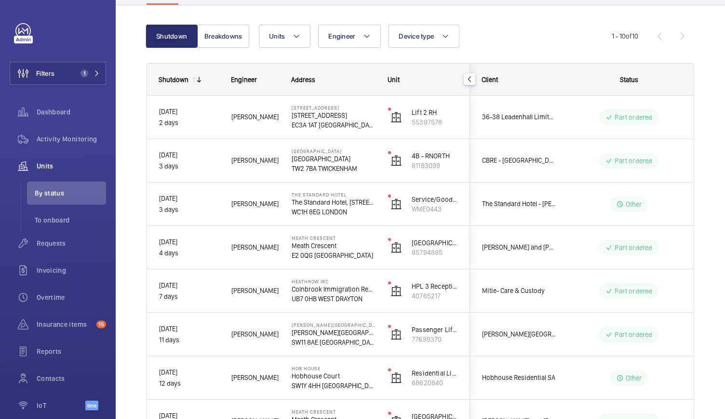
scroll to position [0, 0]
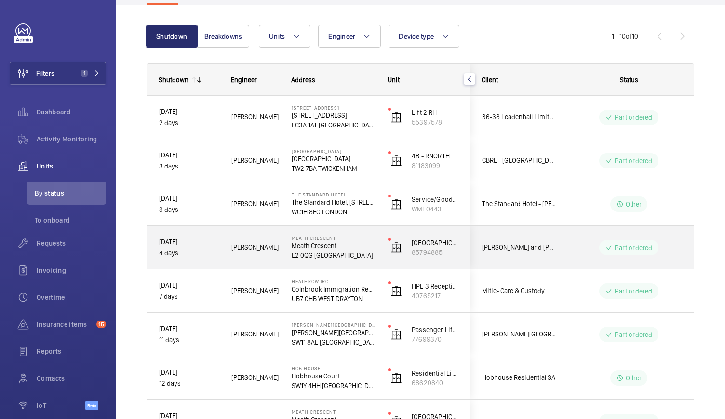
click at [362, 254] on p "E2 0QG [GEOGRAPHIC_DATA]" at bounding box center [334, 255] width 84 height 10
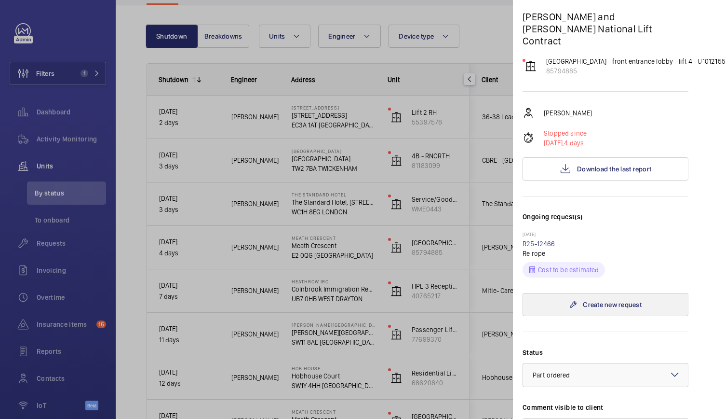
scroll to position [108, 14]
click at [359, 198] on div at bounding box center [362, 209] width 725 height 419
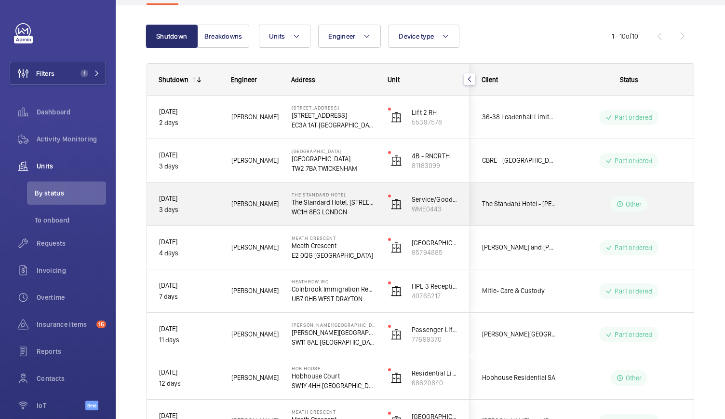
click at [371, 209] on p "WC1H 8EG LONDON" at bounding box center [334, 212] width 84 height 10
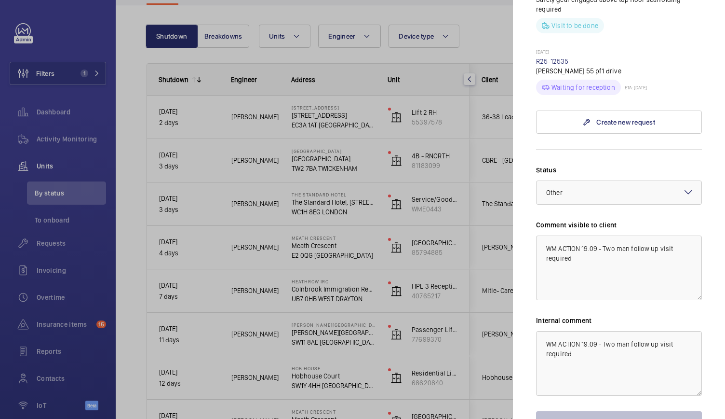
scroll to position [468, 0]
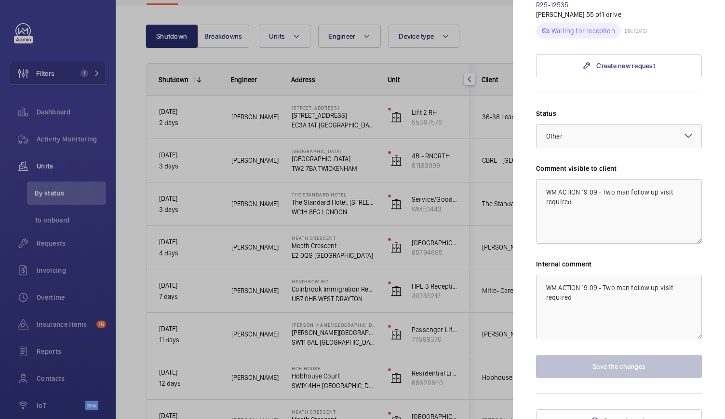
click at [396, 209] on div at bounding box center [362, 209] width 725 height 419
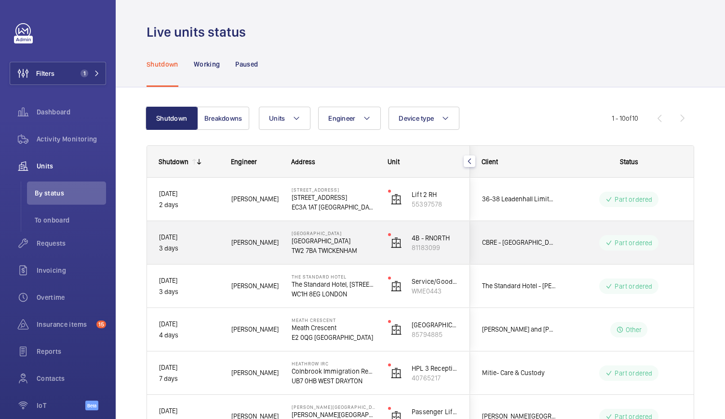
click at [375, 247] on p "TW2 7BA TWICKENHAM" at bounding box center [334, 250] width 84 height 10
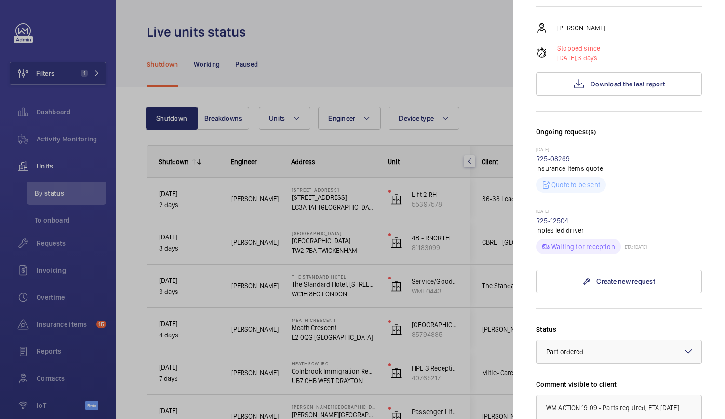
scroll to position [151, 0]
click at [391, 195] on div at bounding box center [362, 209] width 725 height 419
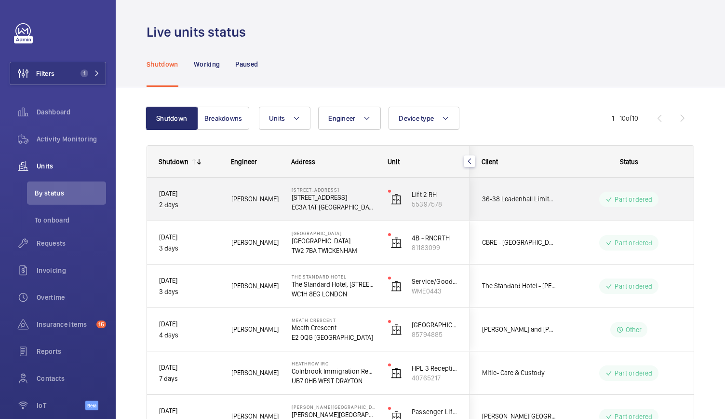
click at [589, 209] on div "Part ordered" at bounding box center [623, 199] width 132 height 35
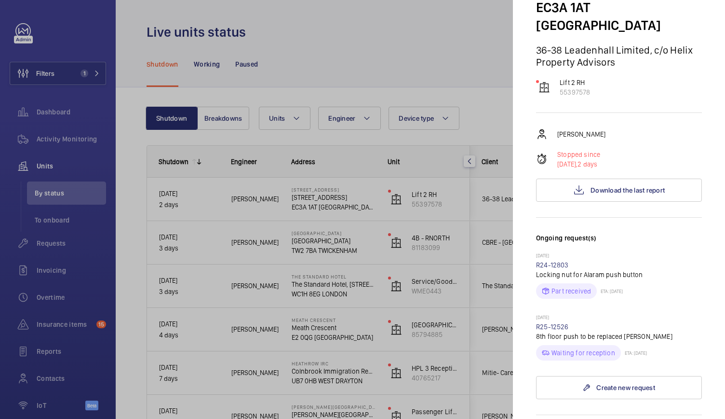
scroll to position [74, 0]
click at [402, 206] on div at bounding box center [362, 209] width 725 height 419
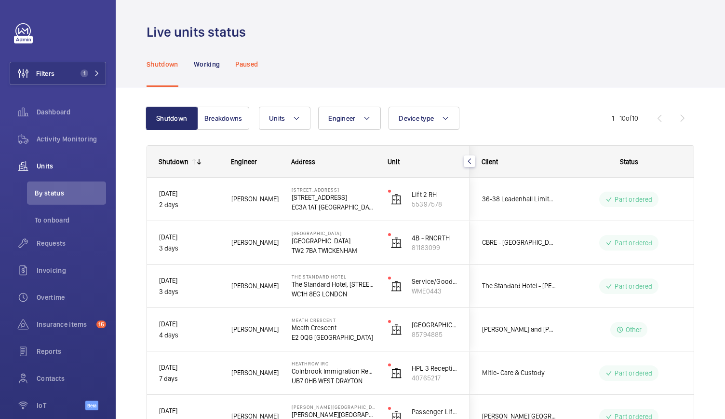
click at [247, 63] on p "Paused" at bounding box center [246, 64] width 23 height 10
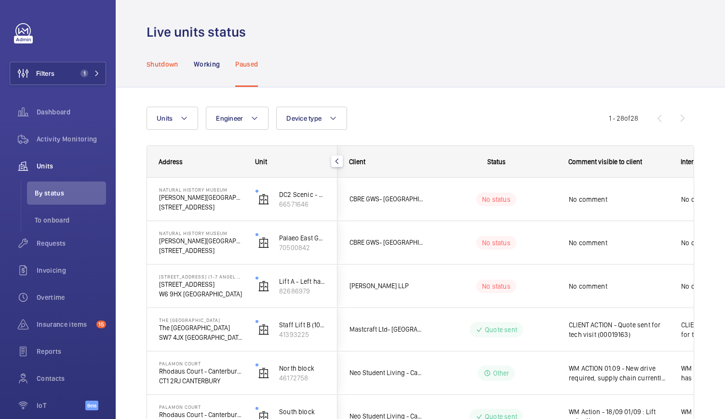
click at [168, 62] on p "Shutdown" at bounding box center [163, 64] width 32 height 10
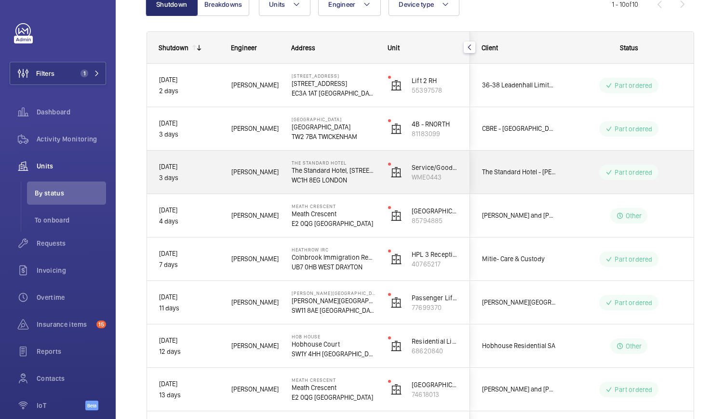
scroll to position [114, 0]
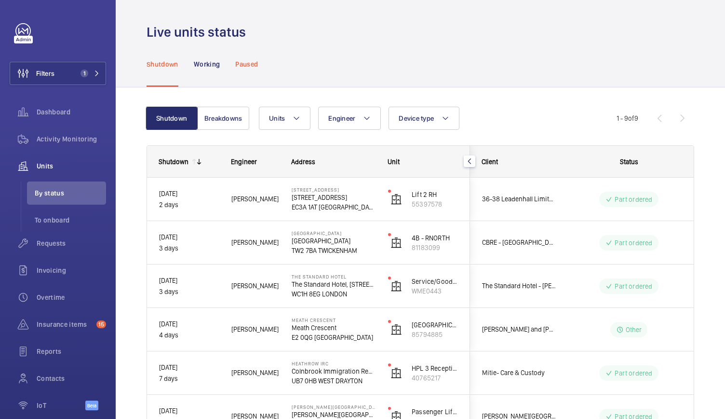
click at [244, 66] on p "Paused" at bounding box center [246, 64] width 23 height 10
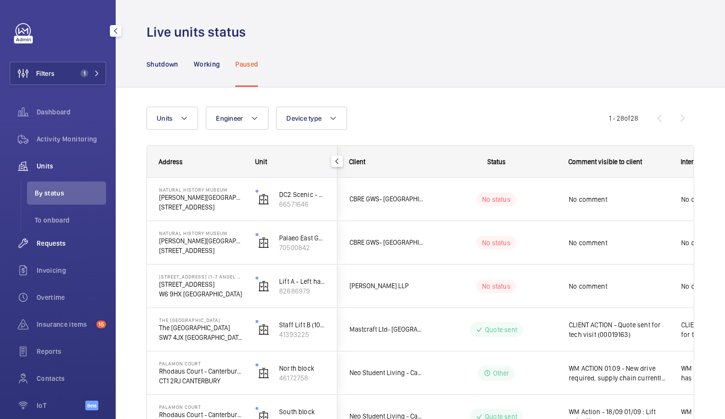
click at [49, 247] on span "Requests" at bounding box center [71, 243] width 69 height 10
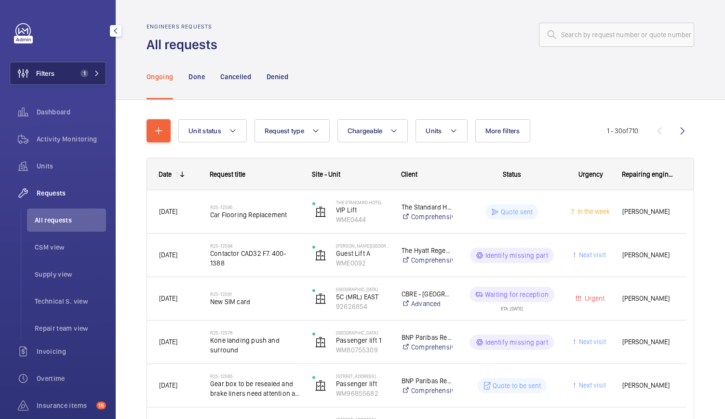
click at [82, 75] on span "1" at bounding box center [85, 73] width 8 height 8
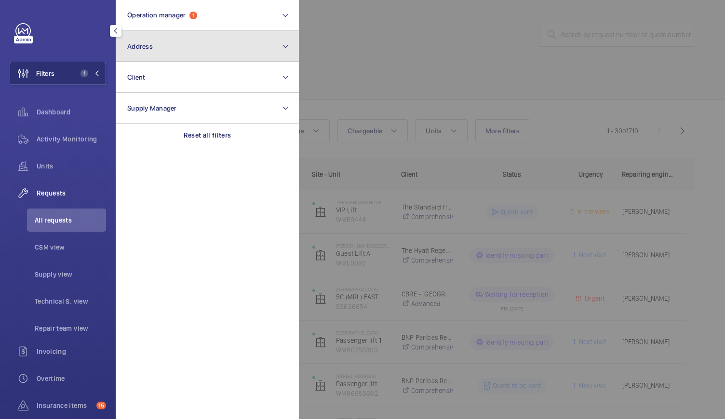
click at [160, 55] on button "Address" at bounding box center [207, 46] width 183 height 31
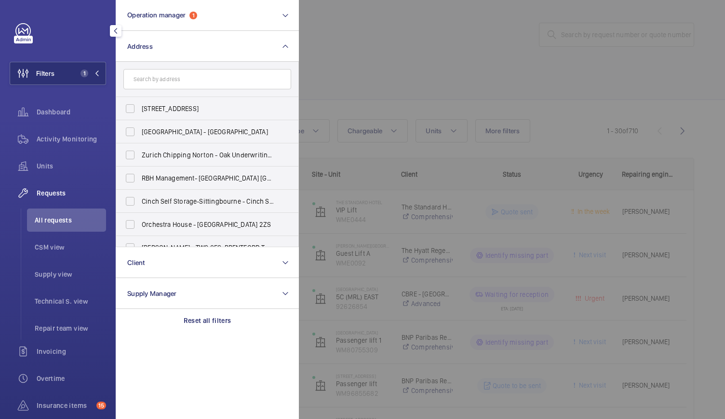
click at [177, 80] on input "text" at bounding box center [207, 79] width 168 height 20
click at [176, 76] on input "text" at bounding box center [207, 79] width 168 height 20
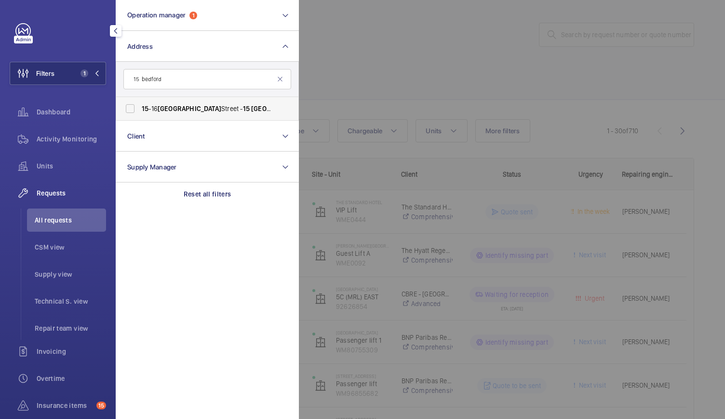
type input "15 bedford"
click at [165, 99] on label "[STREET_ADDRESS]" at bounding box center [200, 108] width 168 height 23
click at [140, 99] on input "[STREET_ADDRESS]" at bounding box center [130, 108] width 19 height 19
checkbox input "true"
click at [340, 54] on div at bounding box center [661, 209] width 725 height 419
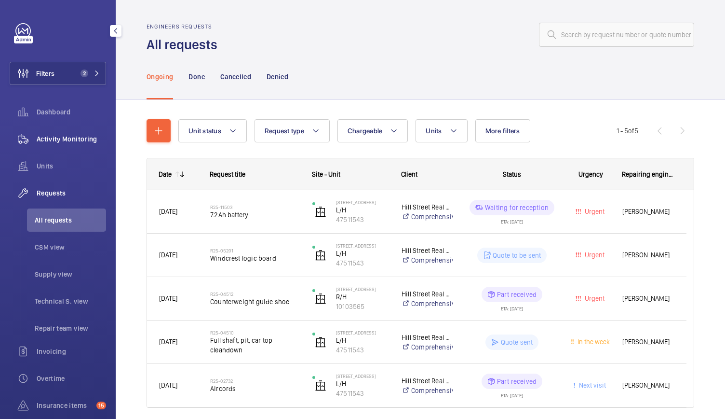
click at [75, 136] on span "Activity Monitoring" at bounding box center [71, 139] width 69 height 10
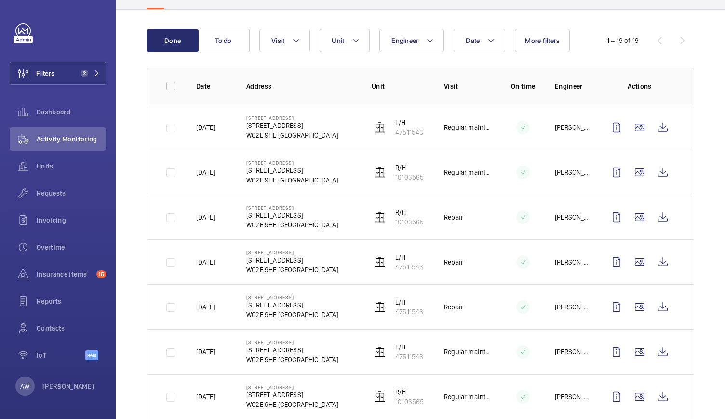
scroll to position [125, 0]
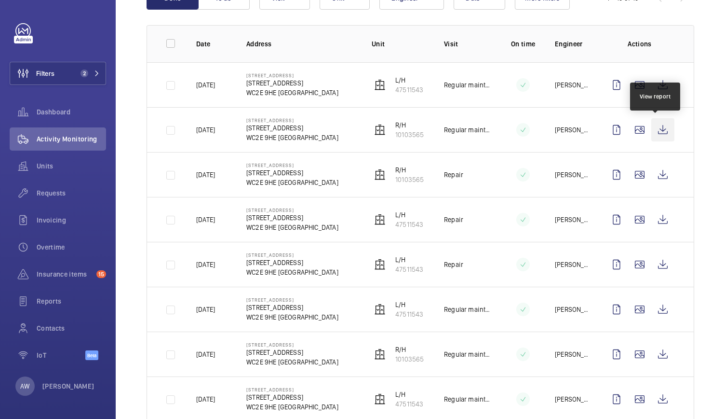
click at [658, 133] on wm-front-icon-button at bounding box center [663, 129] width 23 height 23
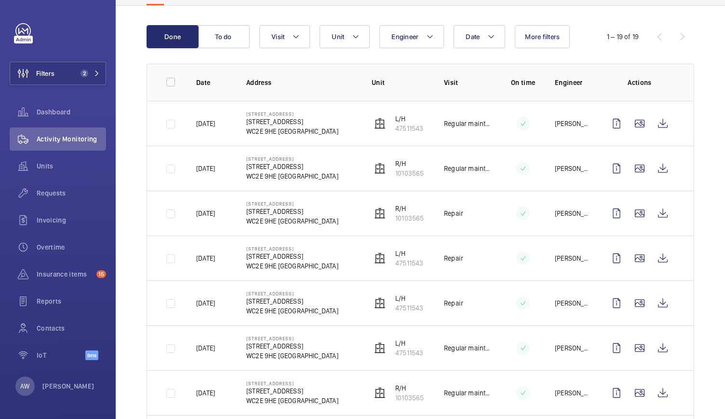
scroll to position [47, 0]
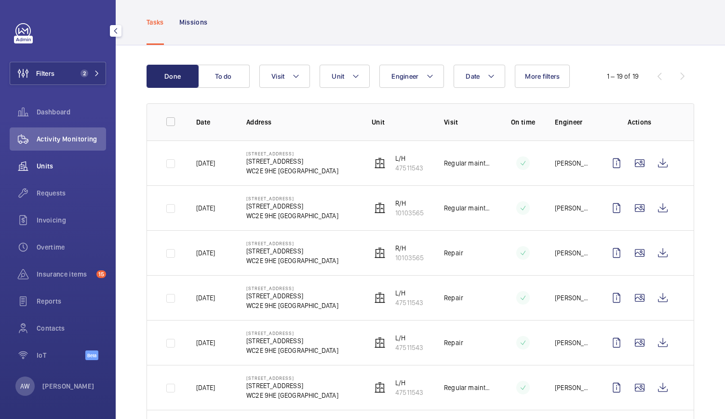
click at [48, 171] on div "Units" at bounding box center [58, 165] width 96 height 23
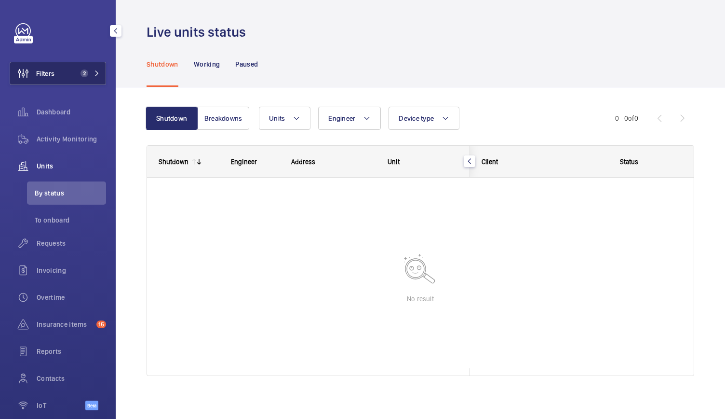
click at [76, 67] on button "Filters 2" at bounding box center [58, 73] width 96 height 23
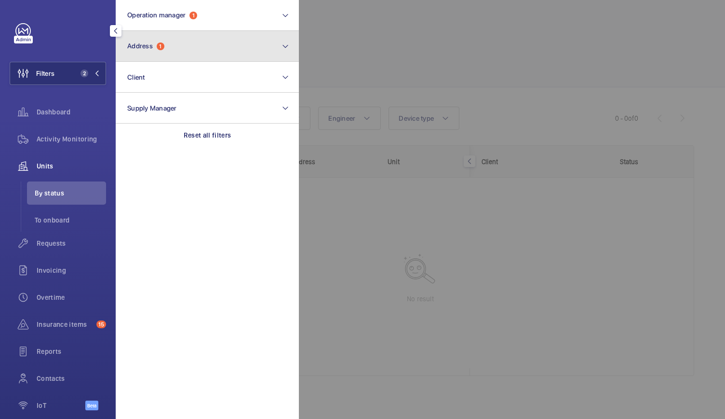
click at [156, 44] on span "Address 1" at bounding box center [145, 46] width 37 height 8
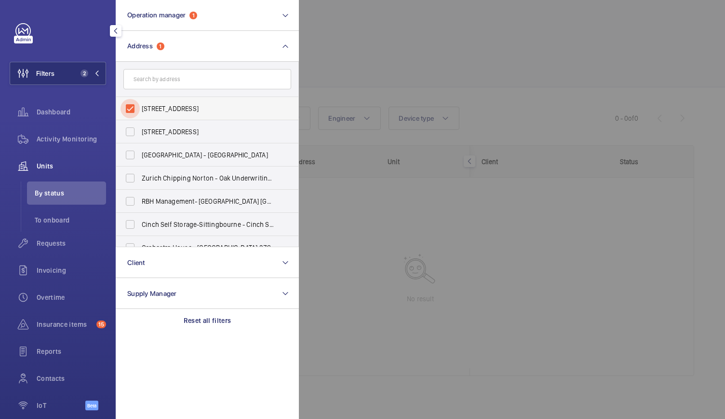
click at [131, 109] on input "[STREET_ADDRESS]" at bounding box center [130, 108] width 19 height 19
checkbox input "false"
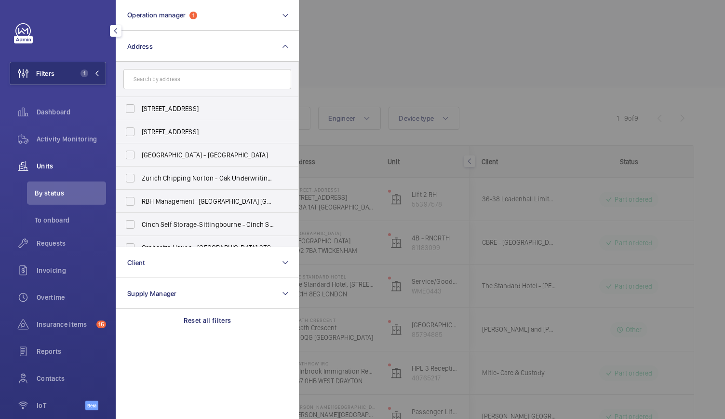
click at [456, 43] on div at bounding box center [661, 209] width 725 height 419
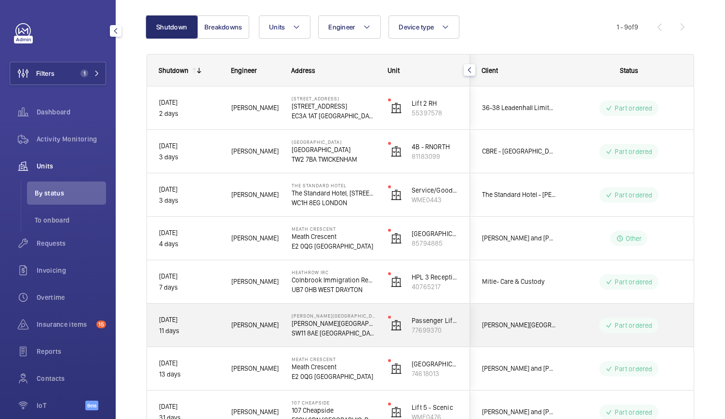
scroll to position [91, 0]
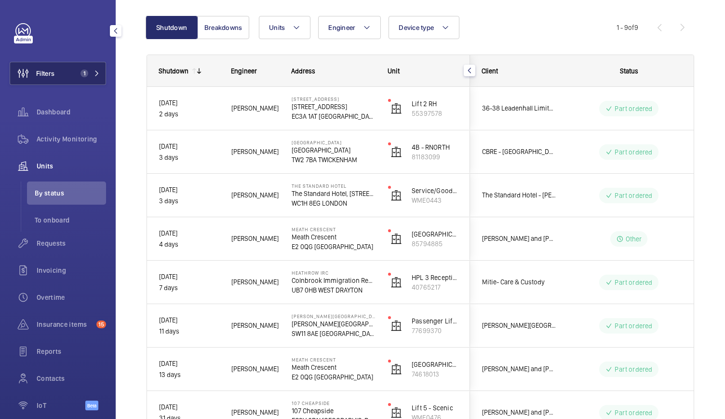
click at [88, 78] on button "Filters 1" at bounding box center [58, 73] width 96 height 23
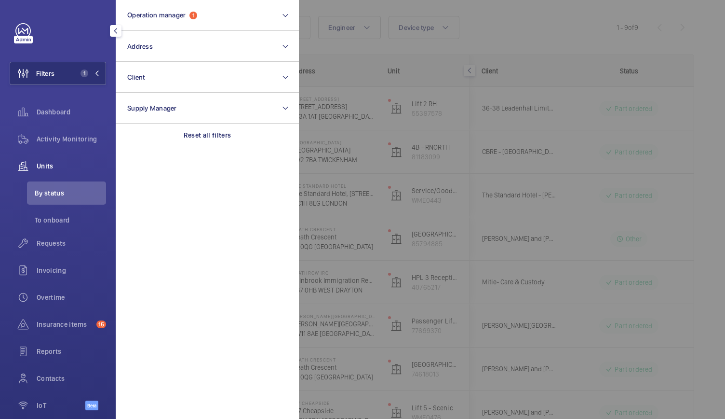
click at [400, 80] on div at bounding box center [661, 209] width 725 height 419
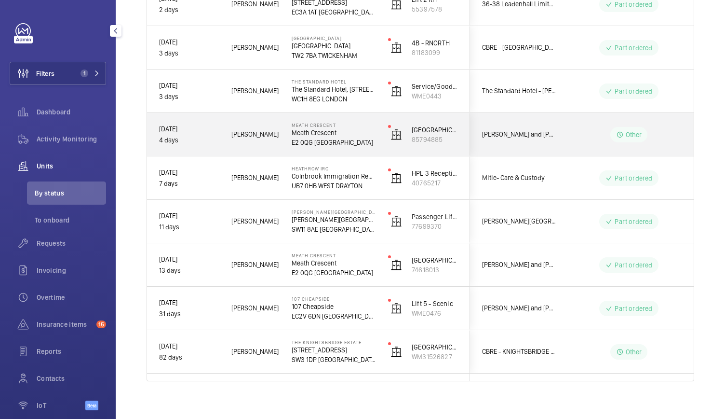
scroll to position [195, 0]
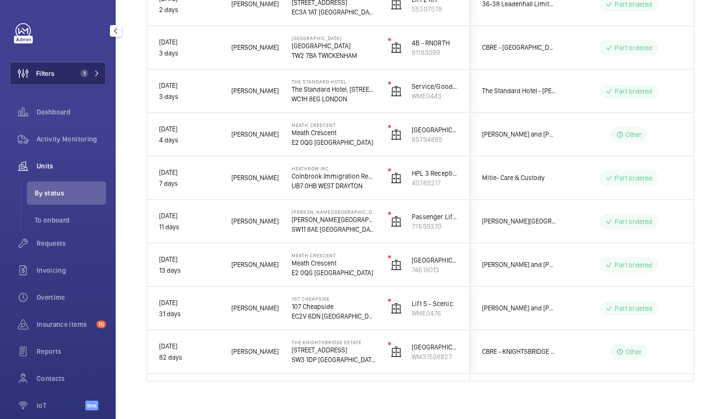
click at [82, 69] on button "Filters 1" at bounding box center [58, 73] width 96 height 23
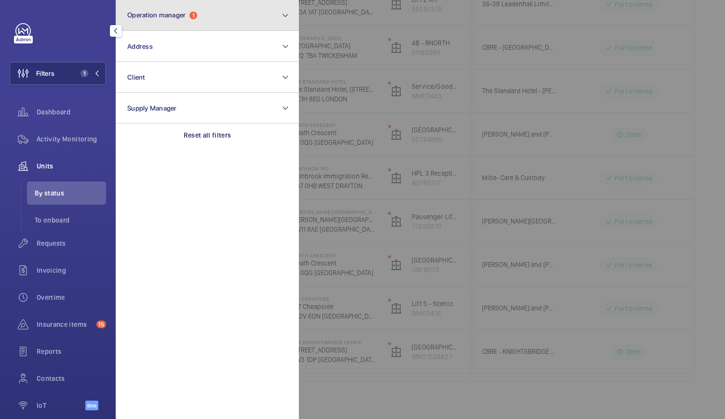
click at [157, 12] on span "Operation manager" at bounding box center [156, 15] width 58 height 8
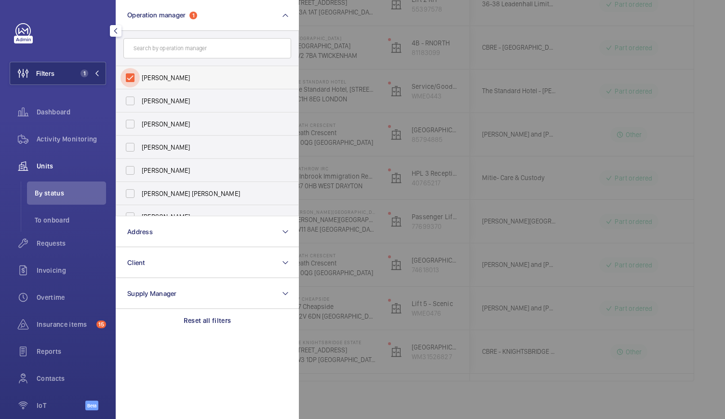
click at [133, 77] on input "[PERSON_NAME]" at bounding box center [130, 77] width 19 height 19
checkbox input "false"
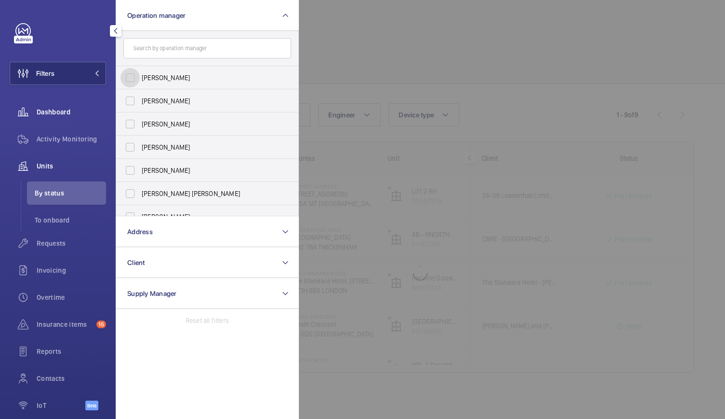
scroll to position [3, 0]
click at [71, 113] on span "Dashboard" at bounding box center [71, 112] width 69 height 10
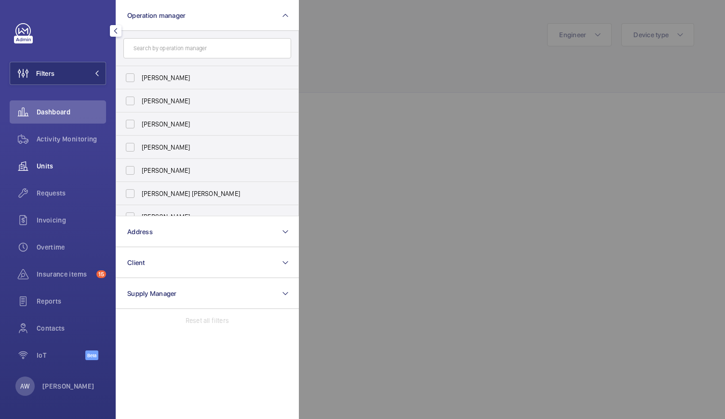
click at [44, 166] on span "Units" at bounding box center [71, 166] width 69 height 10
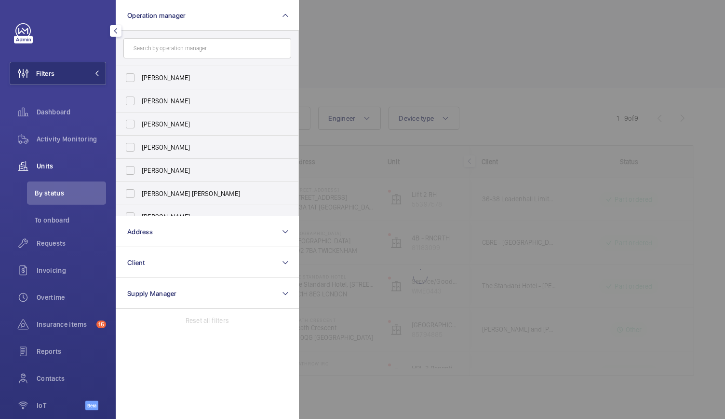
click at [448, 83] on div at bounding box center [661, 209] width 725 height 419
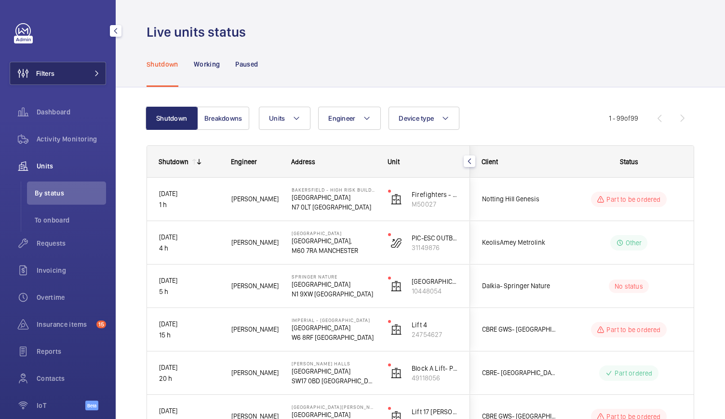
click at [95, 73] on mat-icon at bounding box center [97, 73] width 6 height 6
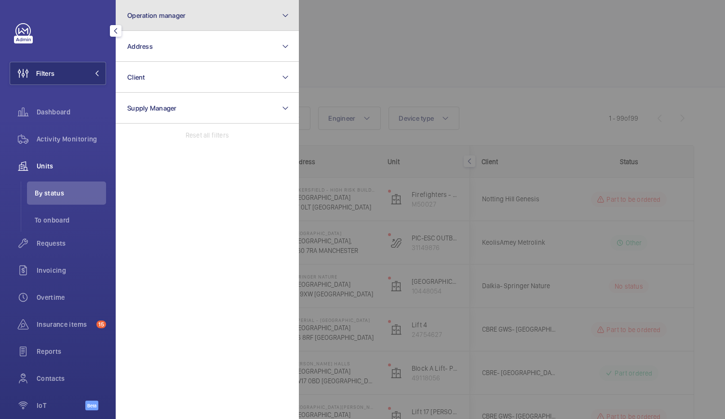
click at [233, 14] on button "Operation manager" at bounding box center [207, 15] width 183 height 31
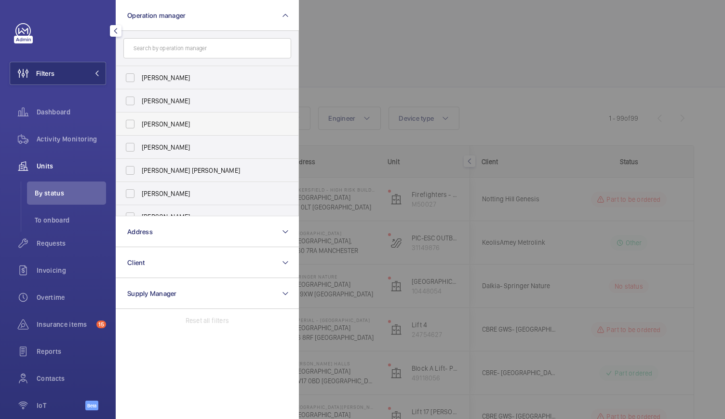
scroll to position [36, 0]
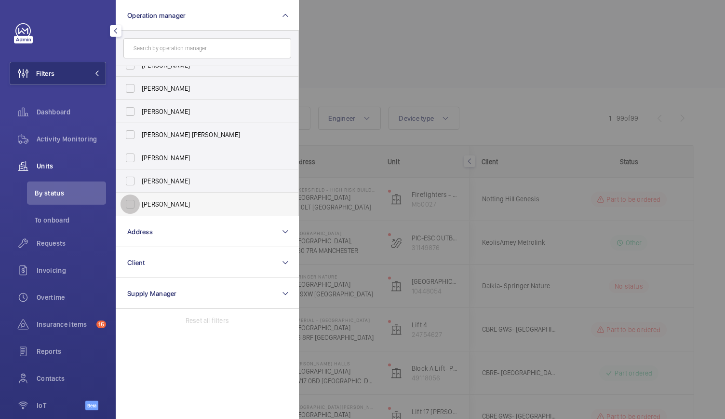
click at [139, 201] on input "[PERSON_NAME]" at bounding box center [130, 203] width 19 height 19
checkbox input "true"
click at [393, 67] on div at bounding box center [661, 209] width 725 height 419
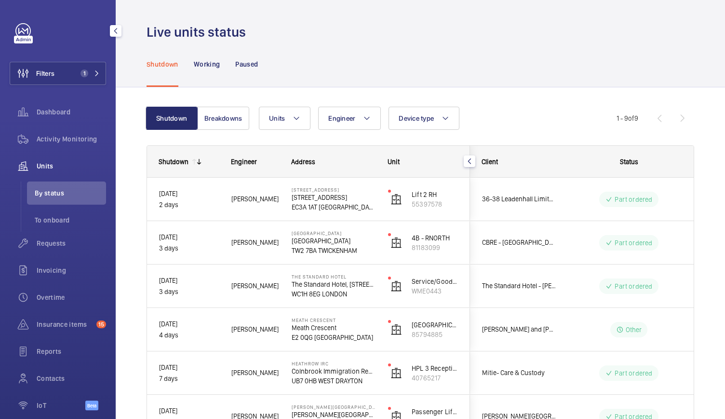
drag, startPoint x: 286, startPoint y: 75, endPoint x: 471, endPoint y: 40, distance: 188.5
click at [471, 40] on div "Live units status" at bounding box center [421, 32] width 548 height 18
click at [93, 66] on button "Filters 1" at bounding box center [58, 73] width 96 height 23
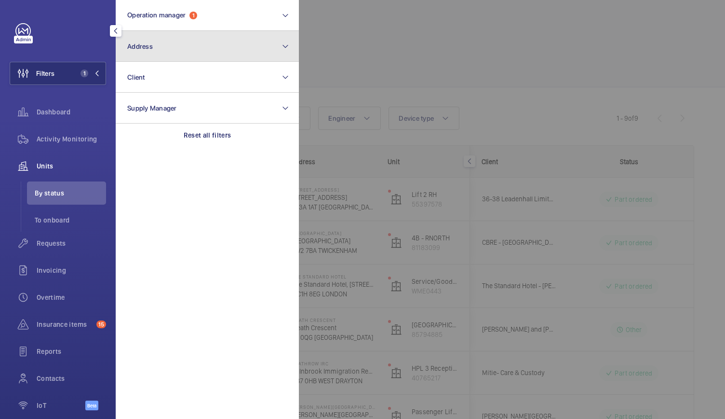
click at [147, 49] on span "Address" at bounding box center [140, 46] width 26 height 8
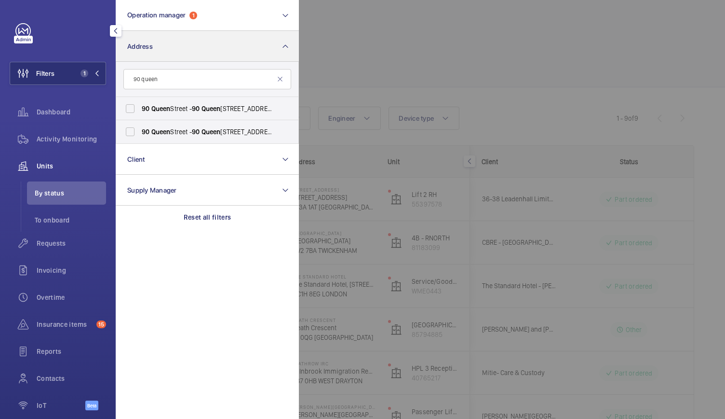
type input "90 queen"
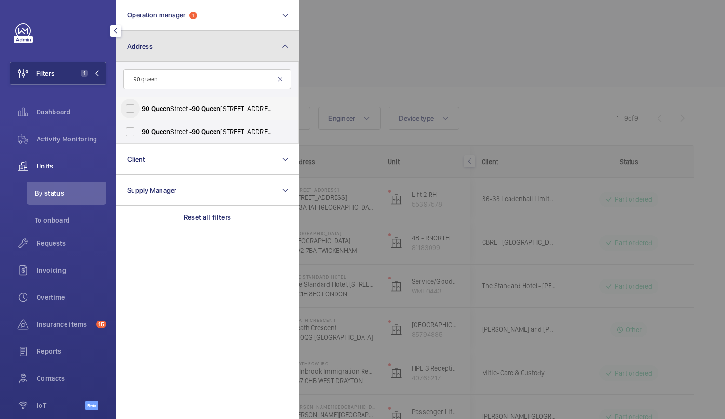
drag, startPoint x: 147, startPoint y: 49, endPoint x: 130, endPoint y: 109, distance: 62.5
click at [130, 109] on div "Address [STREET_ADDRESS] [STREET_ADDRESS][GEOGRAPHIC_DATA][STREET_ADDRESS] Reset" at bounding box center [207, 87] width 183 height 113
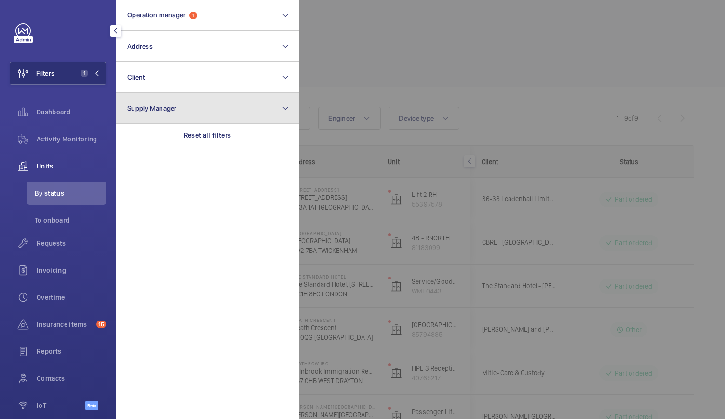
click at [130, 109] on span "Supply Manager" at bounding box center [152, 108] width 50 height 8
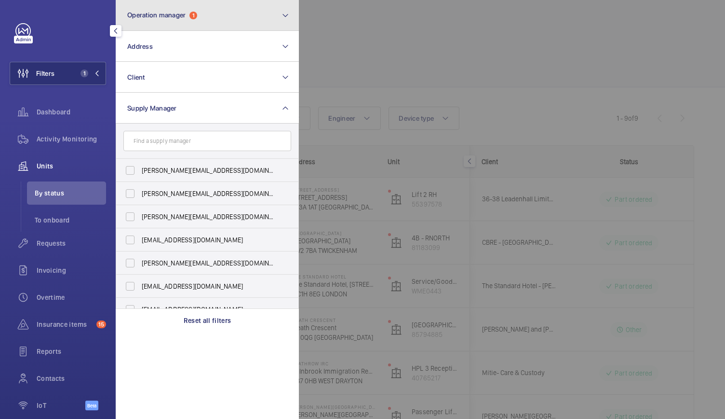
click at [148, 8] on button "Operation manager 1" at bounding box center [207, 15] width 183 height 31
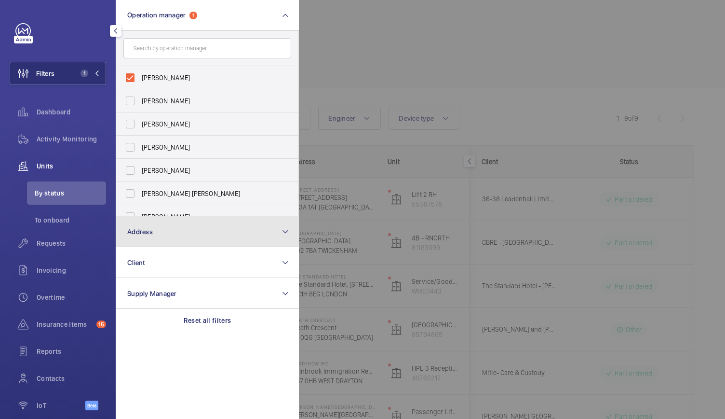
click at [140, 231] on span "Address" at bounding box center [140, 232] width 26 height 8
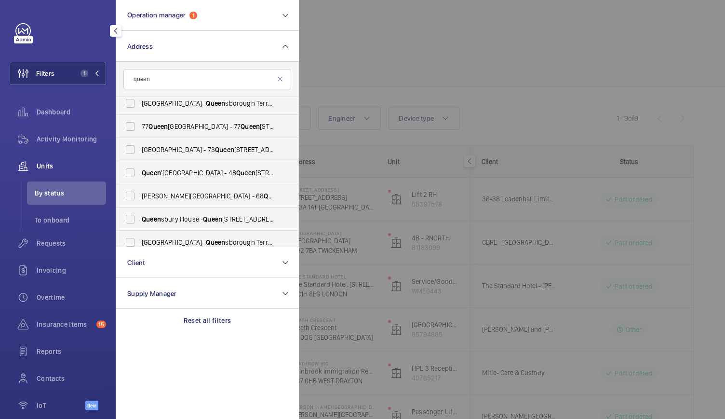
scroll to position [3, 0]
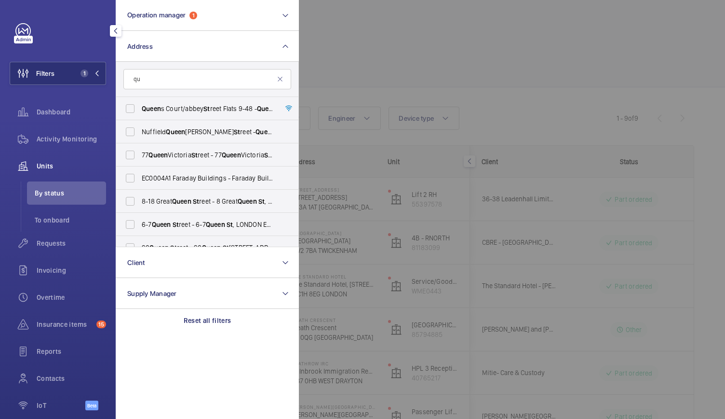
type input "q"
type input "90"
click at [133, 205] on input "[STREET_ADDRESS] - [STREET_ADDRESS]" at bounding box center [130, 200] width 19 height 19
checkbox input "true"
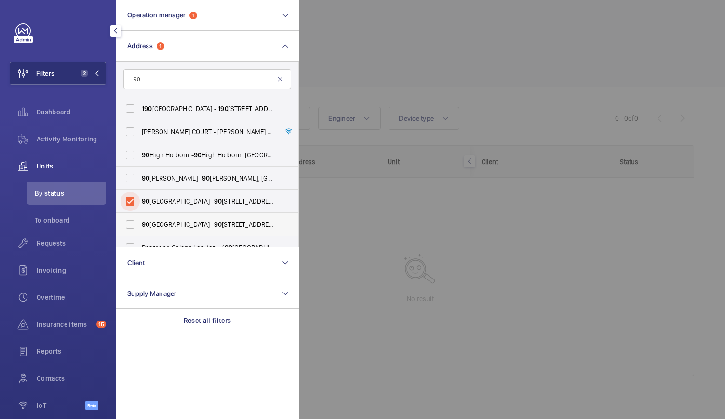
scroll to position [45, 0]
click at [372, 66] on div at bounding box center [661, 209] width 725 height 419
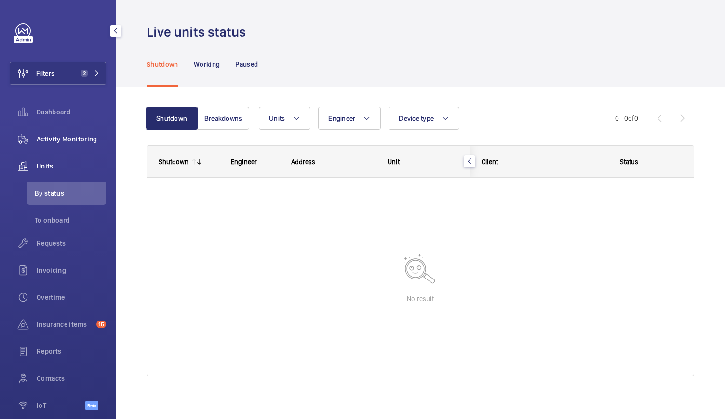
click at [68, 139] on span "Activity Monitoring" at bounding box center [71, 139] width 69 height 10
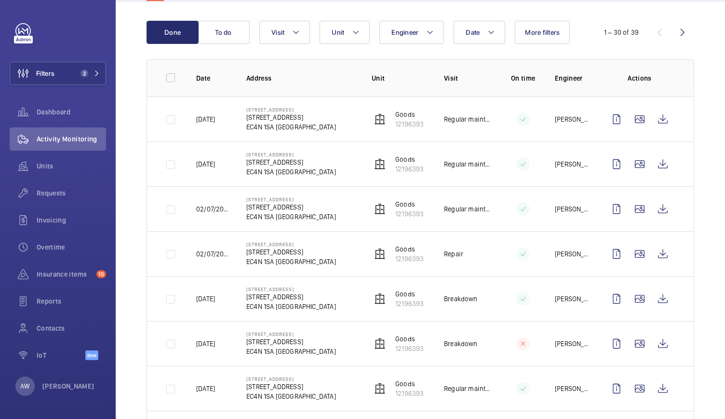
scroll to position [97, 0]
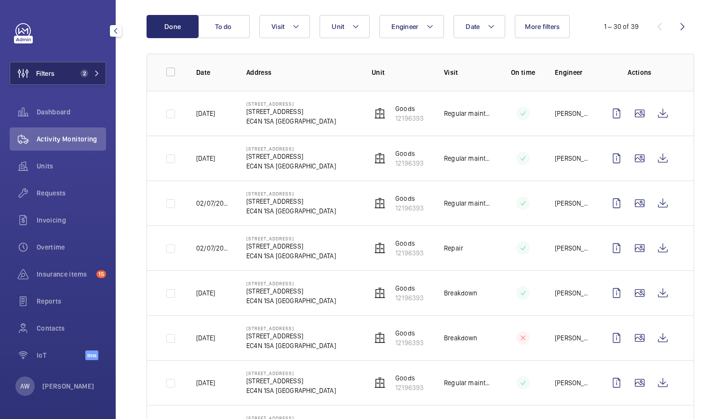
click at [89, 70] on span "2" at bounding box center [88, 73] width 23 height 8
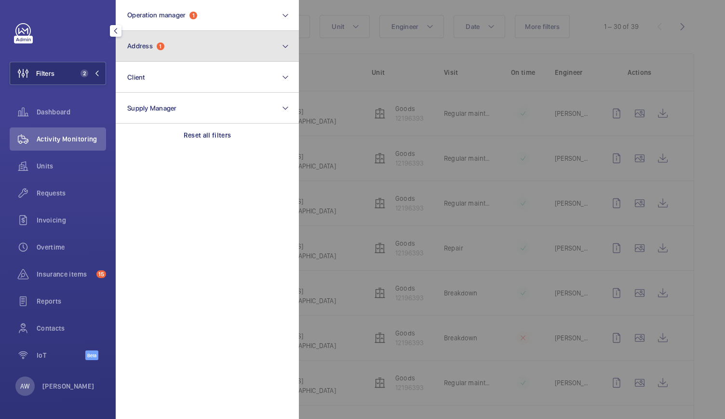
click at [158, 39] on button "Address 1" at bounding box center [207, 46] width 183 height 31
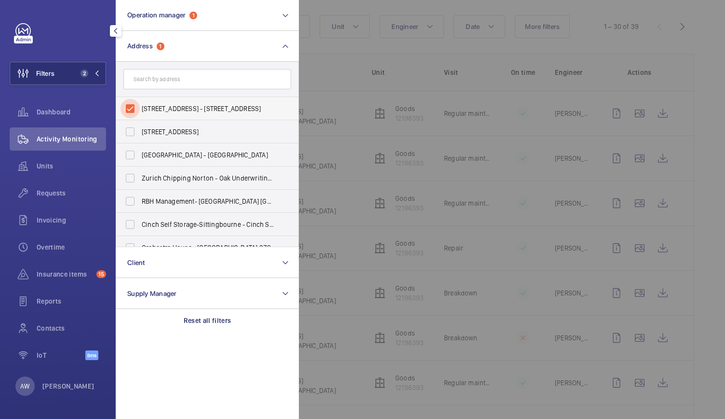
click at [129, 111] on input "[STREET_ADDRESS] - [STREET_ADDRESS]" at bounding box center [130, 108] width 19 height 19
checkbox input "false"
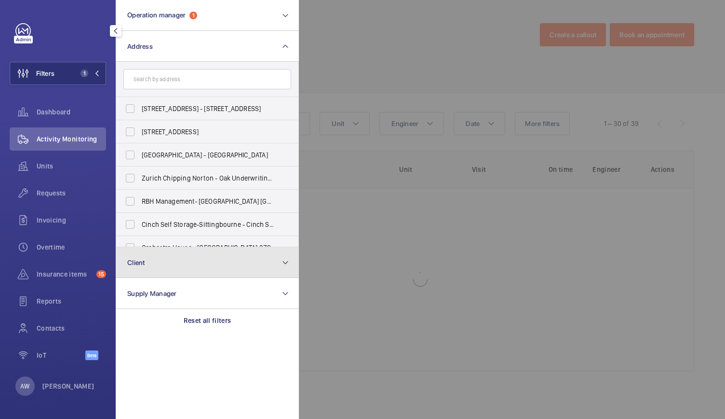
click at [138, 255] on button "Client" at bounding box center [207, 262] width 183 height 31
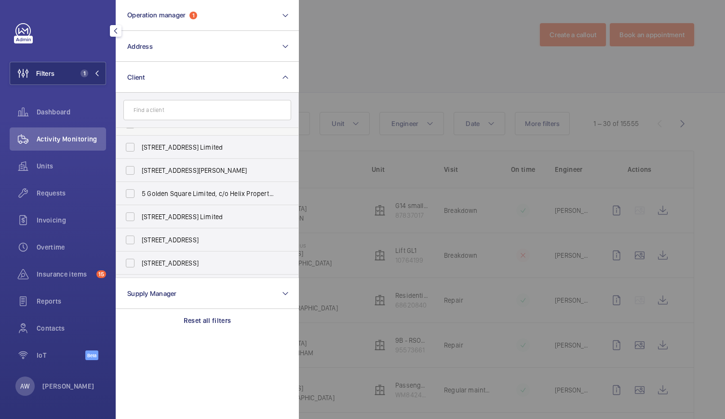
scroll to position [70, 0]
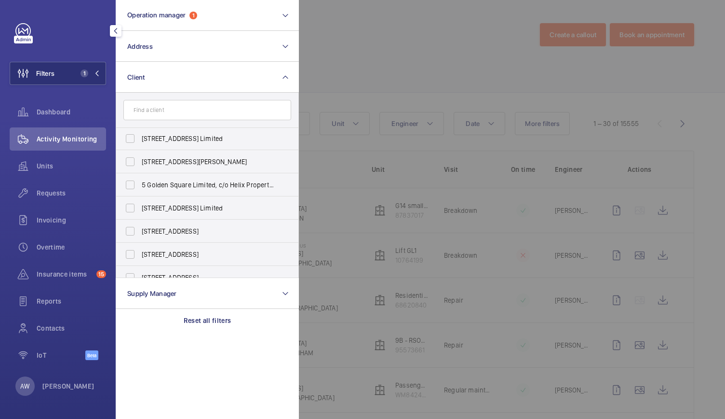
click at [141, 108] on input "text" at bounding box center [207, 110] width 168 height 20
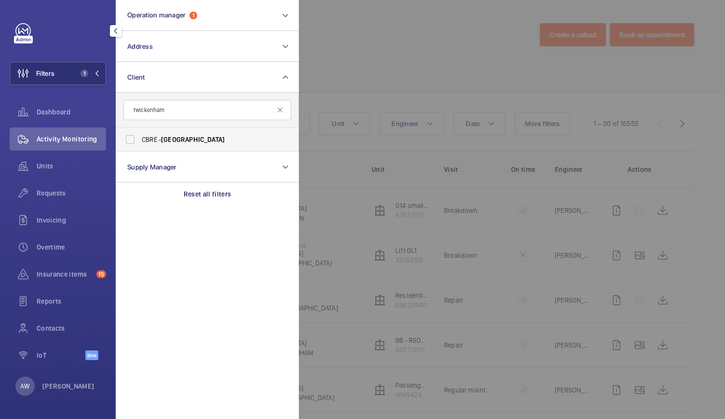
type input "twickenham"
click at [153, 139] on span "CBRE - [GEOGRAPHIC_DATA]" at bounding box center [208, 140] width 133 height 10
click at [140, 139] on input "CBRE - [GEOGRAPHIC_DATA]" at bounding box center [130, 139] width 19 height 19
checkbox input "true"
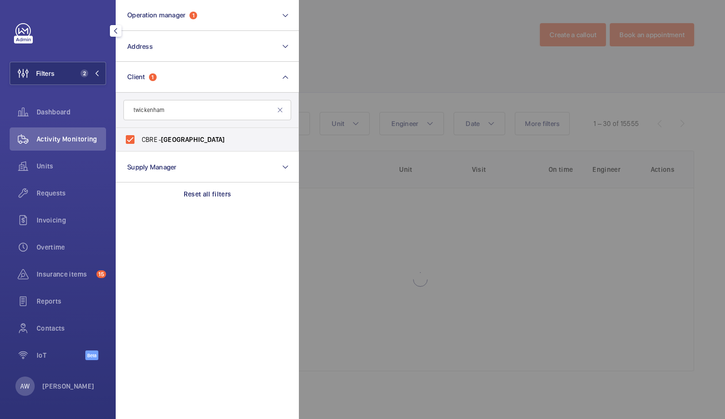
click at [350, 39] on div at bounding box center [661, 209] width 725 height 419
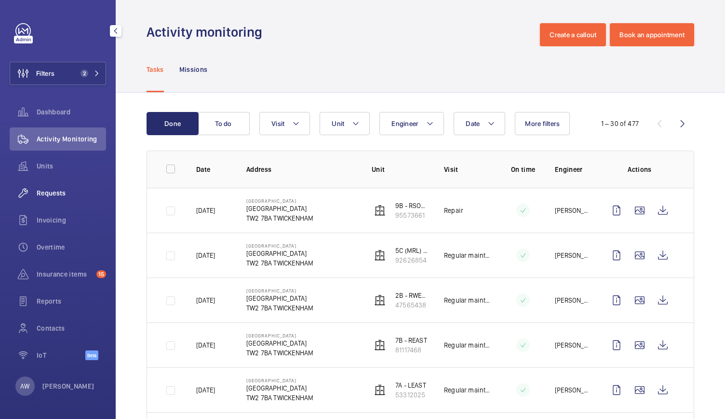
click at [50, 197] on span "Requests" at bounding box center [71, 193] width 69 height 10
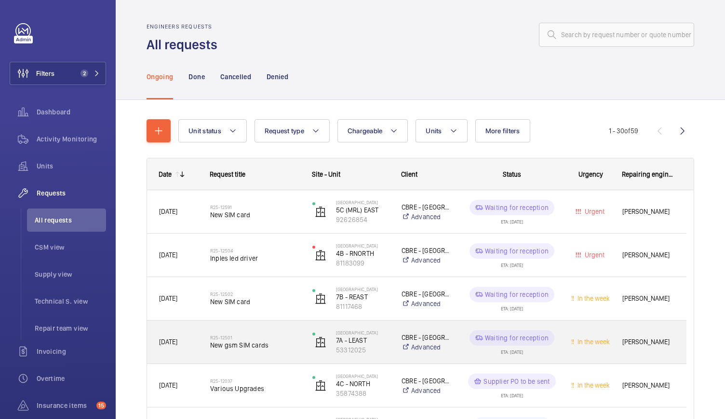
scroll to position [45, 0]
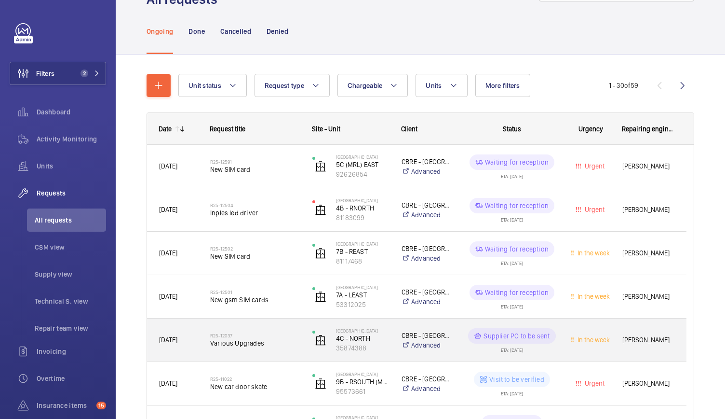
click at [285, 350] on div "R25-12037 Various Upgrades" at bounding box center [255, 340] width 90 height 28
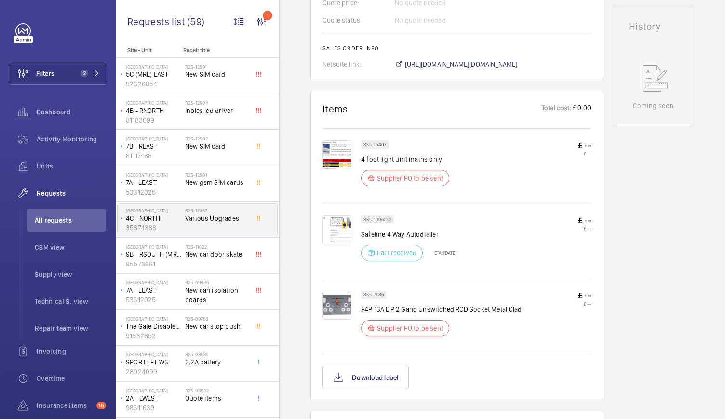
scroll to position [469, 0]
